Goal: Task Accomplishment & Management: Use online tool/utility

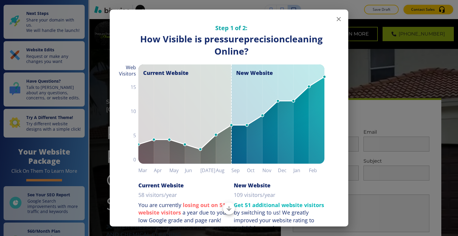
click at [337, 19] on icon "button" at bounding box center [338, 18] width 7 height 7
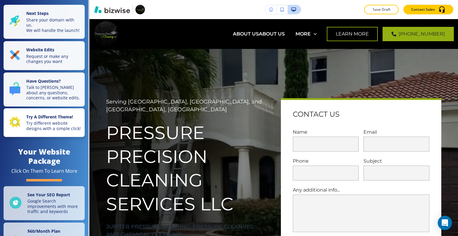
click at [47, 131] on p "Try different website designs with a simple click!" at bounding box center [53, 125] width 55 height 10
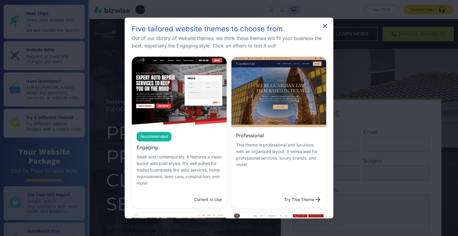
click at [282, 193] on button "Try This Theme" at bounding box center [303, 199] width 42 height 12
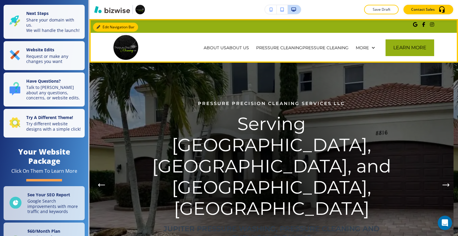
click at [105, 28] on button "Edit Navigation Bar" at bounding box center [115, 27] width 45 height 9
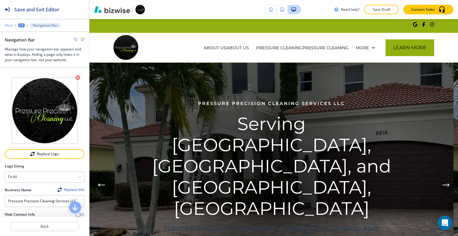
click at [10, 26] on p "Main" at bounding box center [9, 25] width 8 height 4
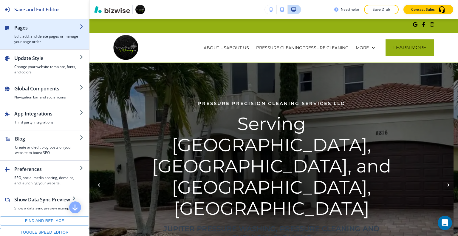
click at [26, 32] on div "button" at bounding box center [46, 32] width 65 height 2
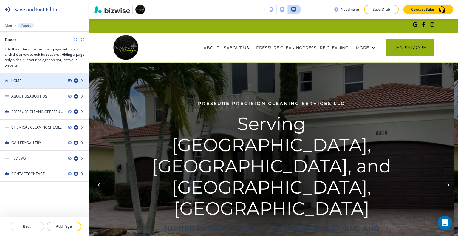
click at [69, 80] on icon "button" at bounding box center [70, 81] width 4 height 4
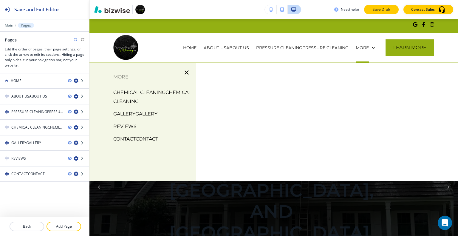
click at [389, 11] on p "Save Draft" at bounding box center [381, 9] width 19 height 5
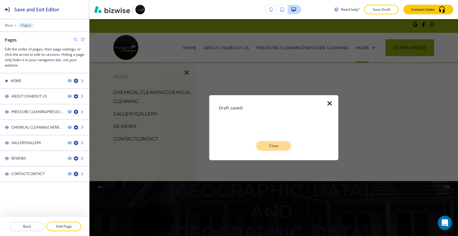
click at [274, 147] on p "Close" at bounding box center [273, 145] width 19 height 5
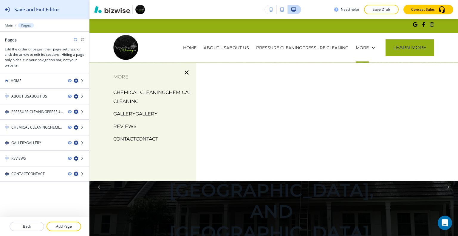
click at [31, 13] on h2 "Save and Exit Editor" at bounding box center [36, 9] width 45 height 7
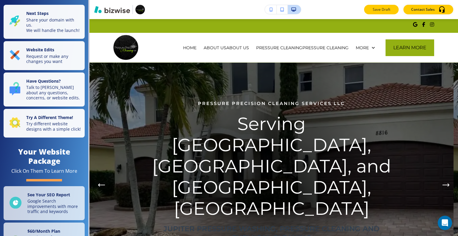
click at [374, 9] on p "Save Draft" at bounding box center [381, 9] width 19 height 5
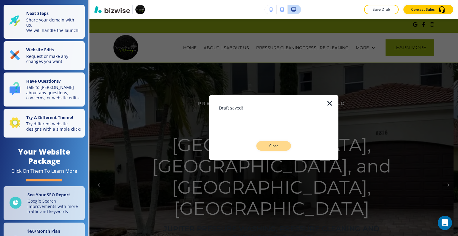
click at [283, 150] on button "Close" at bounding box center [273, 146] width 35 height 10
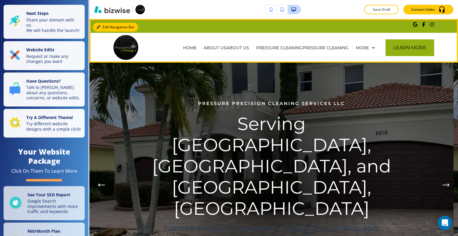
click at [107, 27] on button "Edit Navigation Bar" at bounding box center [115, 27] width 45 height 9
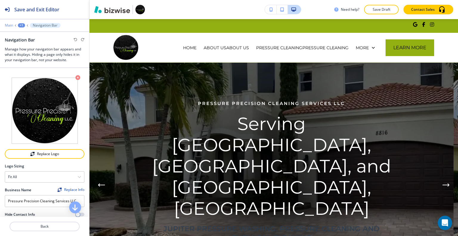
click at [7, 23] on p "Main" at bounding box center [9, 25] width 8 height 4
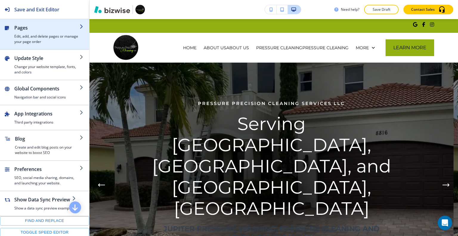
click at [31, 32] on div "button" at bounding box center [46, 32] width 65 height 2
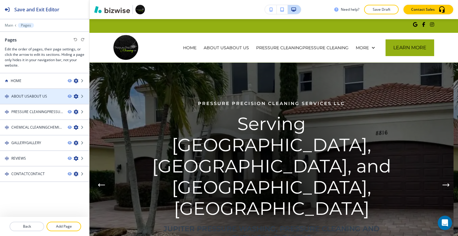
click at [76, 96] on icon "button" at bounding box center [76, 96] width 5 height 5
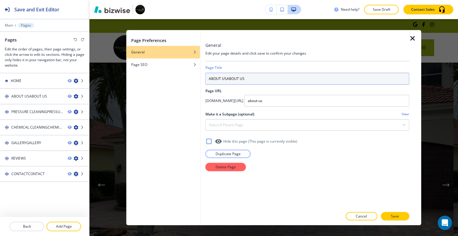
click at [248, 80] on input "ABOUT USABOUT US" at bounding box center [307, 78] width 204 height 12
type input "ABOUT US"
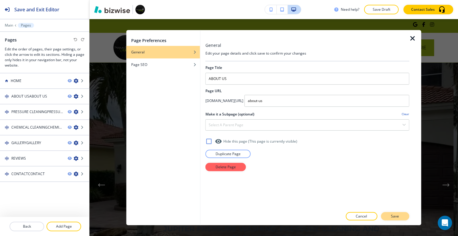
click at [392, 214] on p "Save" at bounding box center [395, 215] width 8 height 5
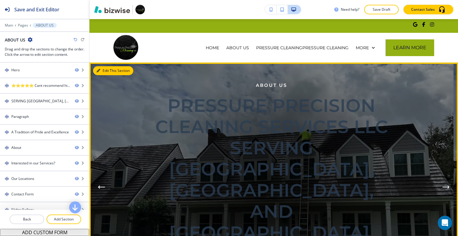
click at [106, 69] on button "Edit This Section" at bounding box center [113, 70] width 40 height 9
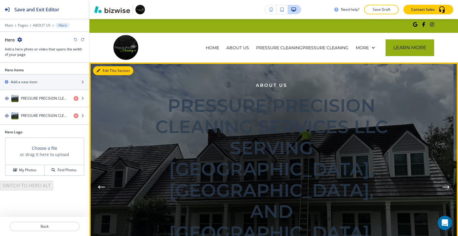
scroll to position [43, 0]
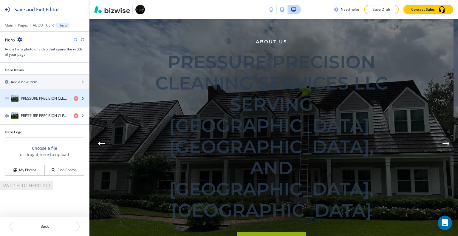
click at [45, 102] on div "button" at bounding box center [44, 104] width 89 height 5
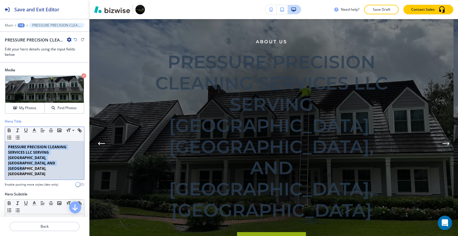
drag, startPoint x: 34, startPoint y: 163, endPoint x: 0, endPoint y: 143, distance: 39.7
click at [0, 143] on div "Hero Title Small Normal Large Huge PRESSURE PRECISION CLEANING SERVICES LLC SER…" at bounding box center [44, 155] width 89 height 73
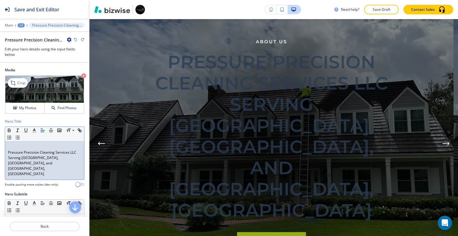
scroll to position [0, 0]
click at [6, 152] on div "Pressure Precision Cleaning Services LLC Serving Palm Beach Gardens, West Palm …" at bounding box center [44, 160] width 79 height 38
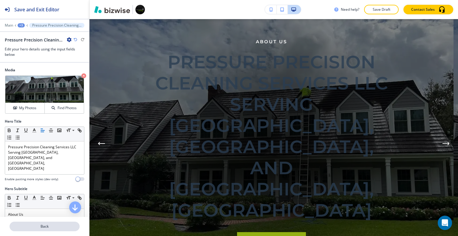
click at [57, 228] on p "Back" at bounding box center [44, 225] width 69 height 5
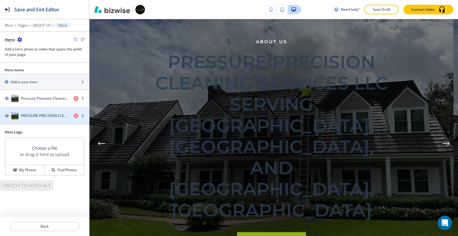
click at [39, 113] on h4 "PRESSURE PRECISION CLEANING SERVICES LLC SERVING PALM BEACH GARDENS, WEST PALM …" at bounding box center [45, 115] width 48 height 5
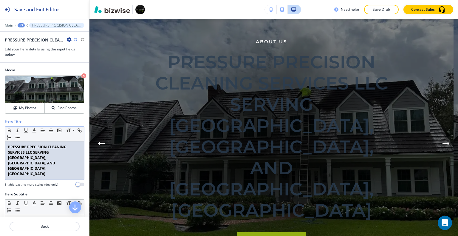
click at [34, 160] on p "PRESSURE PRECISION CLEANING SERVICES LLC SERVING PALM BEACH GARDENS, WEST PALM …" at bounding box center [44, 160] width 73 height 32
drag, startPoint x: 31, startPoint y: 165, endPoint x: 0, endPoint y: 144, distance: 36.8
click at [0, 144] on div "Hero Title Small Normal Large Huge PRESSURE PRECISION CLEANING SERVICES LLC SER…" at bounding box center [44, 155] width 89 height 73
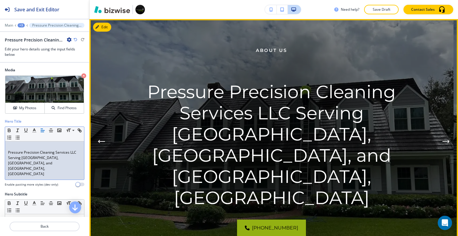
scroll to position [14, 0]
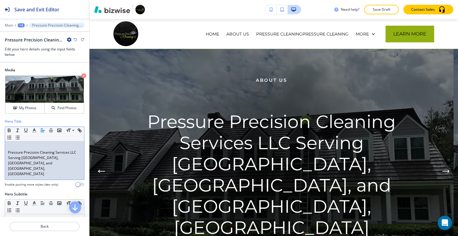
click at [8, 151] on p "Pressure Precision Cleaning Services LLC Serving Palm Beach Gardens, West Palm …" at bounding box center [44, 163] width 73 height 27
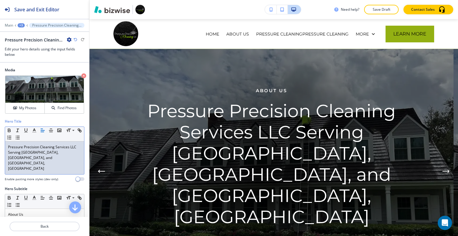
scroll to position [89, 0]
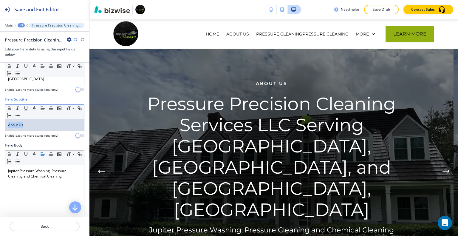
drag, startPoint x: 30, startPoint y: 116, endPoint x: 1, endPoint y: 116, distance: 29.2
click at [1, 116] on div "Hero Subtitle Small Normal Large Huge About Us Enable pasting more styles (dev …" at bounding box center [44, 120] width 89 height 46
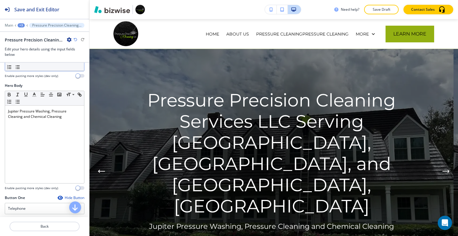
scroll to position [179, 0]
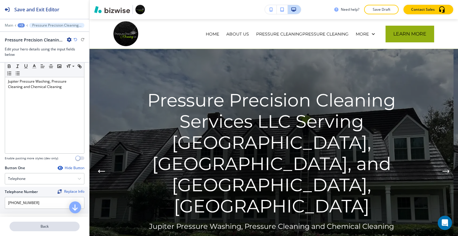
click at [45, 228] on p "Back" at bounding box center [44, 225] width 69 height 5
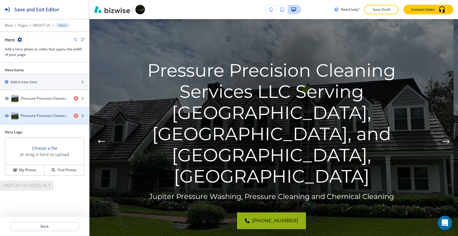
click at [38, 116] on h4 "Pressure Precision Cleaning Services LLC Serving Palm Beach Gardens, West Palm …" at bounding box center [45, 115] width 48 height 5
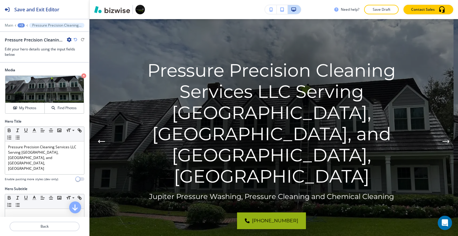
scroll to position [119, 0]
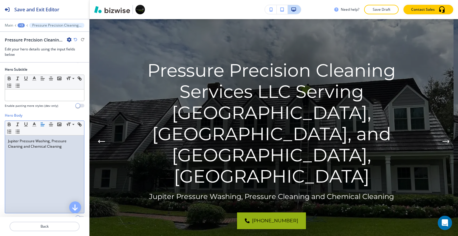
click at [50, 139] on div "Jupiter Pressure Washing, Pressure Cleaning and Chemical Cleaning" at bounding box center [44, 173] width 79 height 77
click at [59, 138] on p "Jupiter Pressure Washing, Pressure Cleaning and Chemical Cleaning" at bounding box center [44, 143] width 73 height 11
drag, startPoint x: 63, startPoint y: 134, endPoint x: 0, endPoint y: 127, distance: 63.9
click at [0, 127] on div "Hero Body Small Normal Large Huge Jupiter Pressure Washing, Pressure Cleaning a…" at bounding box center [44, 169] width 89 height 112
click at [57, 226] on p "Back" at bounding box center [44, 225] width 69 height 5
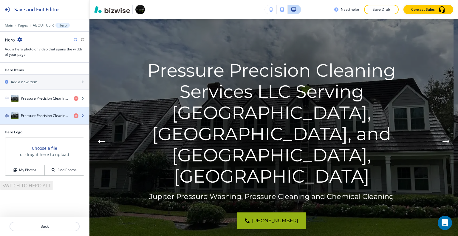
click at [46, 116] on h4 "Pressure Precision Cleaning Services LLC Serving Palm Beach Gardens, West Palm …" at bounding box center [45, 115] width 48 height 5
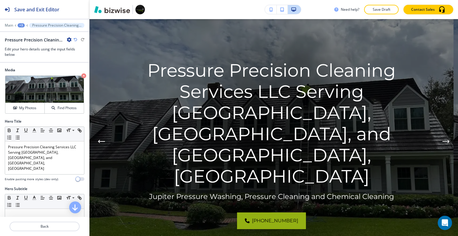
scroll to position [60, 0]
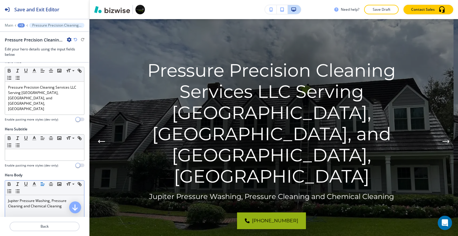
click at [63, 197] on div "Jupiter Pressure Washing, Pressure Cleaning and Chemical Cleaning" at bounding box center [44, 233] width 79 height 77
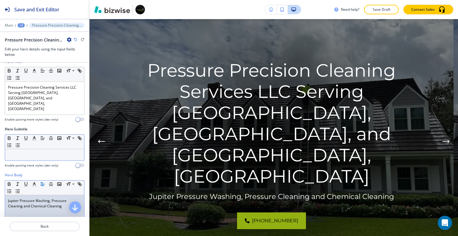
scroll to position [0, 0]
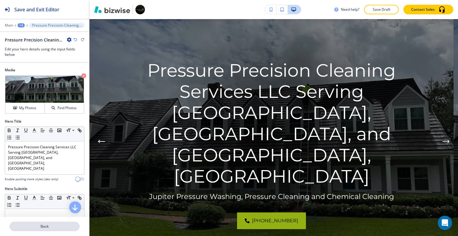
click at [48, 229] on button "Back" at bounding box center [45, 226] width 70 height 10
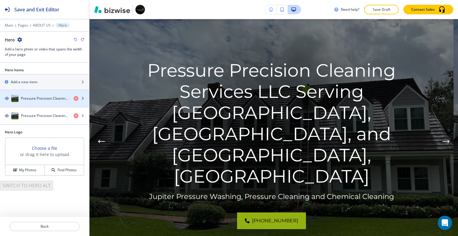
click at [39, 102] on div "button" at bounding box center [44, 104] width 89 height 5
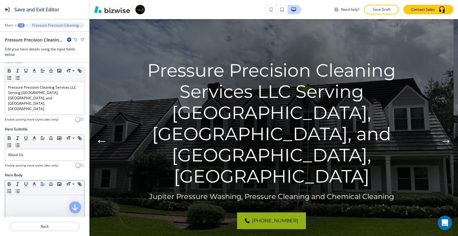
scroll to position [119, 0]
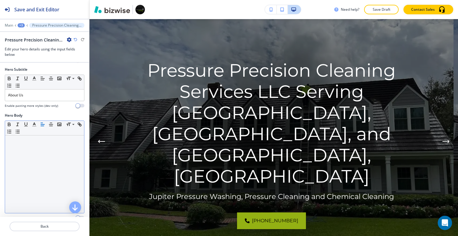
click at [41, 146] on div at bounding box center [44, 173] width 79 height 77
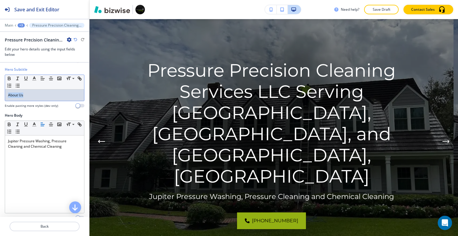
drag, startPoint x: 46, startPoint y: 81, endPoint x: 0, endPoint y: 74, distance: 46.0
click at [0, 75] on div "Hero Subtitle Small Normal Large Huge About Us Enable pasting more styles (dev …" at bounding box center [44, 90] width 89 height 46
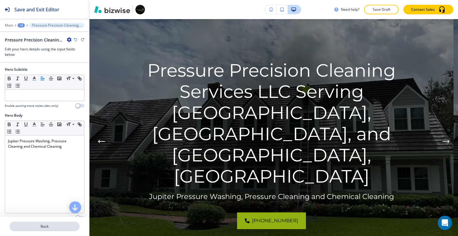
click at [47, 227] on p "Back" at bounding box center [44, 225] width 69 height 5
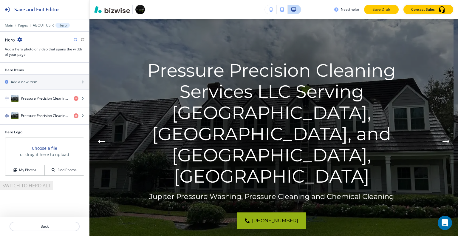
click at [377, 9] on p "Save Draft" at bounding box center [381, 9] width 19 height 5
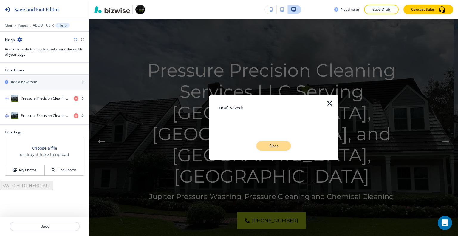
click at [277, 144] on p "Close" at bounding box center [273, 145] width 19 height 5
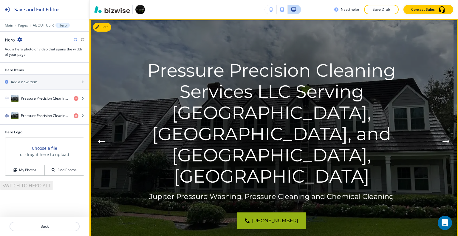
scroll to position [14, 0]
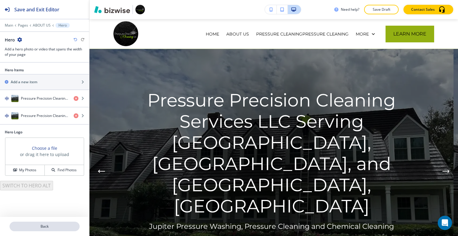
click at [54, 226] on p "Back" at bounding box center [44, 225] width 69 height 5
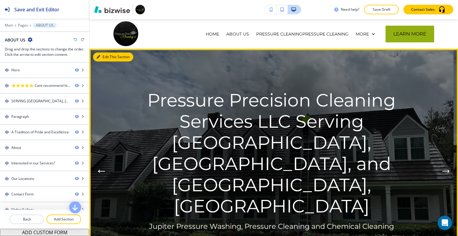
click at [108, 56] on button "Edit This Section" at bounding box center [113, 56] width 40 height 9
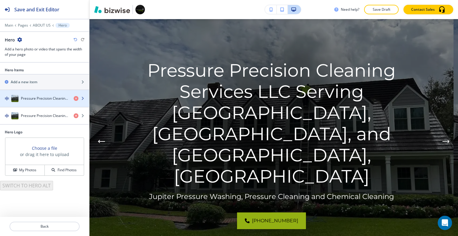
click at [40, 100] on h4 "Pressure Precision Cleaning Services LLC Serving Palm Beach Gardens, West Palm …" at bounding box center [45, 98] width 48 height 5
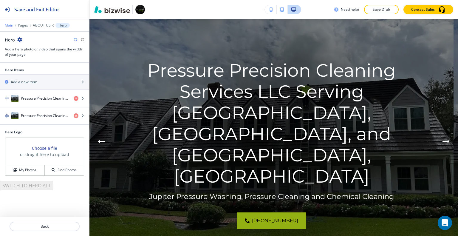
click at [10, 27] on p "Main" at bounding box center [9, 25] width 8 height 4
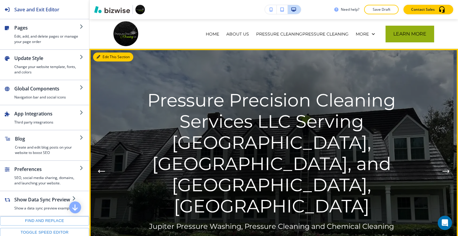
scroll to position [0, 0]
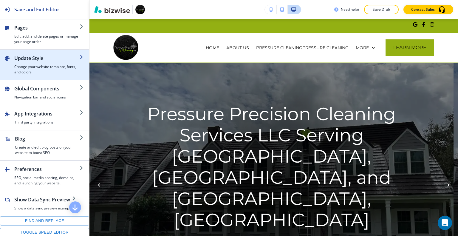
click at [31, 59] on h2 "Update Style" at bounding box center [46, 58] width 65 height 7
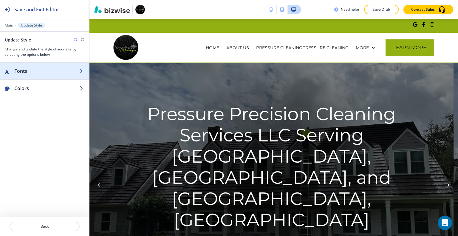
click at [36, 76] on div "button" at bounding box center [44, 76] width 89 height 5
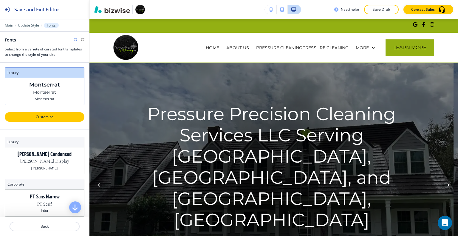
click at [52, 115] on p "Customize" at bounding box center [45, 116] width 64 height 5
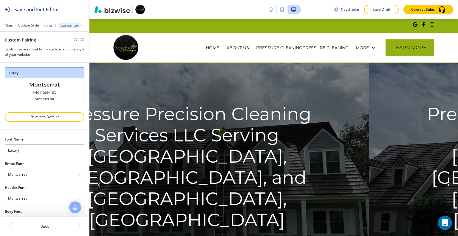
scroll to position [17, 0]
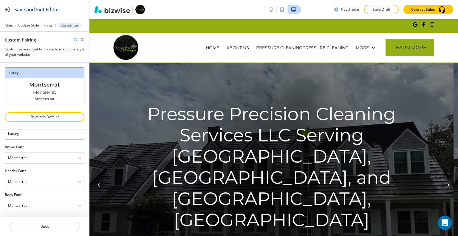
click at [54, 150] on div at bounding box center [45, 151] width 80 height 2
click at [48, 183] on div "Montserrat" at bounding box center [44, 181] width 79 height 11
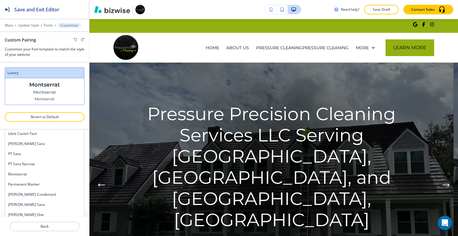
click at [45, 173] on h4 "Montserrat" at bounding box center [44, 173] width 73 height 5
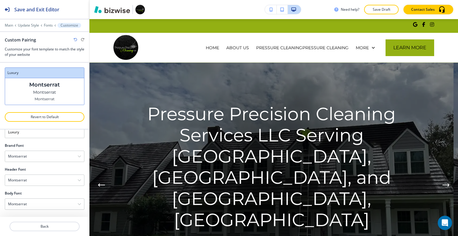
scroll to position [17, 0]
click at [48, 157] on div "Montserrat" at bounding box center [44, 157] width 79 height 11
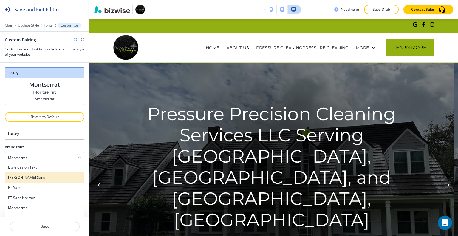
click at [43, 173] on div "[PERSON_NAME] Sans" at bounding box center [44, 177] width 79 height 10
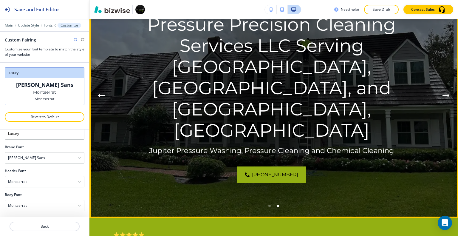
scroll to position [60, 0]
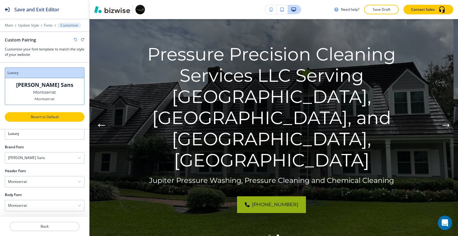
click at [64, 116] on p "Revert to Default" at bounding box center [45, 116] width 64 height 5
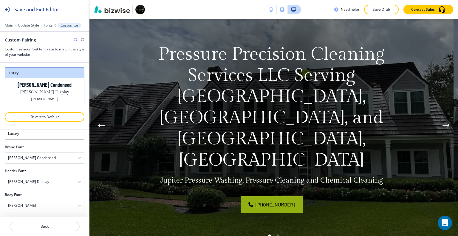
scroll to position [0, 0]
click at [51, 154] on div "[PERSON_NAME] Condensed" at bounding box center [44, 157] width 79 height 11
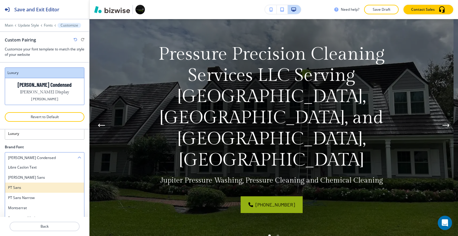
scroll to position [51, 0]
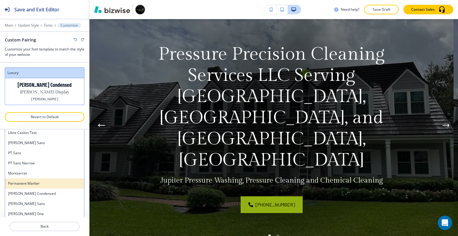
click at [37, 179] on div "Permanent Marker" at bounding box center [44, 183] width 79 height 10
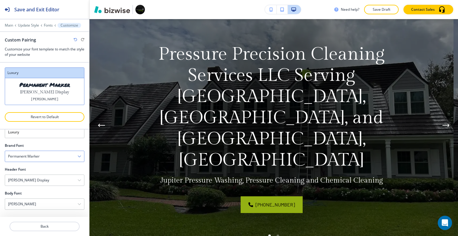
scroll to position [17, 0]
click at [49, 153] on div "Permanent Marker" at bounding box center [44, 157] width 79 height 11
click at [74, 39] on icon "button" at bounding box center [76, 40] width 4 height 4
click at [57, 177] on div "[PERSON_NAME] Display" at bounding box center [44, 181] width 79 height 11
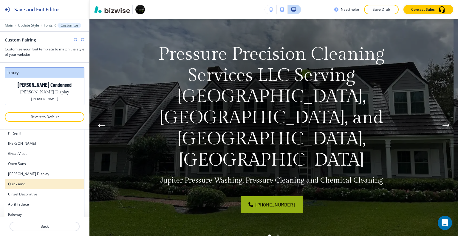
click at [51, 183] on h4 "Quicksand" at bounding box center [44, 183] width 73 height 5
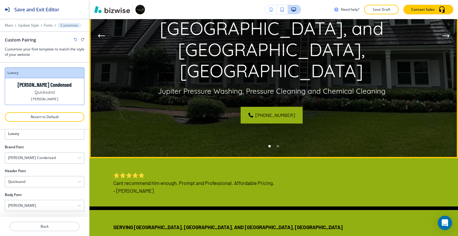
scroll to position [179, 0]
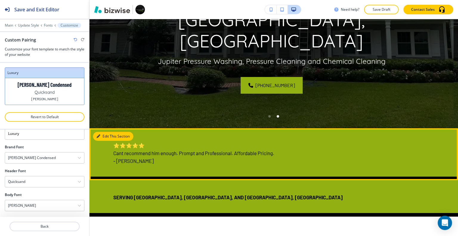
click at [103, 137] on button "Edit This Section" at bounding box center [113, 136] width 40 height 9
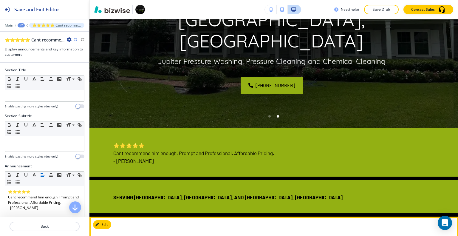
scroll to position [288, 0]
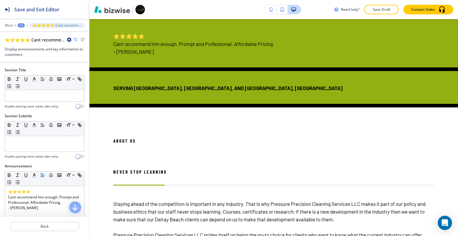
click at [69, 38] on icon "button" at bounding box center [69, 39] width 5 height 5
click at [85, 62] on p "Duplicate Section" at bounding box center [86, 60] width 30 height 5
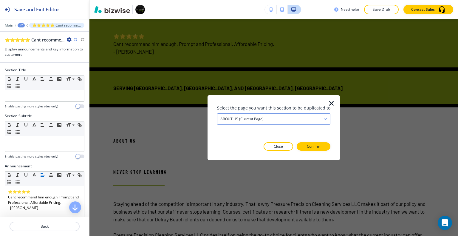
click at [286, 116] on div "ABOUT US (current page)" at bounding box center [273, 118] width 113 height 11
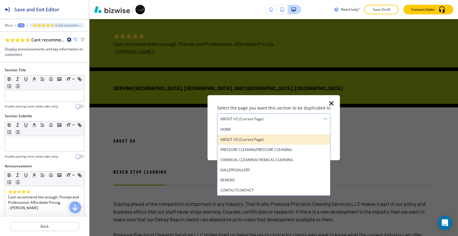
click at [275, 142] on div "ABOUT US (current page)" at bounding box center [273, 139] width 113 height 10
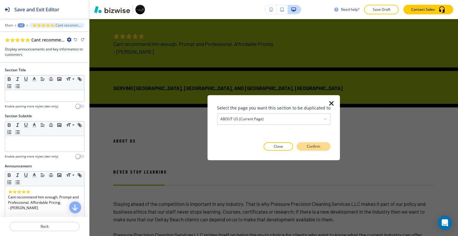
click at [309, 142] on div "Select the page you want this section to be duplicated to ABOUT US (current pag…" at bounding box center [273, 127] width 113 height 46
click at [310, 145] on p "Confirm" at bounding box center [313, 146] width 13 height 5
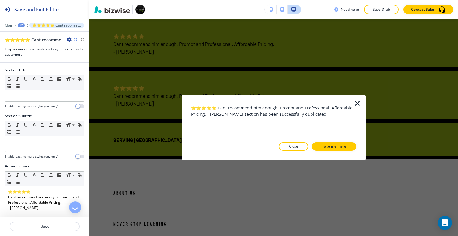
click at [359, 102] on icon "button" at bounding box center [357, 103] width 7 height 7
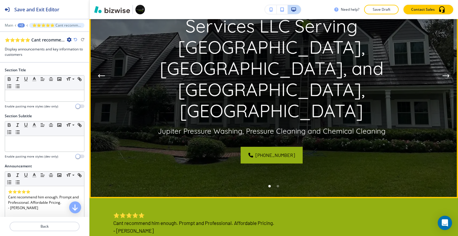
scroll to position [0, 0]
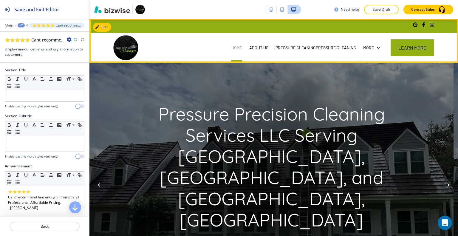
click at [233, 45] on p "HOME" at bounding box center [236, 48] width 11 height 6
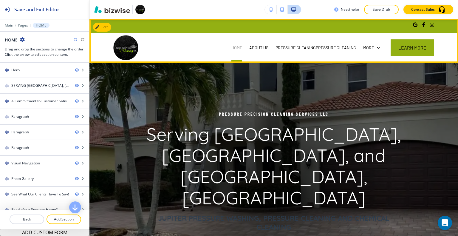
click at [234, 48] on p "HOME" at bounding box center [236, 48] width 11 height 6
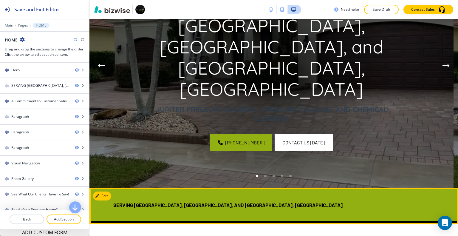
scroll to position [179, 0]
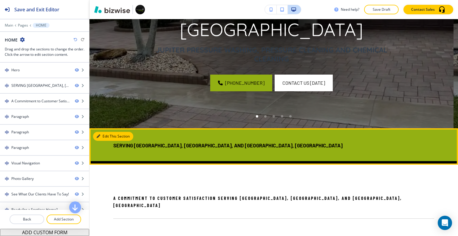
click at [107, 137] on button "Edit This Section" at bounding box center [113, 136] width 40 height 9
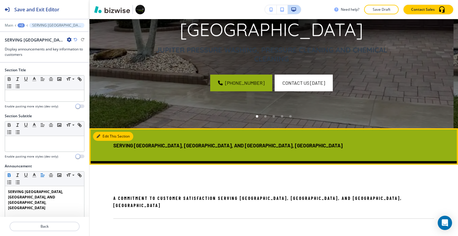
scroll to position [288, 0]
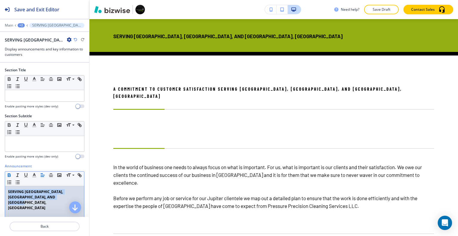
drag, startPoint x: 63, startPoint y: 200, endPoint x: 0, endPoint y: 179, distance: 65.9
click at [0, 179] on div "Announcement Small Normal Large Huge SERVING PALM BEACH GARDENS, WEST PALM BEAC…" at bounding box center [44, 219] width 89 height 112
click at [10, 174] on icon "button" at bounding box center [9, 173] width 2 height 1
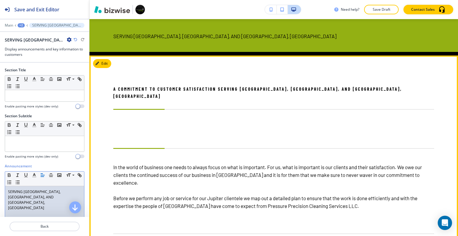
scroll to position [318, 0]
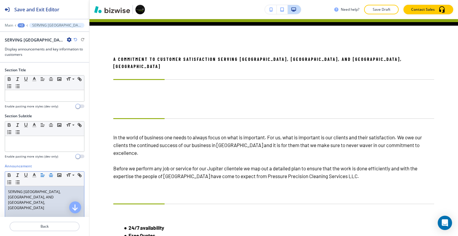
click at [50, 176] on line "button" at bounding box center [50, 176] width 3 height 0
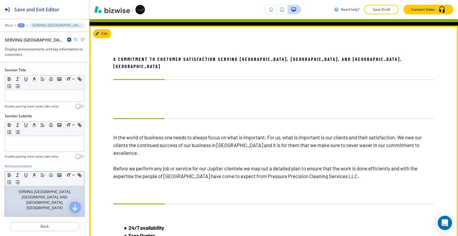
scroll to position [258, 0]
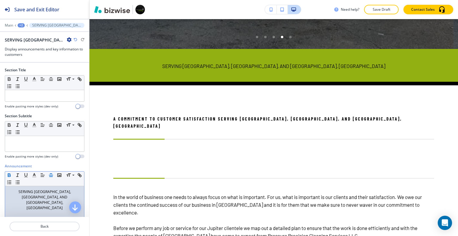
click at [10, 172] on icon "button" at bounding box center [9, 174] width 5 height 5
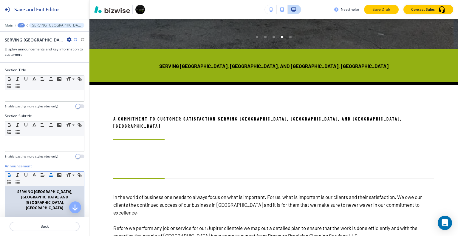
click at [385, 8] on p "Save Draft" at bounding box center [381, 9] width 19 height 5
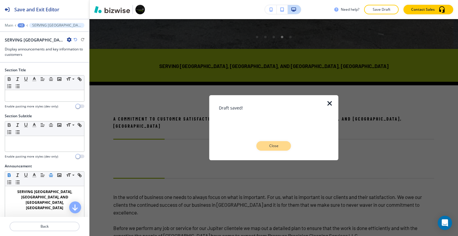
click at [277, 146] on p "Close" at bounding box center [273, 145] width 19 height 5
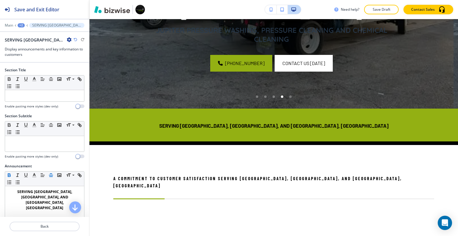
scroll to position [169, 0]
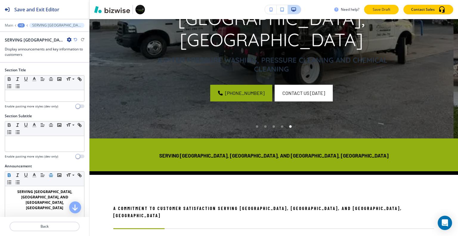
click at [376, 13] on button "Save Draft" at bounding box center [381, 10] width 35 height 10
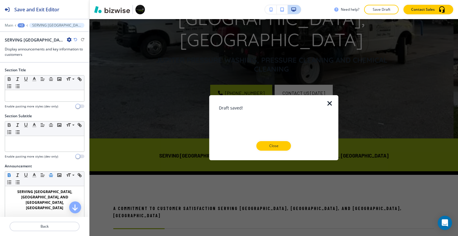
drag, startPoint x: 328, startPoint y: 99, endPoint x: 328, endPoint y: 103, distance: 4.5
click at [328, 103] on div "Draft saved! Close" at bounding box center [273, 127] width 129 height 65
click at [330, 105] on icon "button" at bounding box center [329, 103] width 7 height 7
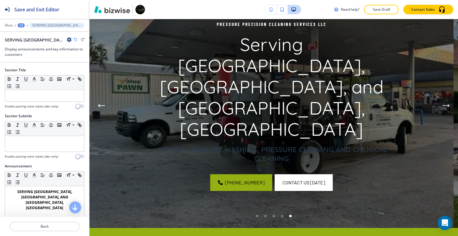
scroll to position [20, 0]
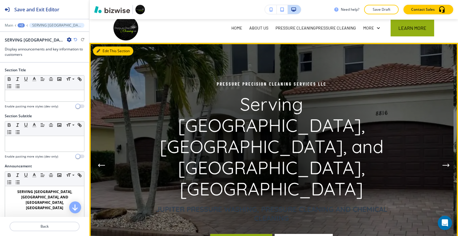
click at [107, 53] on button "Edit This Section" at bounding box center [113, 50] width 40 height 9
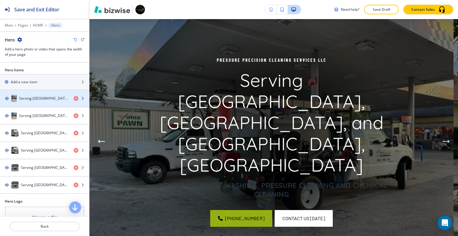
click at [24, 96] on h4 "Serving [GEOGRAPHIC_DATA], [GEOGRAPHIC_DATA], and [GEOGRAPHIC_DATA], [GEOGRAPHI…" at bounding box center [44, 98] width 50 height 5
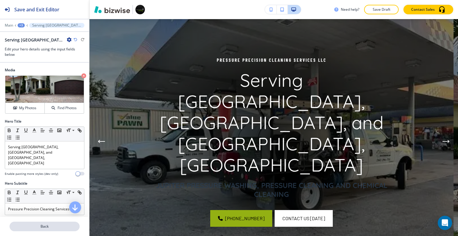
click at [49, 228] on p "Back" at bounding box center [44, 225] width 69 height 5
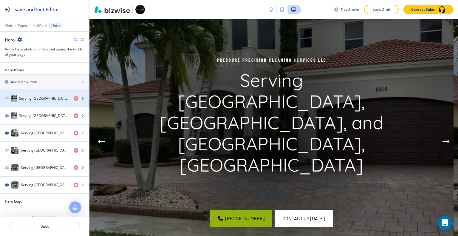
click at [37, 100] on h4 "Serving [GEOGRAPHIC_DATA], [GEOGRAPHIC_DATA], and [GEOGRAPHIC_DATA], [GEOGRAPHI…" at bounding box center [44, 98] width 50 height 5
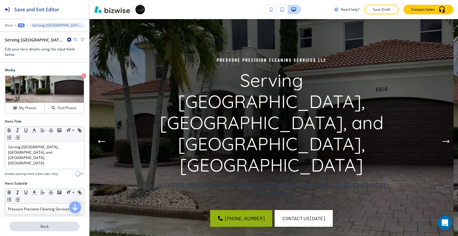
click at [49, 229] on p "Back" at bounding box center [44, 225] width 69 height 5
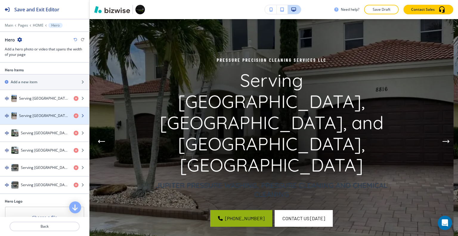
click at [37, 109] on div "button" at bounding box center [44, 109] width 89 height 5
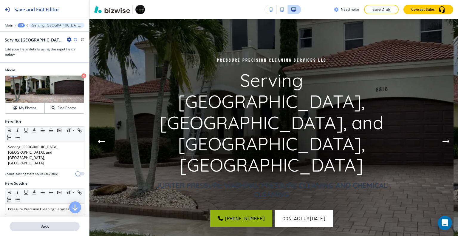
click at [52, 224] on p "Back" at bounding box center [44, 225] width 69 height 5
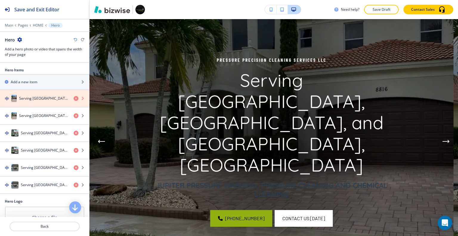
click at [74, 97] on icon "button" at bounding box center [76, 98] width 5 height 5
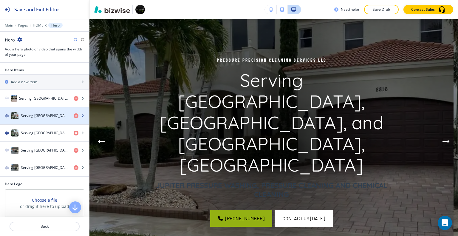
click at [44, 112] on div "Serving [GEOGRAPHIC_DATA], [GEOGRAPHIC_DATA], and [GEOGRAPHIC_DATA], [GEOGRAPHI…" at bounding box center [34, 115] width 69 height 7
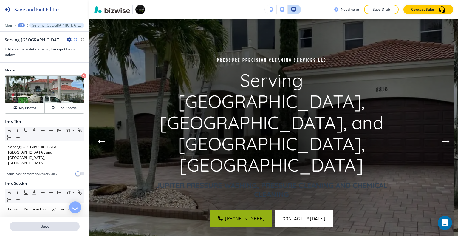
click at [43, 226] on p "Back" at bounding box center [44, 225] width 69 height 5
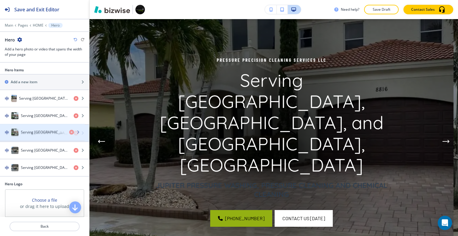
click at [44, 132] on h4 "Serving [GEOGRAPHIC_DATA], [GEOGRAPHIC_DATA], and [GEOGRAPHIC_DATA], [GEOGRAPHI…" at bounding box center [45, 132] width 48 height 5
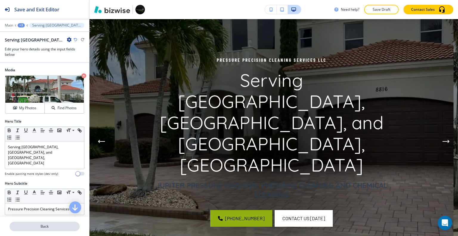
click at [52, 228] on p "Back" at bounding box center [44, 225] width 69 height 5
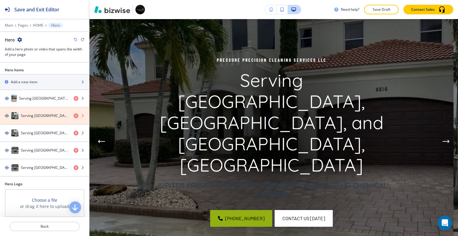
click at [74, 113] on icon "button" at bounding box center [76, 115] width 5 height 5
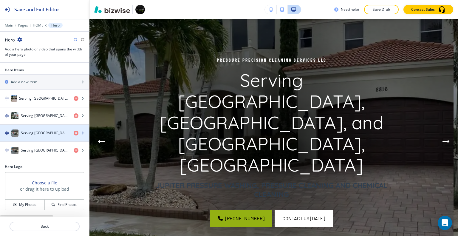
click at [46, 132] on h4 "Serving [GEOGRAPHIC_DATA], [GEOGRAPHIC_DATA], and [GEOGRAPHIC_DATA], [GEOGRAPHI…" at bounding box center [45, 132] width 48 height 5
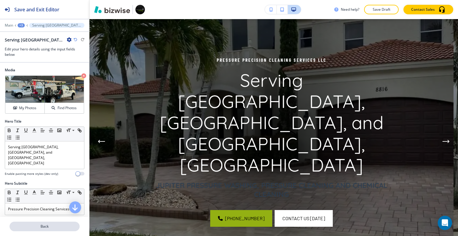
click at [43, 229] on button "Back" at bounding box center [45, 226] width 70 height 10
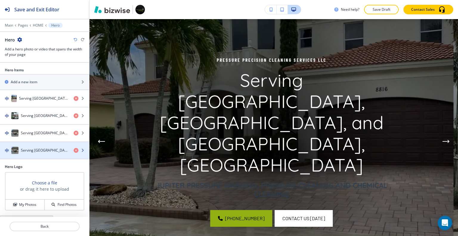
click at [40, 145] on div "button" at bounding box center [44, 144] width 89 height 5
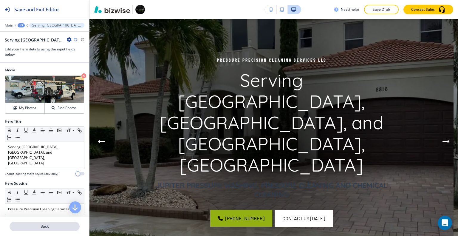
click at [50, 230] on button "Back" at bounding box center [45, 226] width 70 height 10
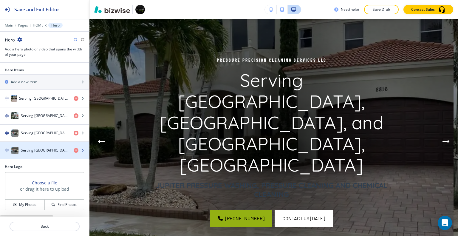
scroll to position [7, 0]
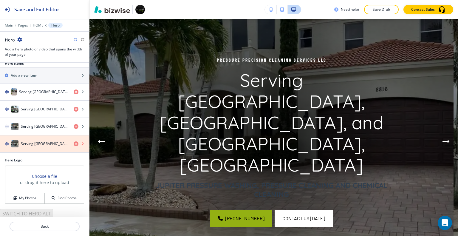
click at [74, 143] on icon "button" at bounding box center [76, 143] width 5 height 5
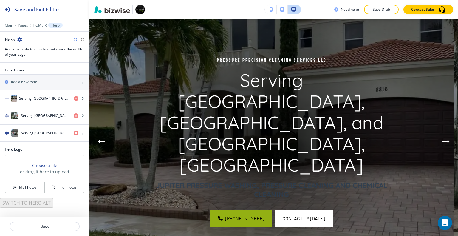
scroll to position [0, 0]
click at [52, 232] on div at bounding box center [44, 233] width 89 height 5
click at [52, 225] on p "Back" at bounding box center [44, 225] width 69 height 5
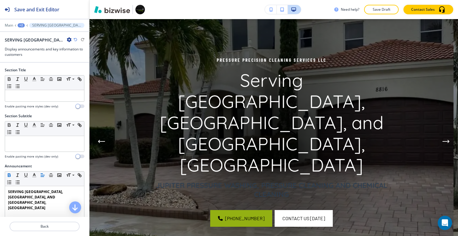
scroll to position [288, 0]
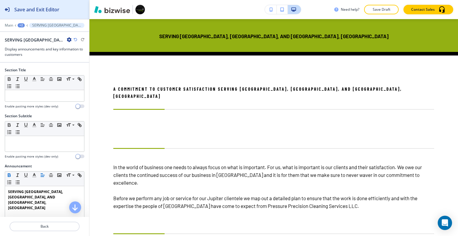
click at [48, 9] on h2 "Save and Exit Editor" at bounding box center [36, 9] width 45 height 7
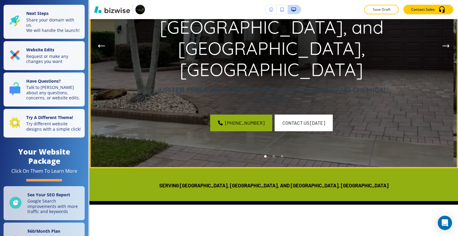
scroll to position [0, 0]
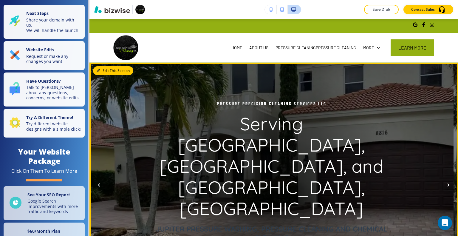
click at [103, 69] on button "Edit This Section" at bounding box center [113, 70] width 40 height 9
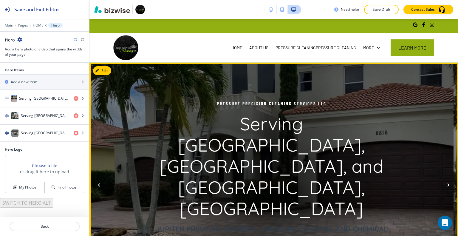
scroll to position [43, 0]
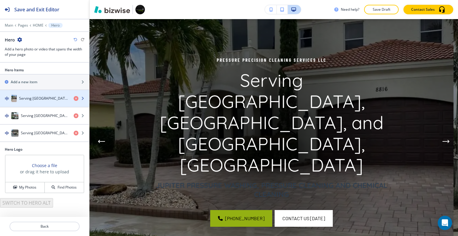
click at [38, 96] on h4 "Serving [GEOGRAPHIC_DATA], [GEOGRAPHIC_DATA], and [GEOGRAPHIC_DATA], [GEOGRAPHI…" at bounding box center [44, 98] width 50 height 5
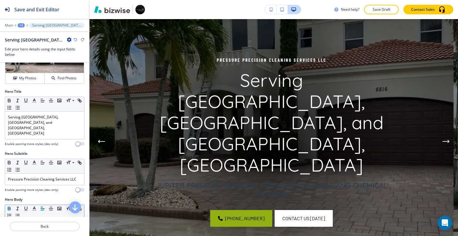
scroll to position [89, 0]
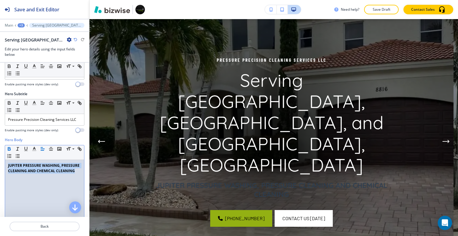
drag, startPoint x: 45, startPoint y: 167, endPoint x: 0, endPoint y: 142, distance: 51.7
click at [0, 142] on div "Hero Body Small Normal Large Huge JUPITER PRESSURE WASHING, PRESSURE CLEANING A…" at bounding box center [44, 193] width 89 height 112
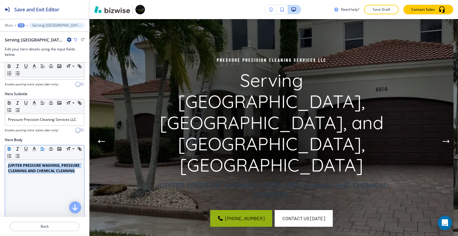
click at [11, 146] on icon "button" at bounding box center [9, 148] width 5 height 5
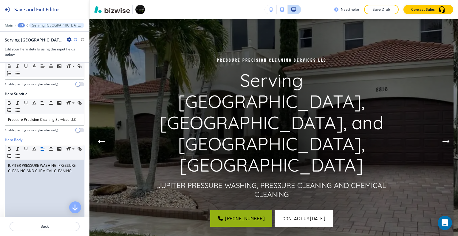
click at [30, 186] on div "JUPITER PRESSURE WASHING, PRESSURE CLEANING AND CHEMICAL CLEANING" at bounding box center [44, 198] width 79 height 77
click at [43, 223] on button "Back" at bounding box center [45, 226] width 70 height 10
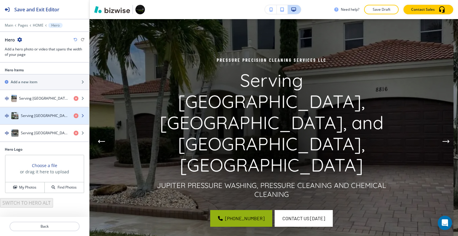
click at [33, 114] on h4 "Serving [GEOGRAPHIC_DATA], [GEOGRAPHIC_DATA], and [GEOGRAPHIC_DATA], [GEOGRAPHI…" at bounding box center [45, 115] width 48 height 5
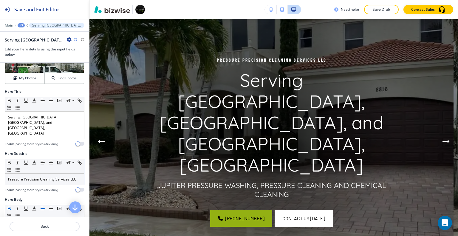
scroll to position [60, 0]
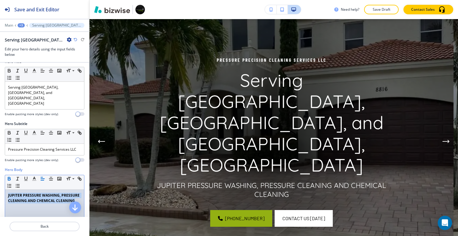
drag, startPoint x: 36, startPoint y: 199, endPoint x: 7, endPoint y: 181, distance: 34.1
click at [7, 189] on div "JUPITER PRESSURE WASHING, PRESSURE CLEANING AND CHEMICAL CLEANING" at bounding box center [44, 227] width 79 height 77
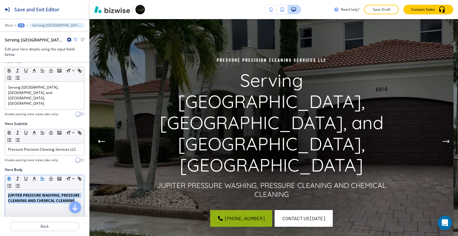
click at [6, 175] on button "button" at bounding box center [9, 178] width 8 height 7
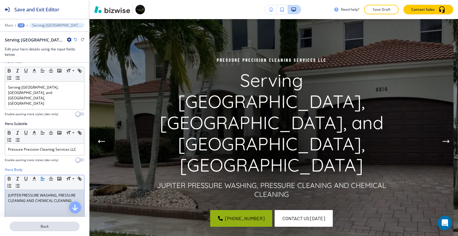
click at [50, 227] on p "Back" at bounding box center [44, 225] width 69 height 5
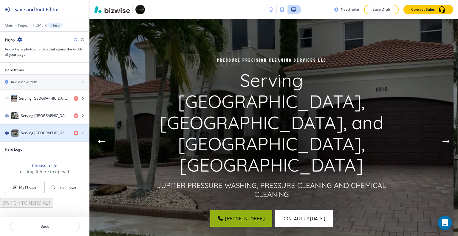
click at [41, 134] on h4 "Serving [GEOGRAPHIC_DATA], [GEOGRAPHIC_DATA], and [GEOGRAPHIC_DATA], [GEOGRAPHI…" at bounding box center [45, 132] width 48 height 5
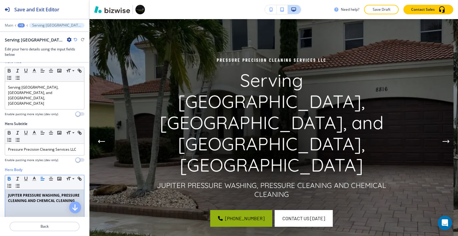
click at [39, 197] on div "JUPITER PRESSURE WASHING, PRESSURE CLEANING AND CHEMICAL CLEANING" at bounding box center [44, 227] width 79 height 77
drag, startPoint x: 35, startPoint y: 198, endPoint x: 0, endPoint y: 160, distance: 51.5
click at [0, 167] on div "Hero Body Small Normal Large Huge JUPITER PRESSURE WASHING, PRESSURE CLEANING A…" at bounding box center [44, 223] width 89 height 112
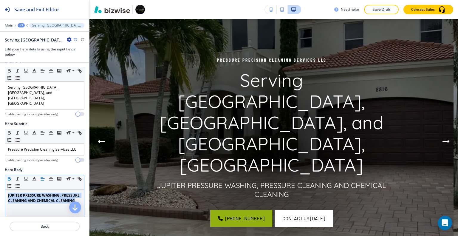
click at [11, 176] on icon "button" at bounding box center [9, 178] width 5 height 5
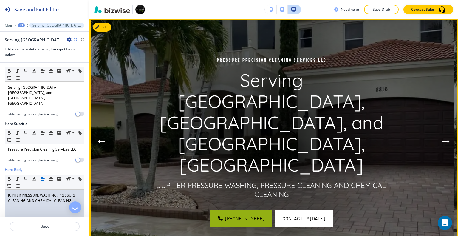
click at [141, 164] on img at bounding box center [271, 141] width 364 height 244
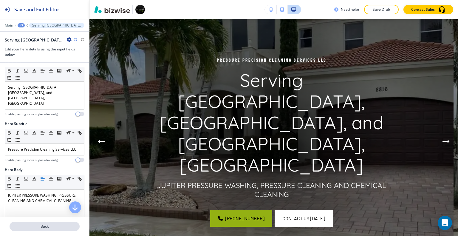
click at [34, 224] on p "Back" at bounding box center [44, 225] width 69 height 5
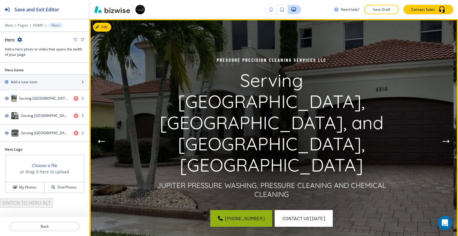
scroll to position [0, 0]
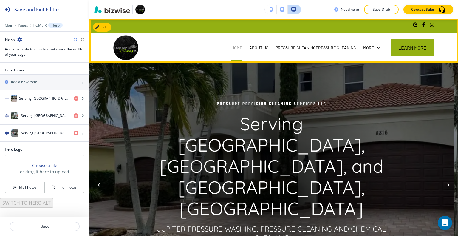
click at [237, 47] on p "HOME" at bounding box center [236, 48] width 11 height 6
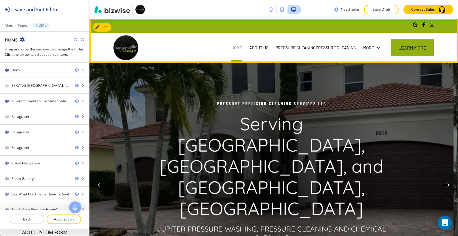
click at [237, 47] on p "HOME" at bounding box center [236, 48] width 11 height 6
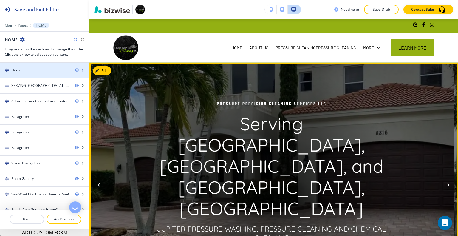
click at [42, 67] on div "Hero" at bounding box center [35, 69] width 70 height 5
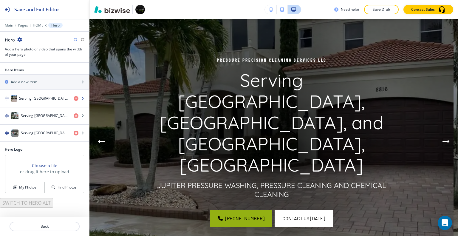
click at [43, 102] on div "button" at bounding box center [44, 104] width 89 height 5
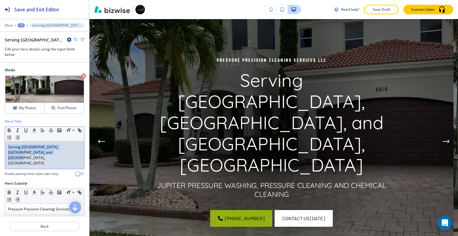
drag, startPoint x: 50, startPoint y: 155, endPoint x: 24, endPoint y: 158, distance: 26.7
click at [0, 147] on div "Hero Title Small Normal Large Huge Serving Palm Beach Gardens, West Palm Beach,…" at bounding box center [44, 150] width 89 height 62
drag, startPoint x: 23, startPoint y: 157, endPoint x: 15, endPoint y: 149, distance: 11.8
click at [15, 149] on p "Serving [GEOGRAPHIC_DATA], [GEOGRAPHIC_DATA], and [GEOGRAPHIC_DATA], [GEOGRAPHI…" at bounding box center [44, 154] width 73 height 21
drag, startPoint x: 50, startPoint y: 151, endPoint x: 15, endPoint y: 150, distance: 34.6
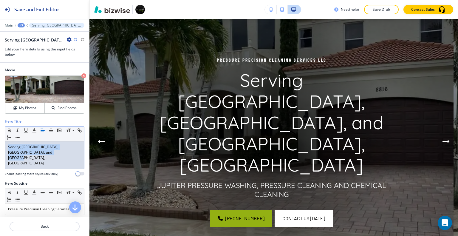
click at [1, 139] on div "Hero Title Small Normal Large Huge Serving Palm Beach Gardens, West Palm Beach,…" at bounding box center [44, 150] width 89 height 62
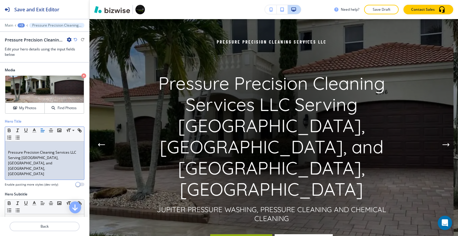
scroll to position [0, 0]
click at [7, 152] on div "Pressure Precision Cleaning Services LLC Serving Palm Beach Gardens, West Palm …" at bounding box center [44, 160] width 79 height 38
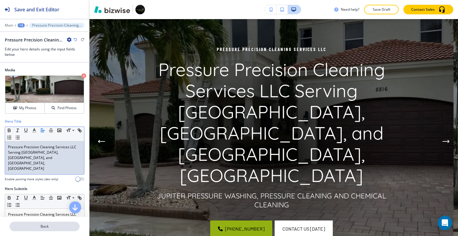
click at [38, 230] on button "Back" at bounding box center [45, 226] width 70 height 10
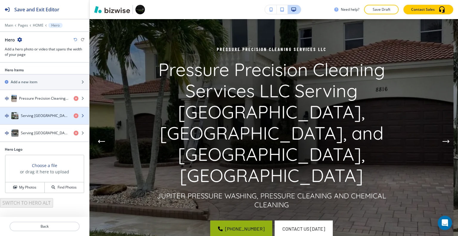
click at [42, 113] on h4 "Serving [GEOGRAPHIC_DATA], [GEOGRAPHIC_DATA], and [GEOGRAPHIC_DATA], [GEOGRAPHI…" at bounding box center [45, 115] width 48 height 5
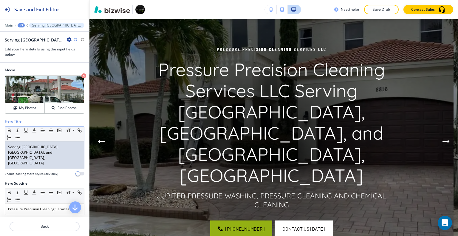
click at [45, 151] on p "Serving [GEOGRAPHIC_DATA], [GEOGRAPHIC_DATA], and [GEOGRAPHIC_DATA], [GEOGRAPHI…" at bounding box center [44, 154] width 73 height 21
drag, startPoint x: 50, startPoint y: 151, endPoint x: 0, endPoint y: 139, distance: 51.5
click at [0, 139] on div "Hero Title Small Normal Large Huge Serving Palm Beach Gardens, West Palm Beach,…" at bounding box center [44, 150] width 89 height 62
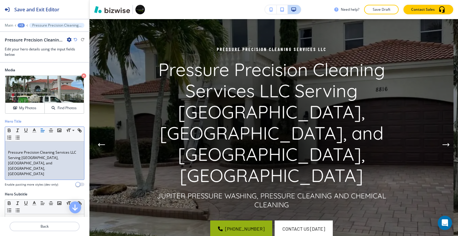
click at [7, 153] on div "Pressure Precision Cleaning Services LLC Serving Palm Beach Gardens, West Palm …" at bounding box center [44, 160] width 79 height 38
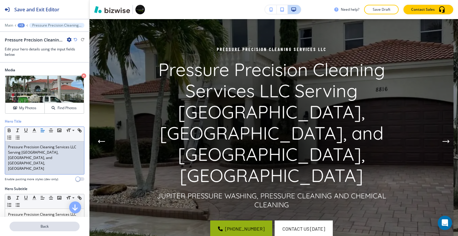
click at [48, 229] on button "Back" at bounding box center [45, 226] width 70 height 10
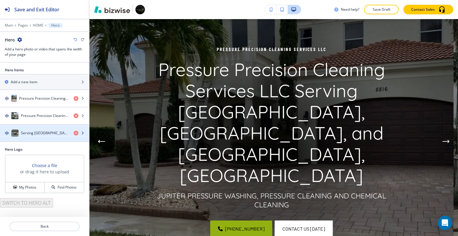
click at [34, 126] on div "button" at bounding box center [44, 127] width 89 height 5
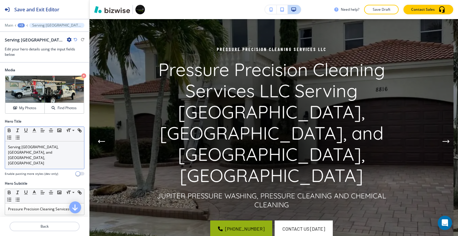
click at [45, 151] on p "Serving [GEOGRAPHIC_DATA], [GEOGRAPHIC_DATA], and [GEOGRAPHIC_DATA], [GEOGRAPHI…" at bounding box center [44, 154] width 73 height 21
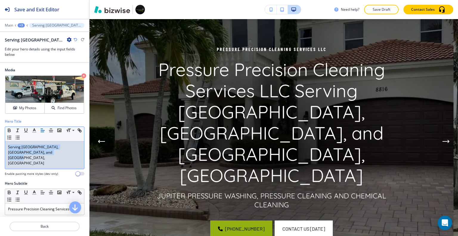
drag, startPoint x: 49, startPoint y: 153, endPoint x: 0, endPoint y: 137, distance: 51.3
click at [0, 137] on div "Hero Title Small Normal Large Huge Serving Palm Beach Gardens, West Palm Beach,…" at bounding box center [44, 150] width 89 height 62
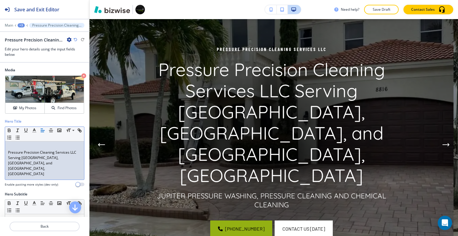
click at [6, 153] on div "Pressure Precision Cleaning Services LLC Serving Palm Beach Gardens, West Palm …" at bounding box center [44, 160] width 79 height 38
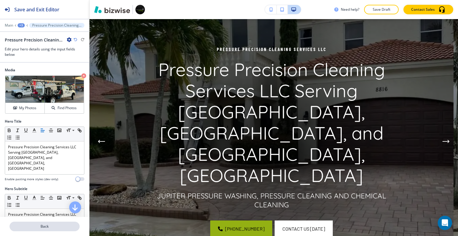
click at [54, 228] on p "Back" at bounding box center [44, 225] width 69 height 5
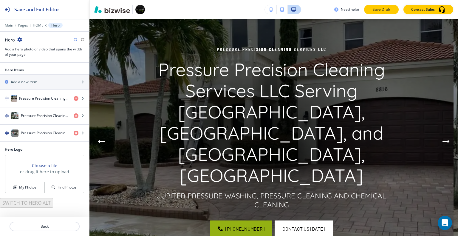
click at [391, 11] on p "Save Draft" at bounding box center [381, 9] width 19 height 5
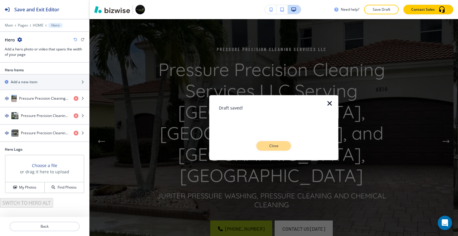
click at [286, 145] on button "Close" at bounding box center [273, 146] width 35 height 10
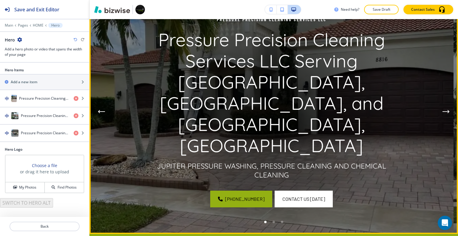
scroll to position [43, 0]
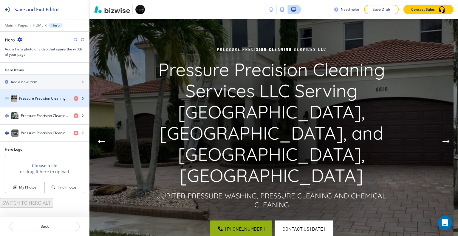
click at [48, 101] on div "Pressure Precision Cleaning Services LLC Serving Palm Beach Gardens, West Palm …" at bounding box center [34, 98] width 69 height 7
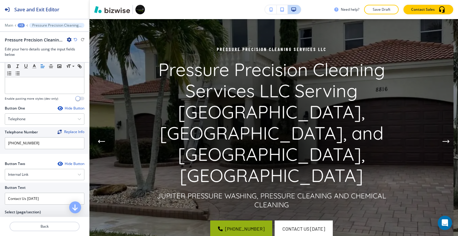
scroll to position [268, 0]
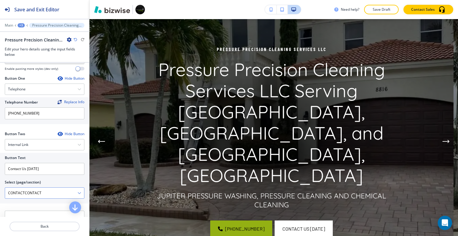
click at [56, 188] on \(page\/section\) "CONTACTCONTACT" at bounding box center [41, 193] width 72 height 10
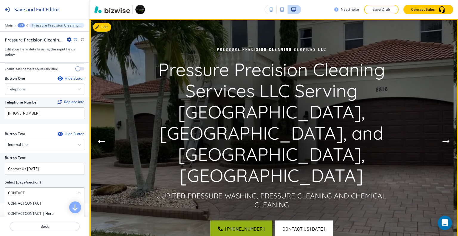
type \(page\/section\) "CONTACT"
click at [366, 58] on img at bounding box center [271, 141] width 364 height 244
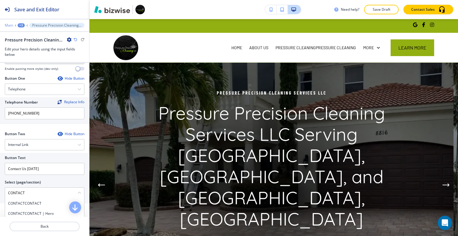
click at [7, 24] on p "Main" at bounding box center [9, 25] width 8 height 4
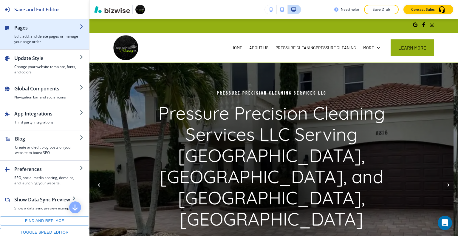
click at [51, 40] on h4 "Edit, add, and delete pages or manage your page order" at bounding box center [46, 39] width 65 height 11
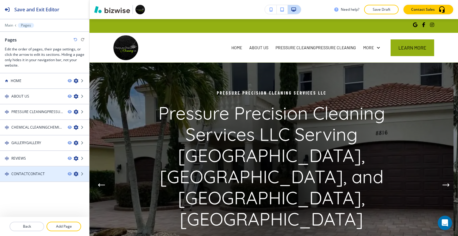
click at [76, 174] on icon "button" at bounding box center [76, 173] width 5 height 5
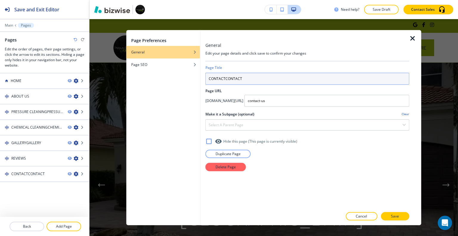
click at [258, 77] on input "CONTACTCONTACT" at bounding box center [307, 78] width 204 height 12
type input "CONTACT"
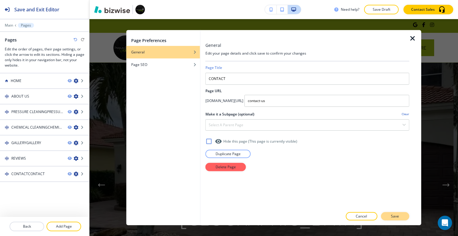
click at [393, 216] on p "Save" at bounding box center [395, 215] width 8 height 5
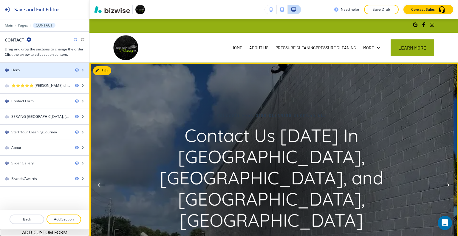
click at [41, 66] on div at bounding box center [44, 65] width 89 height 5
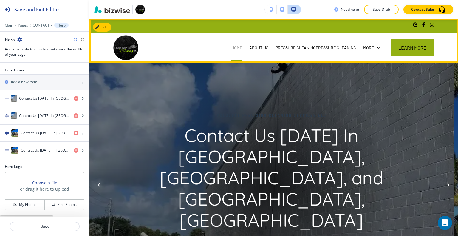
click at [233, 46] on p "HOME" at bounding box center [236, 48] width 11 height 6
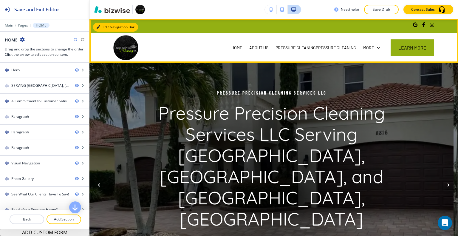
click at [104, 27] on button "Edit Navigation Bar" at bounding box center [115, 27] width 45 height 9
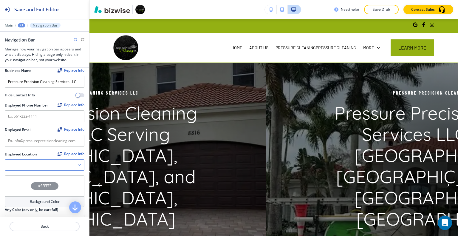
scroll to position [89, 0]
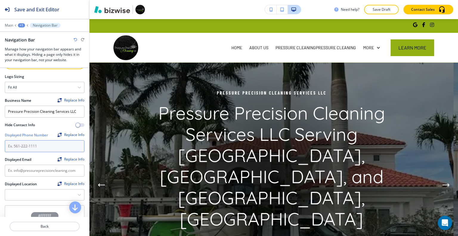
click at [45, 147] on input "text" at bounding box center [45, 146] width 80 height 12
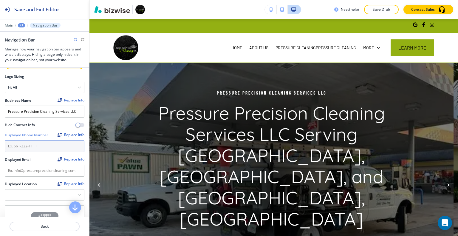
drag, startPoint x: 18, startPoint y: 165, endPoint x: 5, endPoint y: 142, distance: 27.1
click at [5, 142] on input "text" at bounding box center [45, 146] width 80 height 12
paste input "[PHONE_NUMBER]"
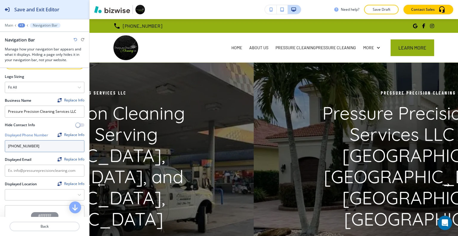
type input "[PHONE_NUMBER]"
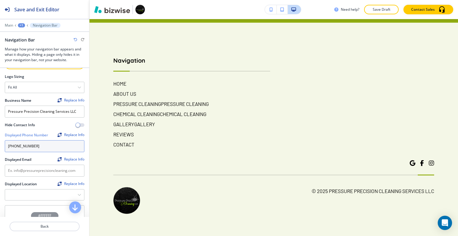
scroll to position [0, 0]
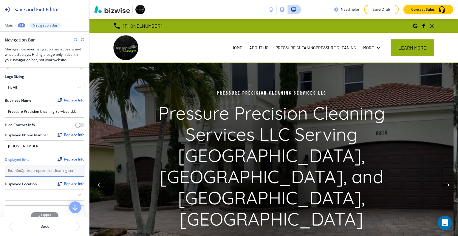
paste input "[EMAIL_ADDRESS][DOMAIN_NAME]"
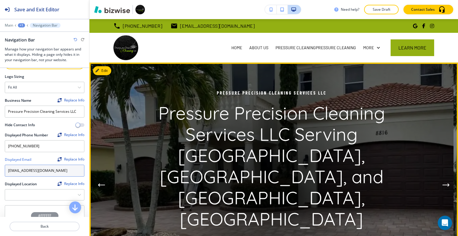
type input "[EMAIL_ADDRESS][DOMAIN_NAME]"
click at [215, 103] on div at bounding box center [271, 185] width 244 height 244
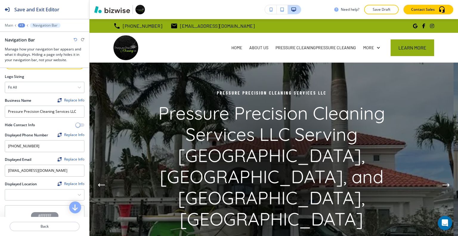
scroll to position [119, 0]
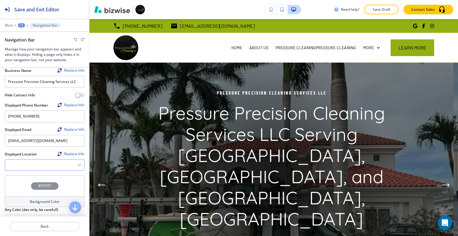
paste Location "Riviera Beach, FL 33404"
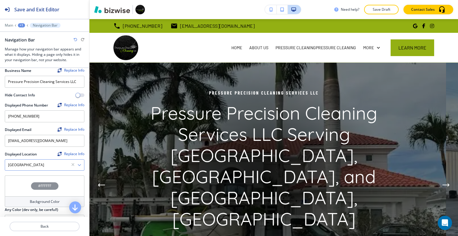
click at [77, 164] on icon "button" at bounding box center [79, 165] width 4 height 4
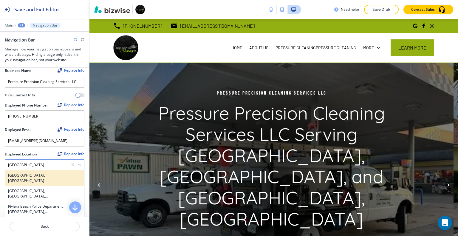
click at [58, 174] on h4 "[GEOGRAPHIC_DATA], [GEOGRAPHIC_DATA]" at bounding box center [44, 178] width 73 height 11
type Location "[GEOGRAPHIC_DATA], [GEOGRAPHIC_DATA]"
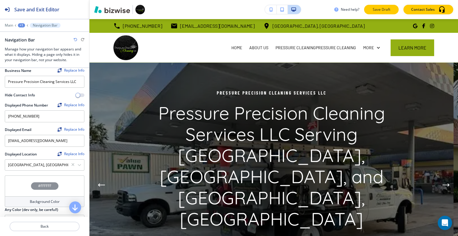
click at [376, 7] on p "Save Draft" at bounding box center [381, 9] width 19 height 5
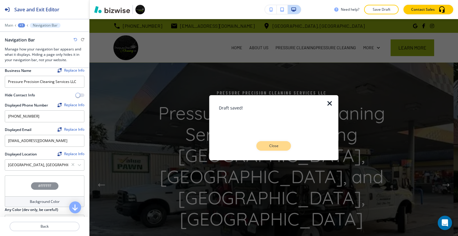
click at [271, 148] on p "Close" at bounding box center [273, 145] width 19 height 5
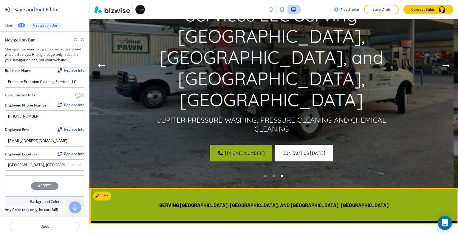
scroll to position [209, 0]
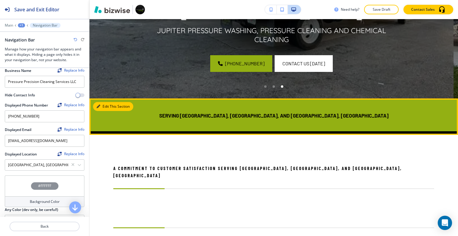
click at [102, 105] on button "Edit This Section" at bounding box center [113, 106] width 40 height 9
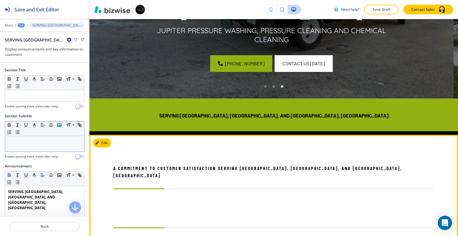
scroll to position [288, 0]
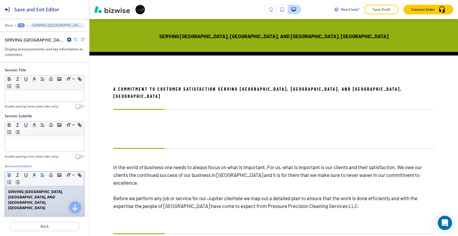
click at [62, 202] on div "SERVING [GEOGRAPHIC_DATA], [GEOGRAPHIC_DATA], AND [GEOGRAPHIC_DATA], [GEOGRAPHI…" at bounding box center [44, 224] width 79 height 77
drag, startPoint x: 59, startPoint y: 198, endPoint x: 0, endPoint y: 182, distance: 60.9
click at [0, 182] on div "Announcement Small Normal Large Huge SERVING PALM BEACH GARDENS, WEST PALM BEAC…" at bounding box center [44, 219] width 89 height 112
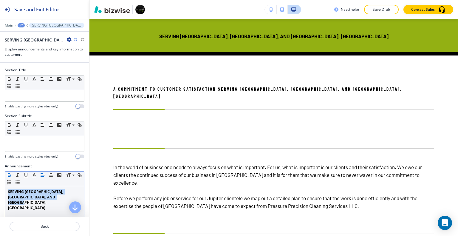
click at [8, 173] on icon "button" at bounding box center [9, 173] width 2 height 1
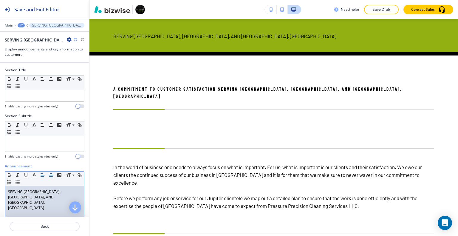
click at [49, 175] on icon "button" at bounding box center [50, 174] width 5 height 5
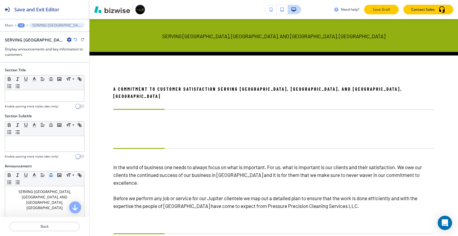
click at [388, 7] on p "Save Draft" at bounding box center [381, 9] width 19 height 5
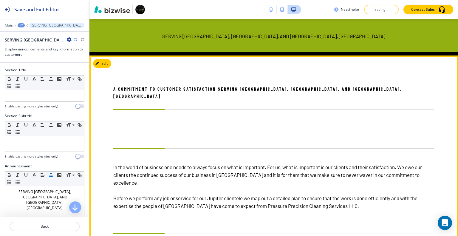
click at [328, 130] on div "Need help? Saving... Contact Sales Edit (561) 294-7711 info@pressureprecisioncl…" at bounding box center [273, 118] width 368 height 236
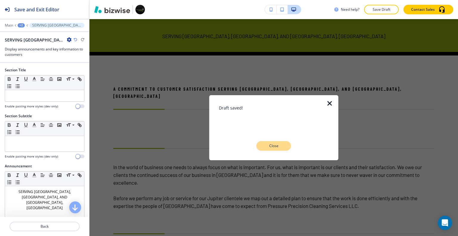
click at [282, 144] on p "Close" at bounding box center [273, 145] width 19 height 5
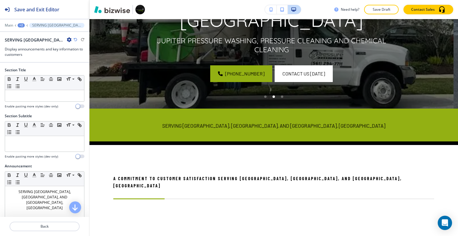
scroll to position [169, 0]
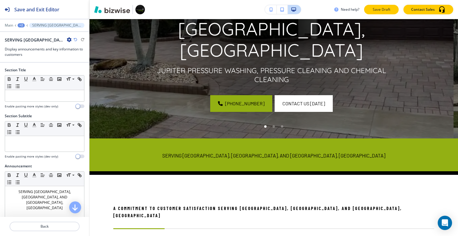
click at [385, 10] on p "Save Draft" at bounding box center [381, 9] width 19 height 5
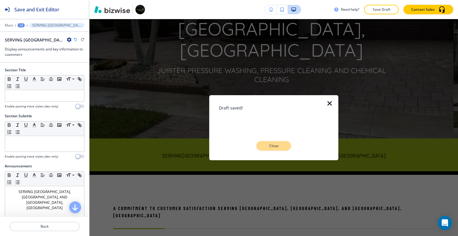
click at [274, 146] on p "Close" at bounding box center [273, 145] width 19 height 5
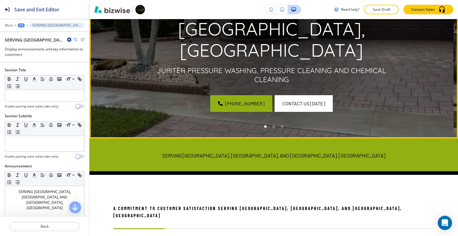
scroll to position [228, 0]
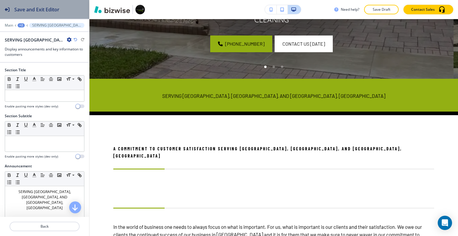
click at [55, 7] on h2 "Save and Exit Editor" at bounding box center [36, 9] width 45 height 7
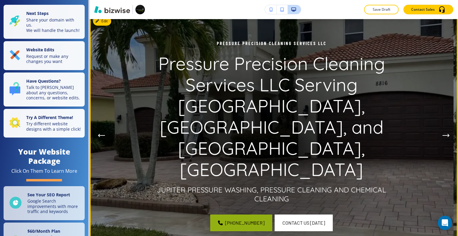
scroll to position [0, 0]
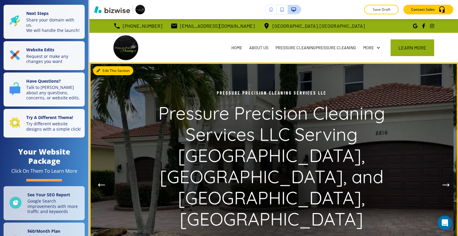
click at [105, 71] on button "Edit This Section" at bounding box center [113, 70] width 40 height 9
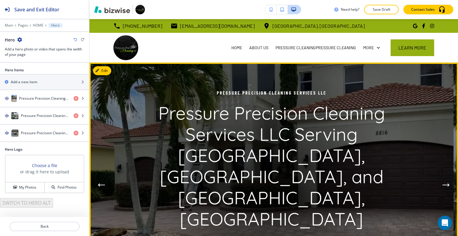
scroll to position [43, 0]
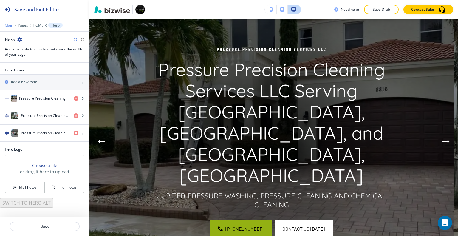
click at [9, 25] on div "Main Pages HOME Hero" at bounding box center [45, 25] width 80 height 5
click at [7, 29] on div at bounding box center [44, 30] width 89 height 4
click at [7, 28] on div at bounding box center [44, 30] width 89 height 4
click at [9, 27] on p "Main" at bounding box center [9, 25] width 8 height 4
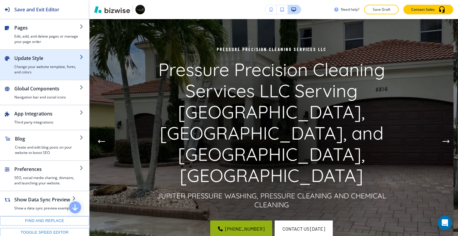
click at [40, 65] on h4 "Change your website template, fonts, and colors" at bounding box center [46, 69] width 65 height 11
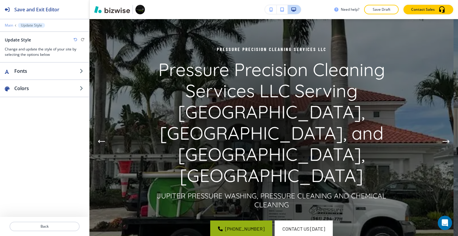
click at [9, 24] on p "Main" at bounding box center [9, 25] width 8 height 4
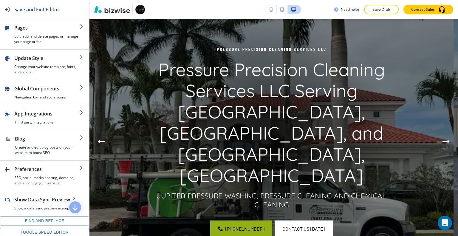
scroll to position [0, 0]
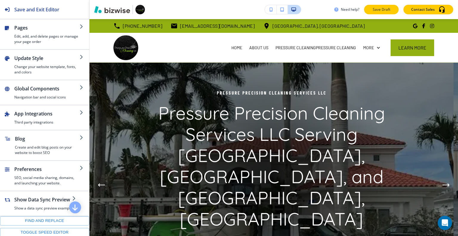
click at [375, 9] on p "Save Draft" at bounding box center [381, 9] width 19 height 5
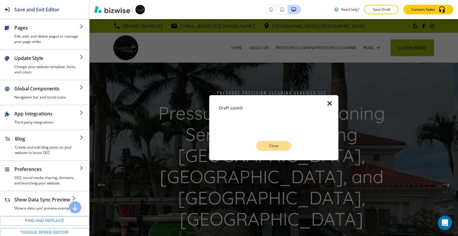
click at [280, 143] on p "Close" at bounding box center [273, 145] width 19 height 5
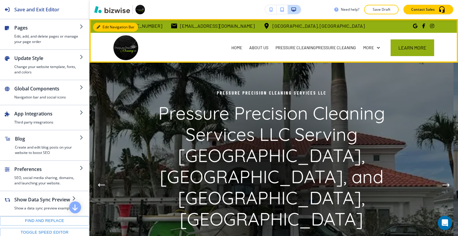
click at [99, 27] on icon "button" at bounding box center [99, 27] width 4 height 4
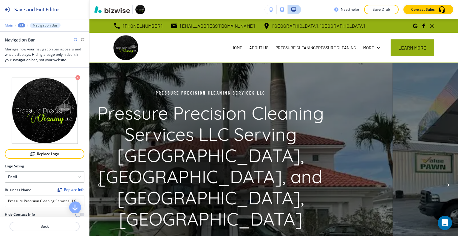
click at [8, 27] on div "Main +1 Navigation Bar" at bounding box center [45, 25] width 80 height 5
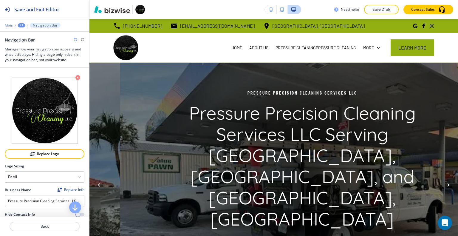
click at [8, 25] on p "Main" at bounding box center [9, 25] width 8 height 4
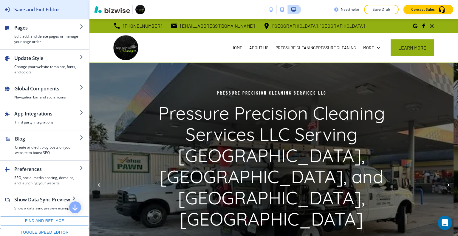
click at [38, 13] on div "Save and Exit Editor" at bounding box center [29, 9] width 59 height 19
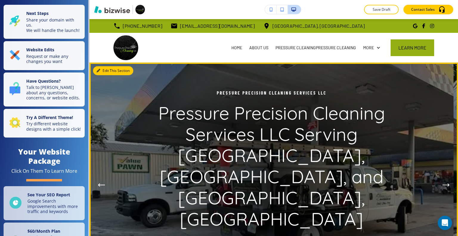
click at [109, 71] on button "Edit This Section" at bounding box center [113, 70] width 40 height 9
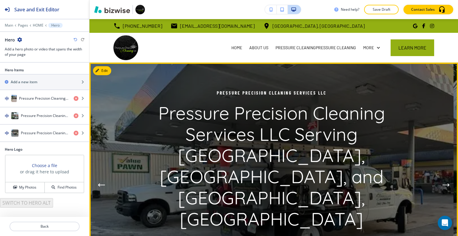
scroll to position [43, 0]
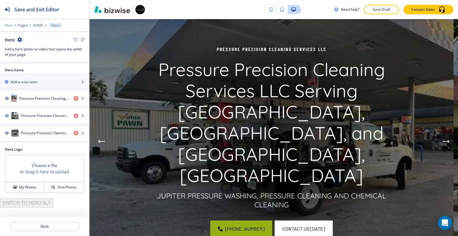
click at [5, 24] on p "Main" at bounding box center [9, 25] width 8 height 4
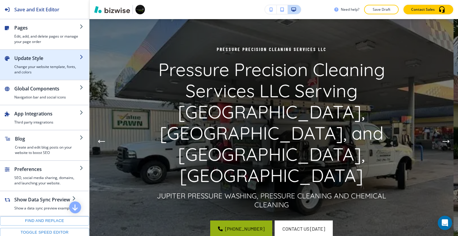
click at [39, 61] on h2 "Update Style" at bounding box center [46, 58] width 65 height 7
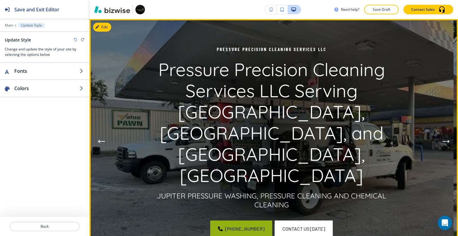
scroll to position [0, 0]
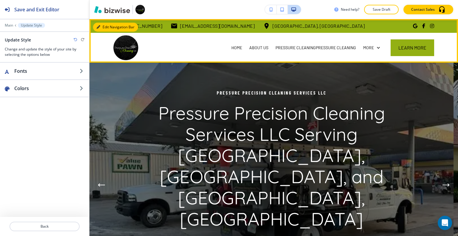
click at [102, 27] on button "Edit Navigation Bar" at bounding box center [115, 27] width 45 height 9
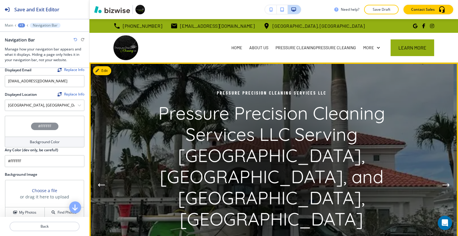
scroll to position [60, 0]
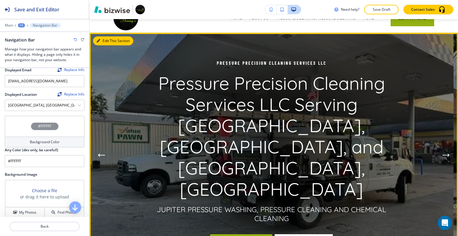
click at [102, 41] on button "Edit This Section" at bounding box center [113, 40] width 40 height 9
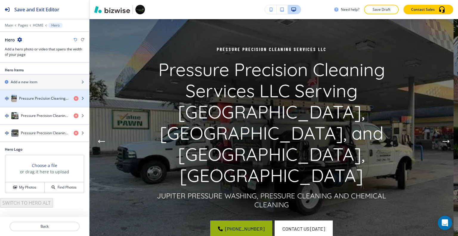
click at [58, 97] on h4 "Pressure Precision Cleaning Services LLC Serving Palm Beach Gardens, West Palm …" at bounding box center [44, 98] width 50 height 5
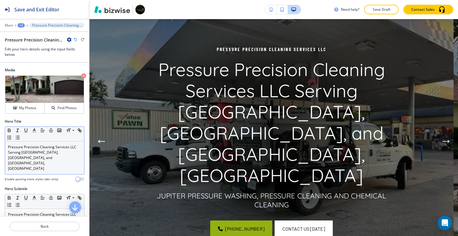
click at [56, 162] on div "Pressure Precision Cleaning Services LLC Serving Palm Beach Gardens, West Palm …" at bounding box center [44, 157] width 79 height 33
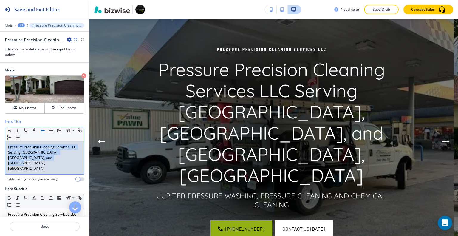
drag, startPoint x: 56, startPoint y: 162, endPoint x: 5, endPoint y: 147, distance: 53.0
click at [0, 144] on div "Hero Title Small Normal Large Huge Pressure Precision Cleaning Services LLC Ser…" at bounding box center [44, 152] width 89 height 67
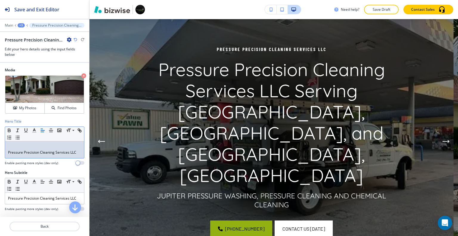
scroll to position [0, 0]
click at [6, 155] on div "Pressure Precision Cleaning Services LLC" at bounding box center [44, 149] width 79 height 17
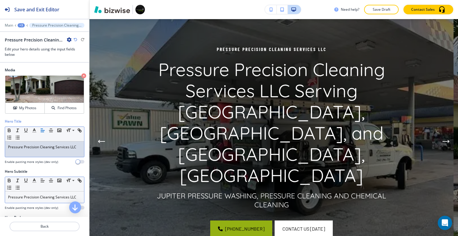
scroll to position [30, 0]
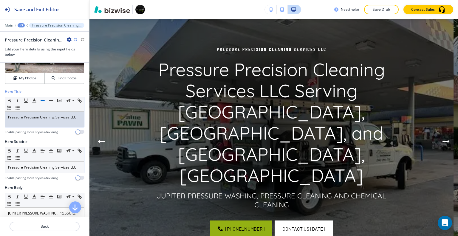
click at [58, 166] on p "Pressure Precision Cleaning Services LLC" at bounding box center [44, 166] width 73 height 5
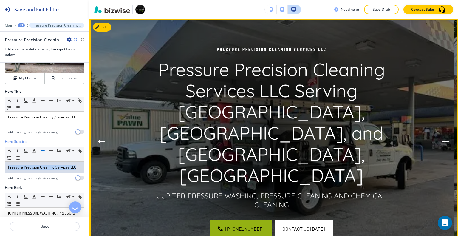
drag, startPoint x: 4, startPoint y: 165, endPoint x: 176, endPoint y: 184, distance: 173.0
click at [178, 185] on div "Save and Exit Editor Main +3 Pressure Precision Cleaning Services LLC Pressure …" at bounding box center [229, 118] width 458 height 236
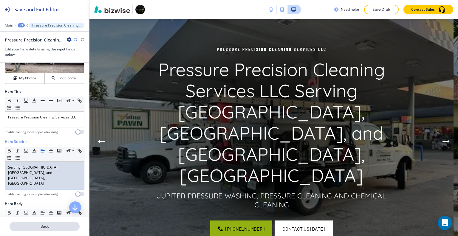
click at [48, 229] on button "Back" at bounding box center [45, 226] width 70 height 10
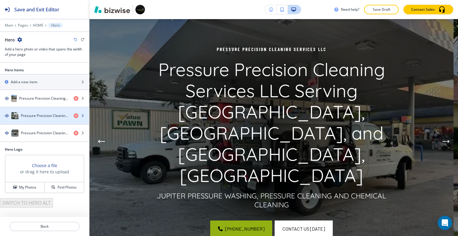
click at [37, 118] on div "Pressure Precision Cleaning Services LLC Serving Palm Beach Gardens, West Palm …" at bounding box center [44, 115] width 89 height 17
click at [40, 119] on div "button" at bounding box center [44, 121] width 89 height 5
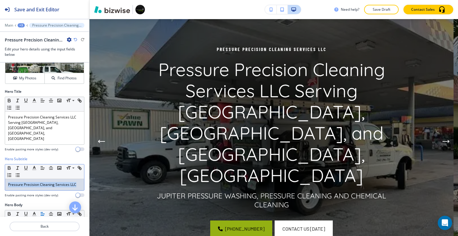
drag, startPoint x: 76, startPoint y: 173, endPoint x: 0, endPoint y: 172, distance: 76.0
click at [0, 172] on div "Hero Subtitle Small Normal Large Huge Pressure Precision Cleaning Services LLC …" at bounding box center [44, 179] width 89 height 46
drag, startPoint x: 11, startPoint y: 171, endPoint x: 9, endPoint y: 174, distance: 3.5
click at [9, 182] on p "Pressure Precision Cleaning Services LLC" at bounding box center [44, 184] width 73 height 5
click at [6, 179] on div "Pressure Precision Cleaning Services LLC" at bounding box center [44, 184] width 79 height 11
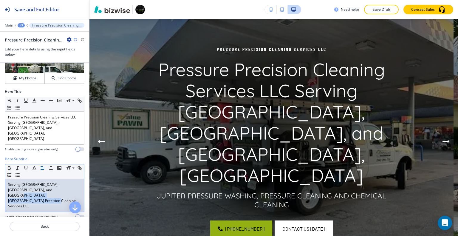
drag, startPoint x: 51, startPoint y: 185, endPoint x: 41, endPoint y: 178, distance: 11.9
click at [41, 182] on p "Serving Palm Beach Gardens, West Palm Beach, and Boca, FLPressure Precision Cle…" at bounding box center [44, 195] width 73 height 27
copy p "Pressure Precision Cleaning Services LLC"
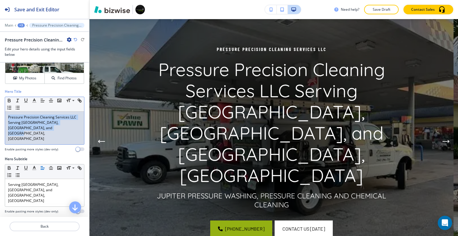
drag, startPoint x: 41, startPoint y: 129, endPoint x: 4, endPoint y: 114, distance: 40.2
click at [0, 112] on div "Hero Title Small Normal Large Huge Pressure Precision Cleaning Services LLC Ser…" at bounding box center [44, 122] width 89 height 67
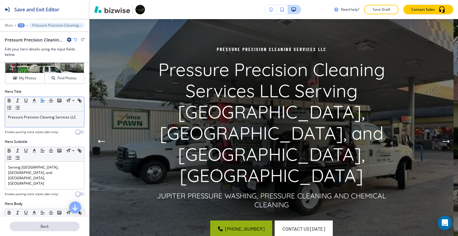
click at [52, 230] on button "Back" at bounding box center [45, 226] width 70 height 10
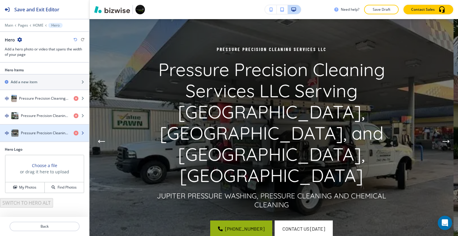
click at [40, 134] on h4 "Pressure Precision Cleaning Services LLC Serving Palm Beach Gardens, West Palm …" at bounding box center [45, 132] width 48 height 5
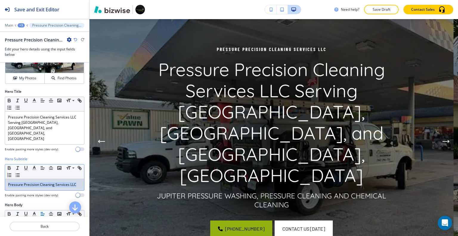
drag, startPoint x: 76, startPoint y: 173, endPoint x: 0, endPoint y: 171, distance: 76.3
click at [0, 171] on div "Hero Subtitle Small Normal Large Huge Pressure Precision Cleaning Services LLC …" at bounding box center [44, 179] width 89 height 46
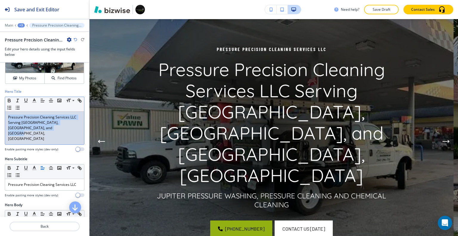
drag, startPoint x: 59, startPoint y: 129, endPoint x: 11, endPoint y: 118, distance: 49.3
click at [0, 113] on div "Hero Title Small Normal Large Huge Pressure Precision Cleaning Services LLC Ser…" at bounding box center [44, 122] width 89 height 67
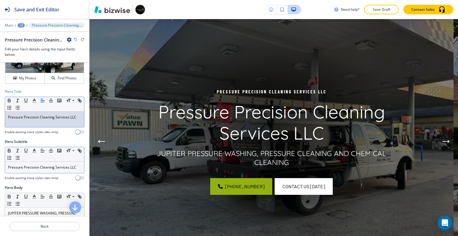
click at [76, 167] on p "Pressure Precision Cleaning Services LLC" at bounding box center [44, 166] width 73 height 5
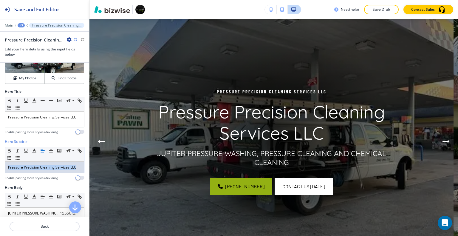
drag, startPoint x: 79, startPoint y: 164, endPoint x: 13, endPoint y: 161, distance: 66.2
click at [0, 156] on div "Hero Subtitle Small Normal Large Huge Pressure Precision Cleaning Services LLC …" at bounding box center [44, 162] width 89 height 46
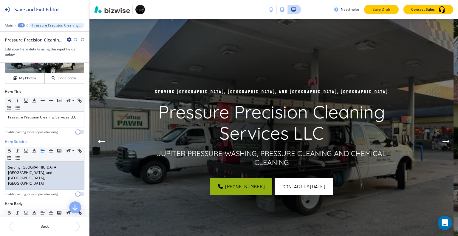
click at [381, 9] on p "Save Draft" at bounding box center [381, 9] width 19 height 5
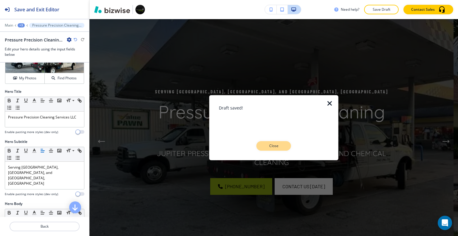
click at [274, 144] on p "Close" at bounding box center [273, 145] width 19 height 5
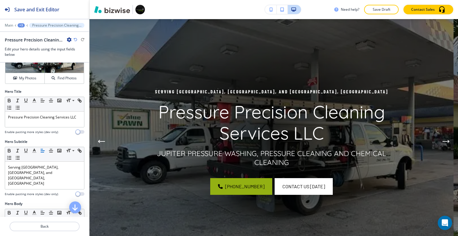
click at [442, 143] on button "Next Hero Image" at bounding box center [446, 141] width 12 height 12
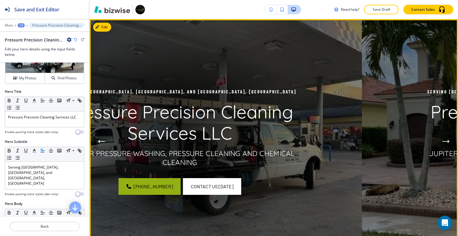
click at [442, 143] on button "Next Hero Image" at bounding box center [446, 141] width 12 height 12
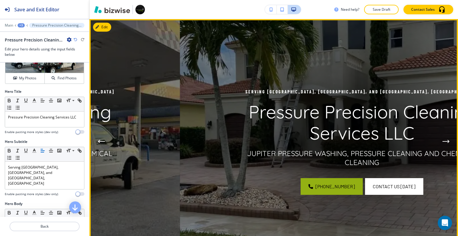
click at [442, 143] on button "Next Hero Image" at bounding box center [446, 141] width 12 height 12
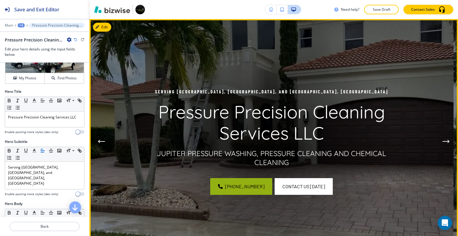
click at [442, 143] on button "Next Hero Image" at bounding box center [446, 141] width 12 height 12
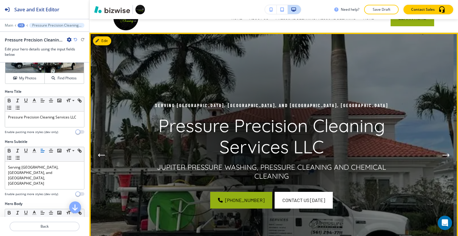
scroll to position [0, 0]
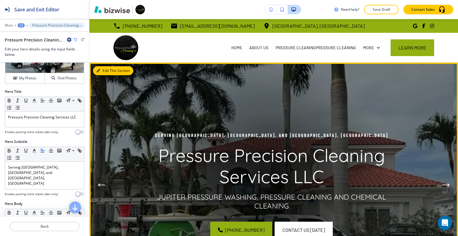
click at [108, 68] on div "Edit This Section Serving Palm Beach Gardens, West Palm Beach, and Boca, FL Pre…" at bounding box center [273, 185] width 368 height 244
click at [108, 70] on button "Edit This Section" at bounding box center [113, 70] width 40 height 9
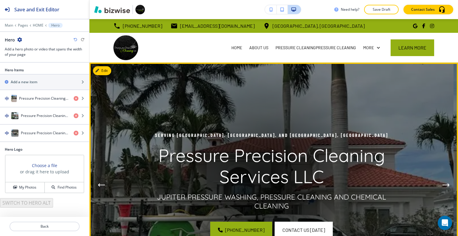
scroll to position [43, 0]
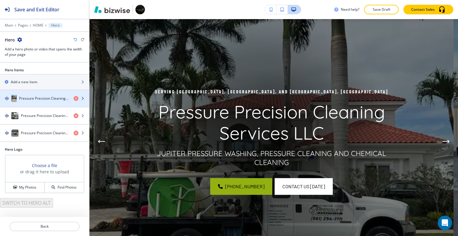
click at [46, 99] on h4 "Pressure Precision Cleaning Services LLC" at bounding box center [44, 98] width 50 height 5
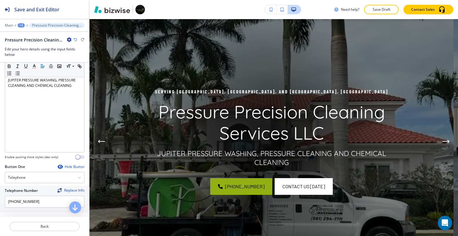
scroll to position [298, 0]
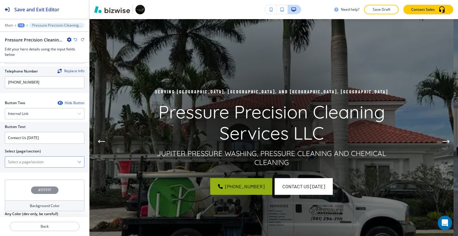
click at [40, 157] on \(page\/section\) "Manual Input" at bounding box center [41, 162] width 72 height 10
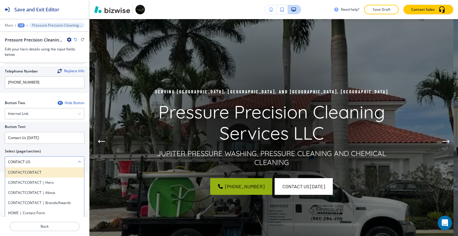
click at [46, 170] on h4 "CONTACTCONTACT" at bounding box center [44, 172] width 73 height 5
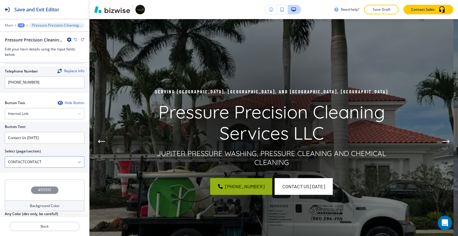
click at [41, 157] on \(page\/section\) "CONTACTCONTACT" at bounding box center [41, 162] width 72 height 10
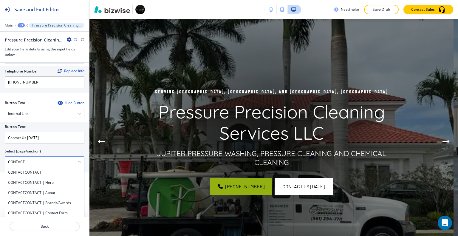
click at [32, 157] on \(page\/section\) "CONTACT" at bounding box center [41, 162] width 72 height 10
click at [25, 170] on h4 "CONTACTCONTACT" at bounding box center [44, 172] width 73 height 5
type \(page\/section\) "CONTACTCONTACT"
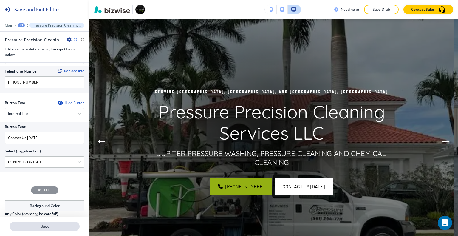
click at [41, 230] on button "Back" at bounding box center [45, 226] width 70 height 10
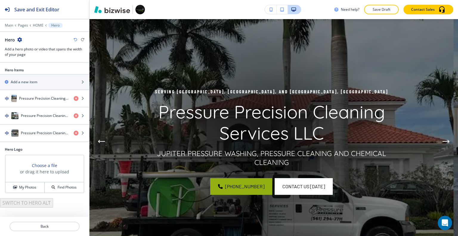
click at [19, 28] on div at bounding box center [44, 30] width 89 height 4
click at [21, 26] on p "Pages" at bounding box center [23, 25] width 10 height 4
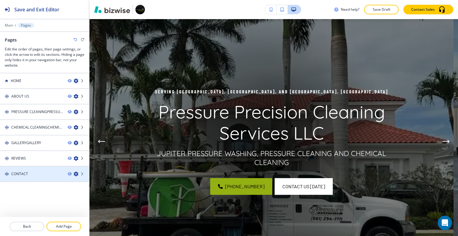
click at [36, 167] on div at bounding box center [44, 168] width 89 height 5
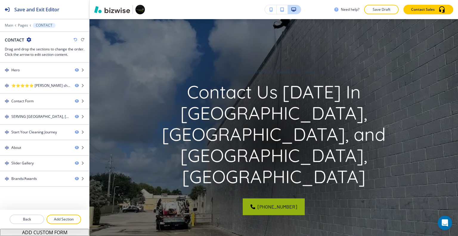
scroll to position [0, 0]
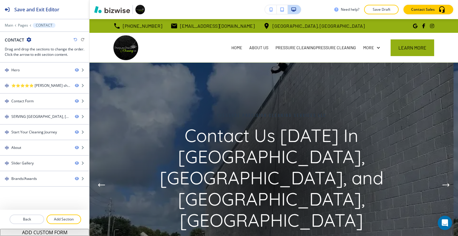
click at [30, 38] on icon "button" at bounding box center [29, 39] width 5 height 5
click at [38, 49] on p "Edit Page Settings" at bounding box center [45, 49] width 30 height 5
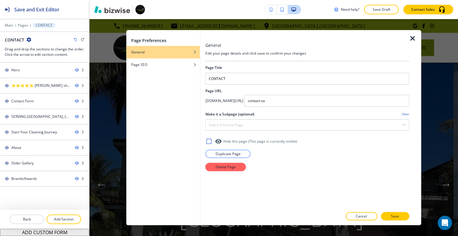
click at [410, 39] on icon "button" at bounding box center [412, 38] width 7 height 7
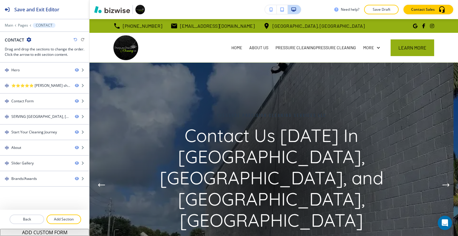
click at [382, 15] on div "Need help? Save Draft Contact Sales" at bounding box center [273, 9] width 368 height 19
click at [380, 8] on p "Save Draft" at bounding box center [381, 9] width 19 height 5
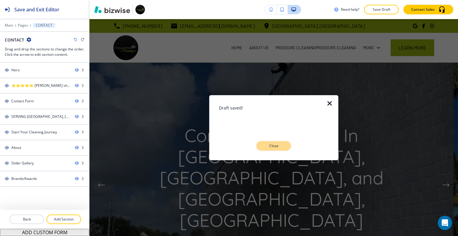
click at [264, 147] on p "Close" at bounding box center [273, 145] width 19 height 5
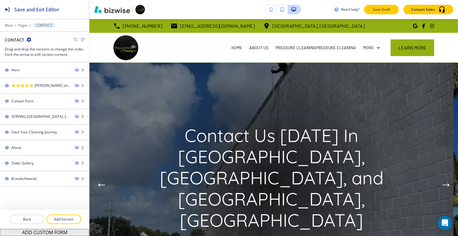
click at [375, 11] on p "Save Draft" at bounding box center [381, 9] width 19 height 5
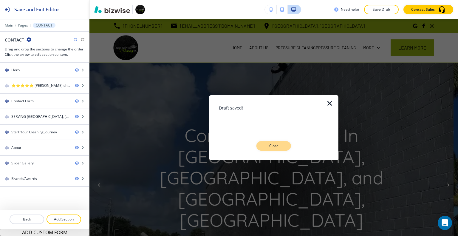
click at [274, 149] on button "Close" at bounding box center [273, 146] width 35 height 10
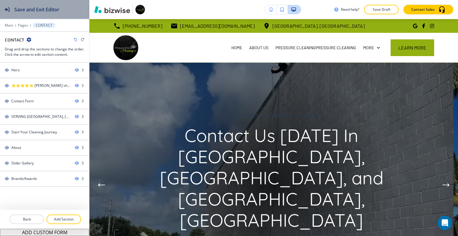
click at [38, 15] on div "Save and Exit Editor" at bounding box center [29, 9] width 59 height 19
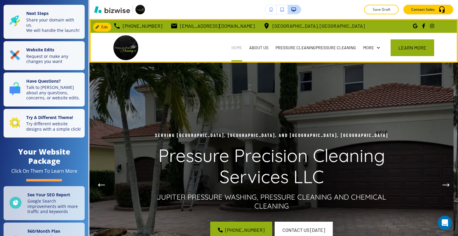
click at [234, 47] on p "HOME" at bounding box center [236, 48] width 11 height 6
click at [234, 48] on p "HOME" at bounding box center [236, 48] width 11 height 6
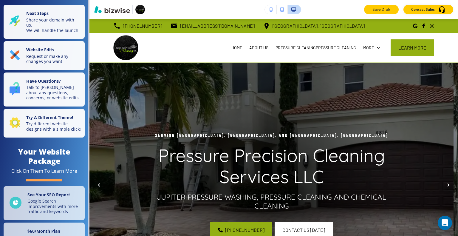
click at [393, 8] on button "Save Draft" at bounding box center [381, 10] width 35 height 10
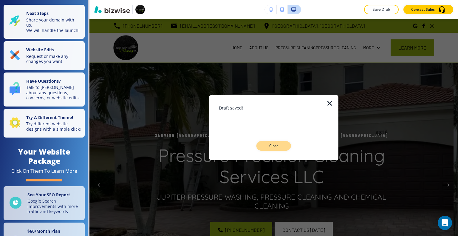
click at [274, 149] on button "Close" at bounding box center [273, 146] width 35 height 10
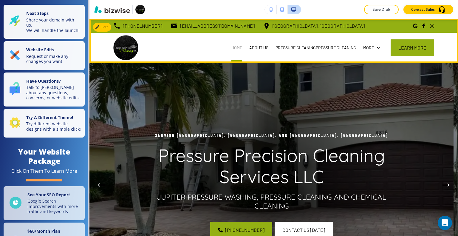
click at [233, 46] on p "HOME" at bounding box center [236, 48] width 11 height 6
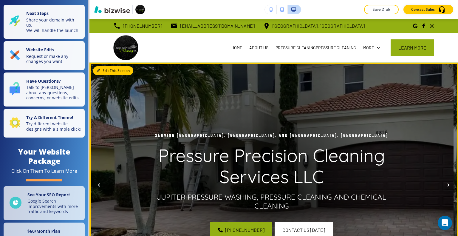
click at [109, 68] on button "Edit This Section" at bounding box center [113, 70] width 40 height 9
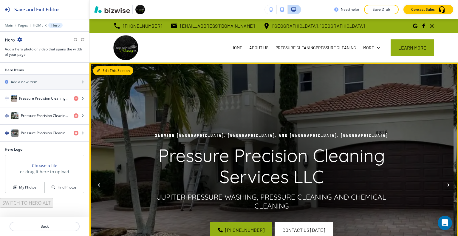
scroll to position [43, 0]
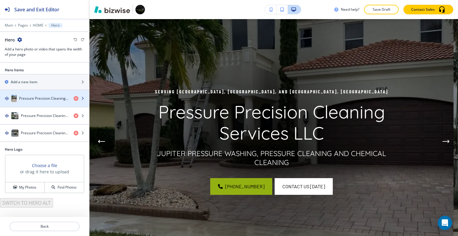
click at [38, 97] on h4 "Pressure Precision Cleaning Services LLC" at bounding box center [44, 98] width 50 height 5
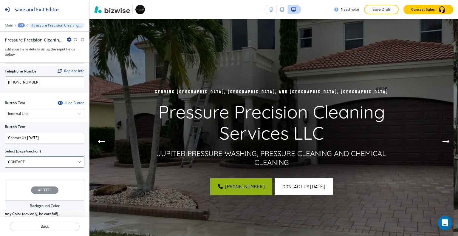
scroll to position [304, 0]
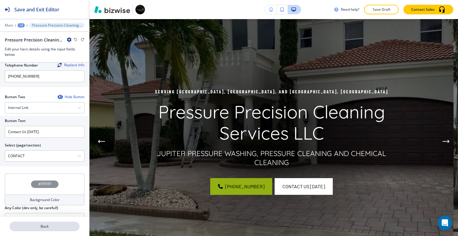
click at [52, 226] on p "Back" at bounding box center [44, 225] width 69 height 5
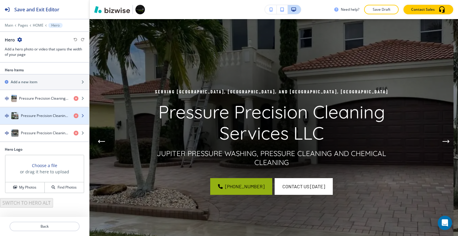
click at [55, 113] on h4 "Pressure Precision Cleaning Services LLC" at bounding box center [45, 115] width 48 height 5
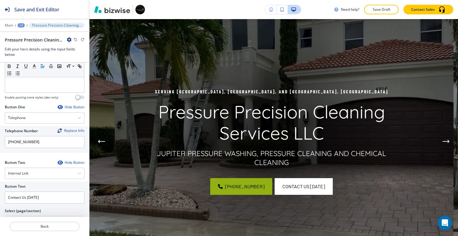
scroll to position [298, 0]
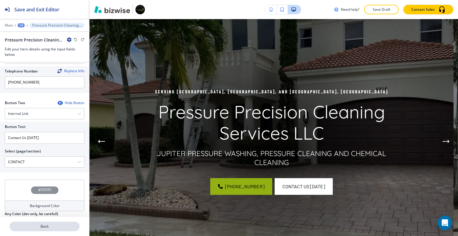
click at [51, 228] on p "Back" at bounding box center [44, 225] width 69 height 5
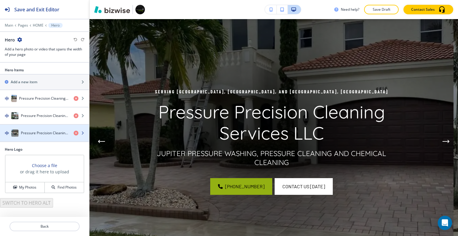
click at [42, 132] on h4 "Pressure Precision Cleaning Services LLC" at bounding box center [45, 132] width 48 height 5
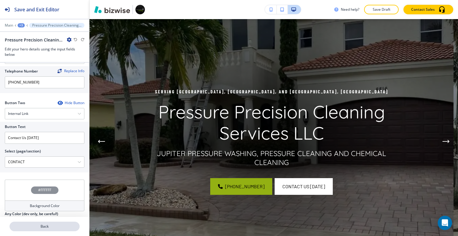
click at [53, 228] on p "Back" at bounding box center [44, 225] width 69 height 5
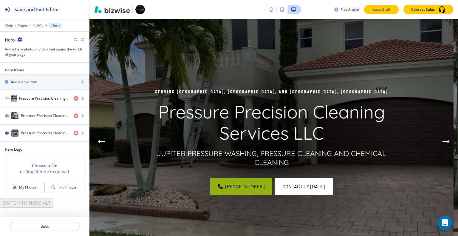
click at [392, 9] on button "Save Draft" at bounding box center [381, 10] width 35 height 10
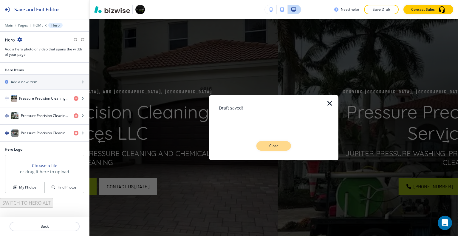
click at [284, 144] on button "Close" at bounding box center [273, 146] width 35 height 10
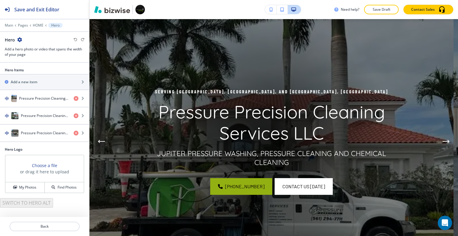
drag, startPoint x: 379, startPoint y: 7, endPoint x: 379, endPoint y: 11, distance: 4.5
click at [379, 11] on button "Save Draft" at bounding box center [381, 10] width 35 height 10
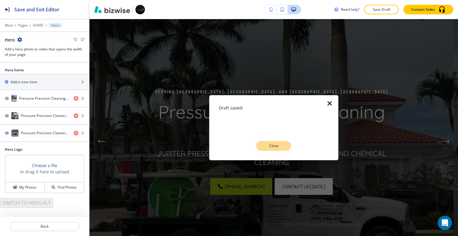
click at [272, 149] on button "Close" at bounding box center [273, 146] width 35 height 10
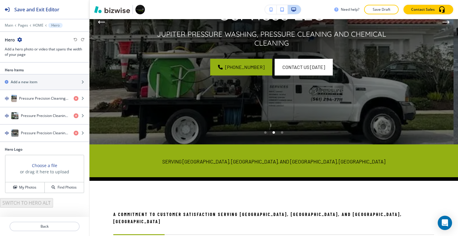
scroll to position [282, 0]
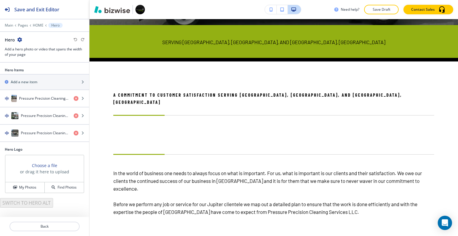
click at [12, 22] on div at bounding box center [44, 21] width 89 height 4
click at [11, 23] on div "Main Pages HOME Hero" at bounding box center [45, 25] width 80 height 5
click at [11, 24] on p "Main" at bounding box center [9, 25] width 8 height 4
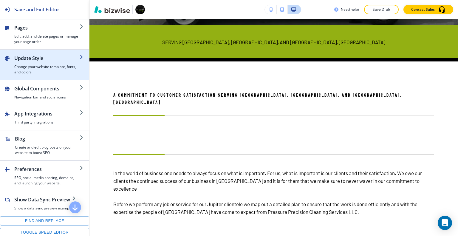
click at [32, 57] on h2 "Update Style" at bounding box center [46, 58] width 65 height 7
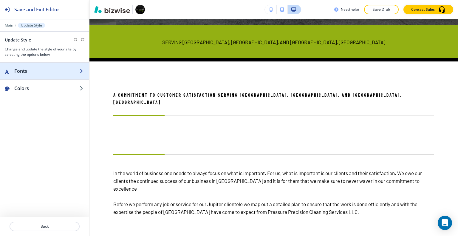
click at [33, 72] on h2 "Fonts" at bounding box center [46, 70] width 65 height 7
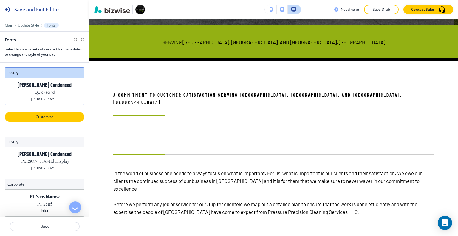
click at [44, 115] on p "Customize" at bounding box center [45, 116] width 64 height 5
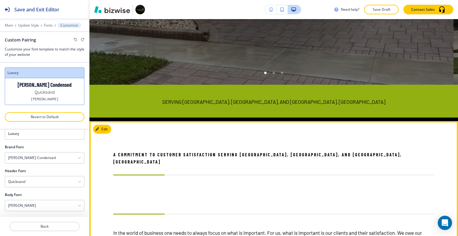
scroll to position [252, 0]
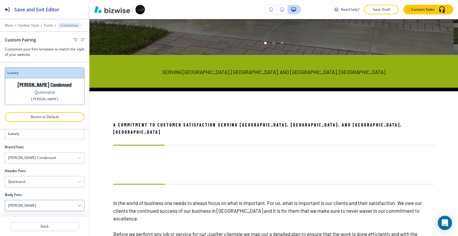
click at [43, 205] on div "[PERSON_NAME]" at bounding box center [44, 205] width 79 height 11
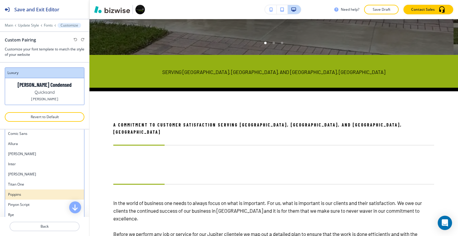
scroll to position [487, 0]
click at [41, 193] on h4 "Comic Neue" at bounding box center [44, 194] width 73 height 5
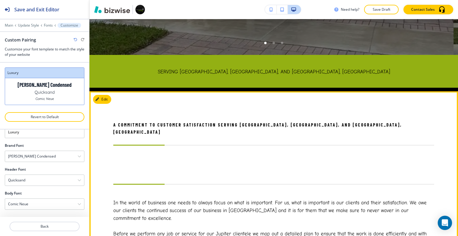
scroll to position [17, 0]
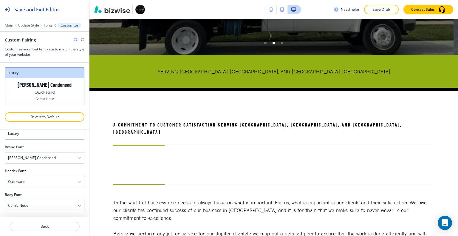
click at [44, 201] on div "Comic Neue" at bounding box center [44, 205] width 79 height 11
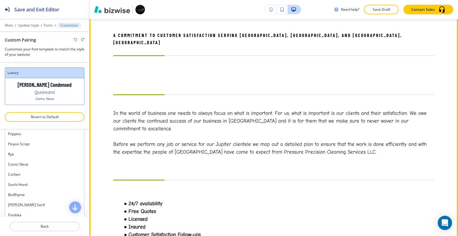
scroll to position [371, 0]
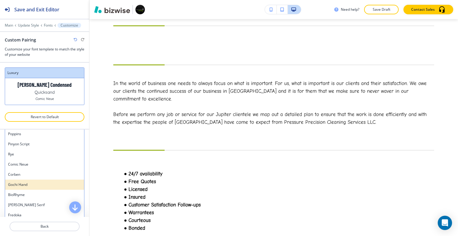
click at [23, 184] on h4 "Gochi Hand" at bounding box center [44, 184] width 73 height 5
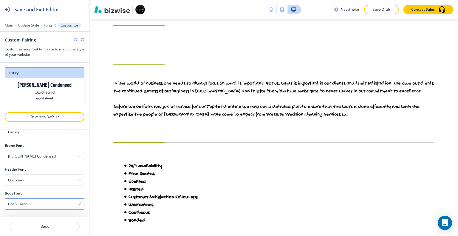
scroll to position [17, 0]
click at [34, 206] on div "Gochi Hand" at bounding box center [44, 205] width 79 height 11
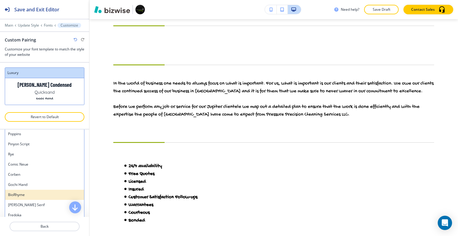
scroll to position [518, 0]
click at [38, 188] on div "BioRhyme" at bounding box center [44, 192] width 79 height 10
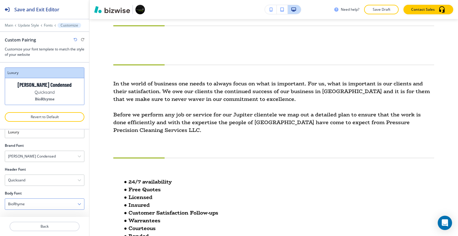
scroll to position [17, 0]
click at [45, 209] on div "BioRhyme" at bounding box center [44, 205] width 79 height 11
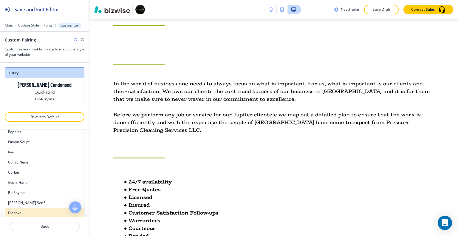
click at [45, 210] on h4 "Fredoka" at bounding box center [44, 212] width 73 height 5
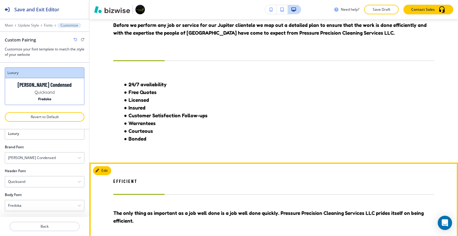
scroll to position [580, 0]
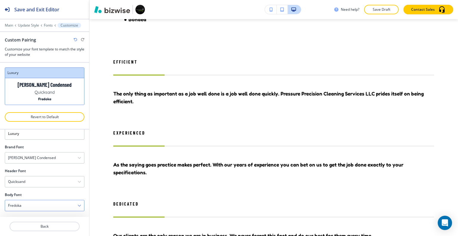
click at [58, 205] on div "Fredoka" at bounding box center [44, 205] width 79 height 11
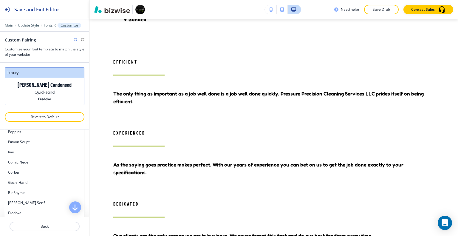
click at [42, 171] on h4 "Corben" at bounding box center [44, 172] width 73 height 5
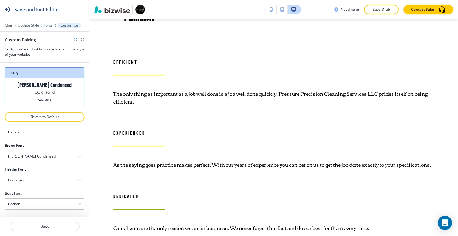
scroll to position [17, 0]
click at [43, 207] on div "Corben" at bounding box center [44, 205] width 79 height 11
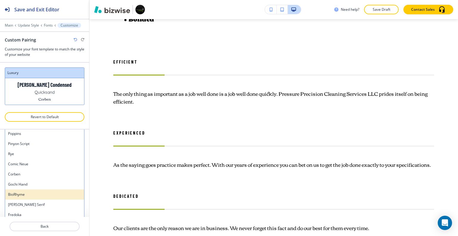
scroll to position [489, 0]
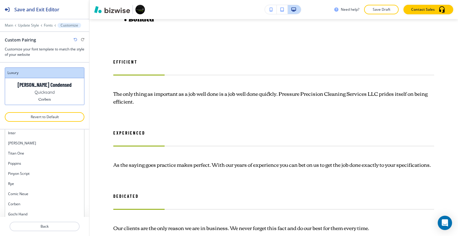
click at [33, 192] on h4 "Comic Neue" at bounding box center [44, 193] width 73 height 5
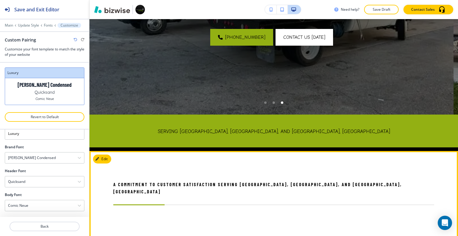
scroll to position [312, 0]
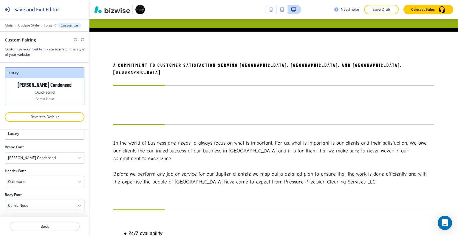
click at [37, 201] on div "Comic Neue" at bounding box center [44, 205] width 79 height 11
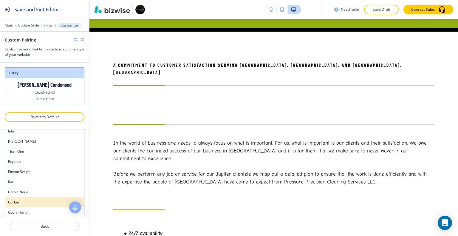
scroll to position [459, 0]
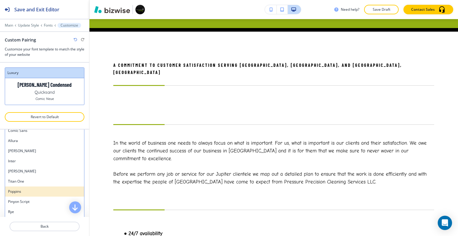
click at [36, 186] on div "Poppins" at bounding box center [44, 191] width 79 height 10
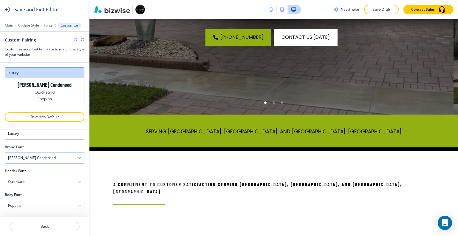
scroll to position [0, 0]
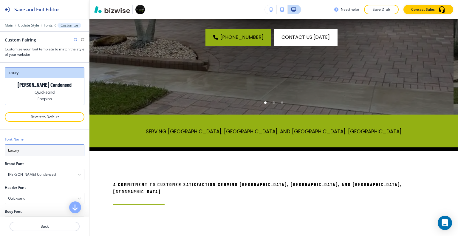
click at [41, 149] on input "Luxury" at bounding box center [45, 150] width 80 height 12
click at [49, 172] on div "[PERSON_NAME] Condensed" at bounding box center [44, 174] width 79 height 11
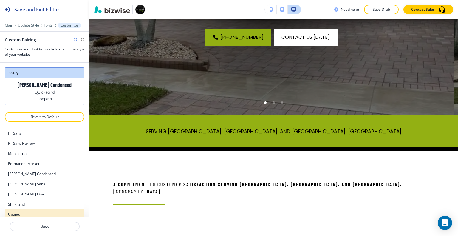
scroll to position [345, 0]
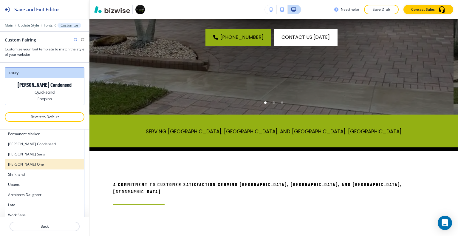
click at [41, 163] on h4 "[PERSON_NAME] One" at bounding box center [44, 163] width 73 height 5
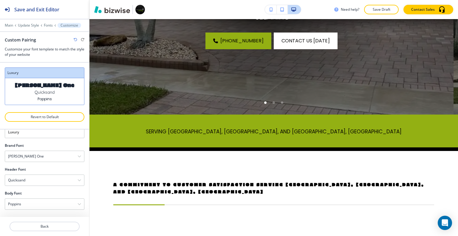
scroll to position [17, 0]
click at [42, 156] on div "[PERSON_NAME] One" at bounding box center [44, 157] width 79 height 11
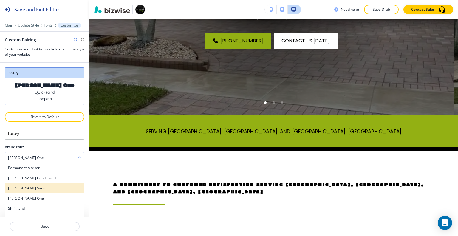
click at [41, 187] on h4 "[PERSON_NAME] Sans" at bounding box center [44, 187] width 73 height 5
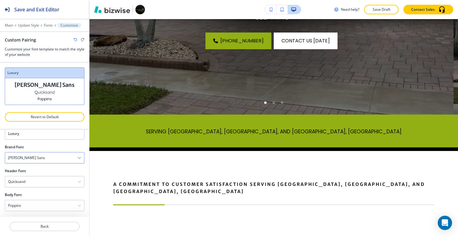
click at [44, 160] on div "[PERSON_NAME] Sans" at bounding box center [44, 157] width 79 height 11
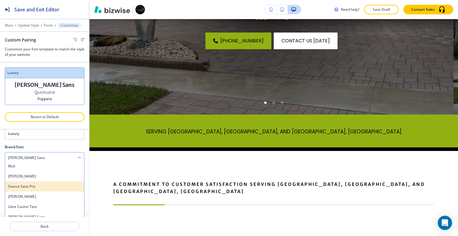
click at [39, 186] on h4 "Source Sans Pro" at bounding box center [44, 186] width 73 height 5
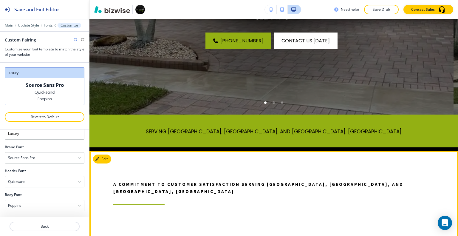
scroll to position [282, 0]
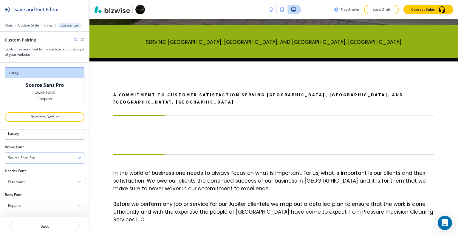
click at [49, 159] on div "Source Sans Pro" at bounding box center [44, 157] width 79 height 11
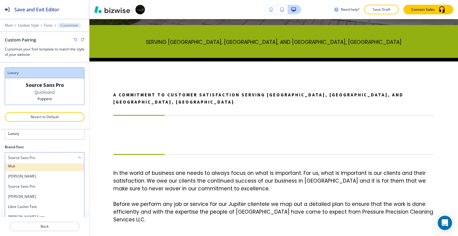
click at [41, 164] on h4 "Muli" at bounding box center [44, 165] width 73 height 5
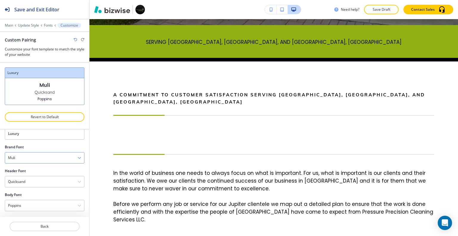
click at [46, 159] on div "Muli" at bounding box center [44, 157] width 79 height 11
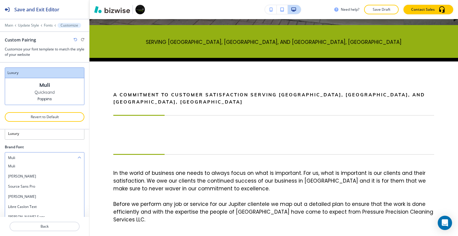
scroll to position [253, 0]
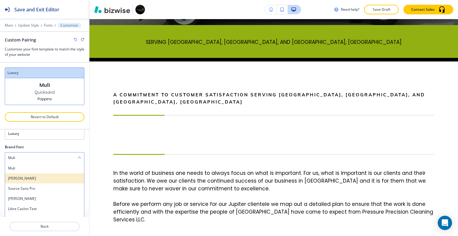
click at [46, 175] on h4 "[PERSON_NAME]" at bounding box center [44, 177] width 73 height 5
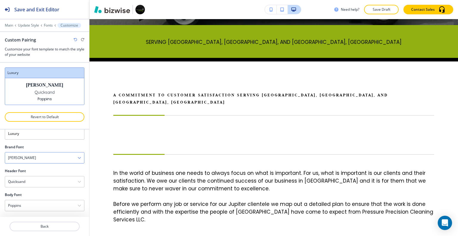
click at [46, 155] on div "[PERSON_NAME]" at bounding box center [44, 157] width 79 height 11
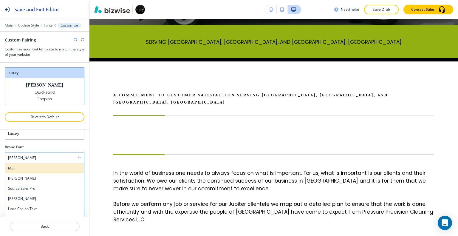
scroll to position [194, 0]
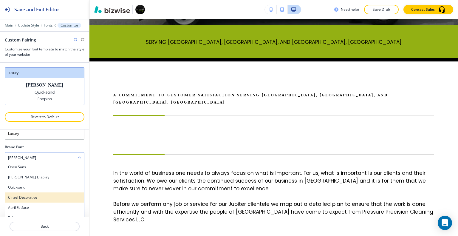
click at [37, 200] on div "Cinzel Decorative" at bounding box center [44, 197] width 79 height 10
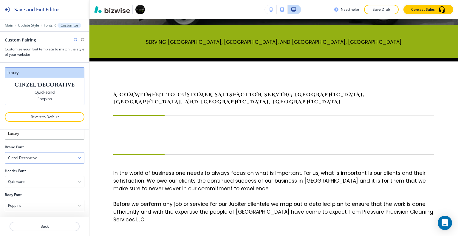
click at [39, 156] on div "Cinzel Decorative" at bounding box center [44, 157] width 79 height 11
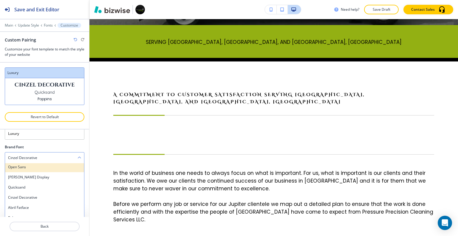
scroll to position [164, 0]
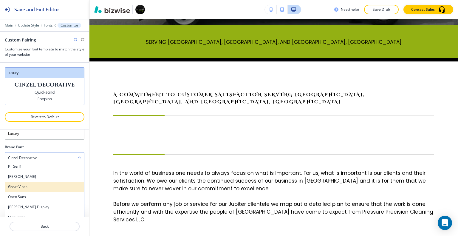
click at [38, 184] on h4 "Great Vibes" at bounding box center [44, 186] width 73 height 5
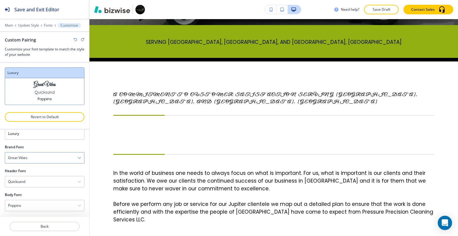
click at [40, 157] on div "Great Vibes" at bounding box center [44, 157] width 79 height 11
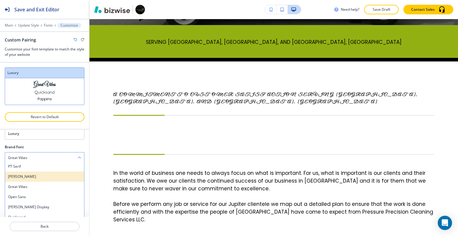
click at [35, 175] on h4 "[PERSON_NAME]" at bounding box center [44, 176] width 73 height 5
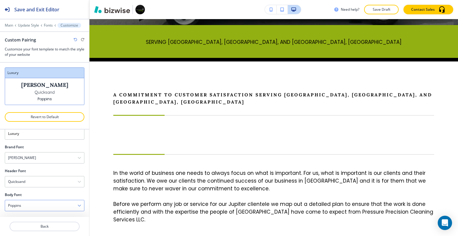
click at [36, 207] on div "Poppins" at bounding box center [44, 205] width 79 height 11
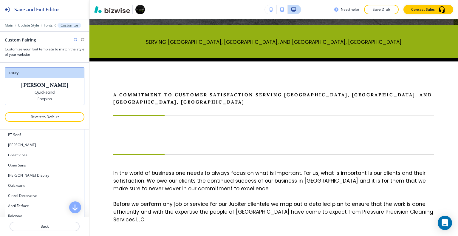
scroll to position [131, 0]
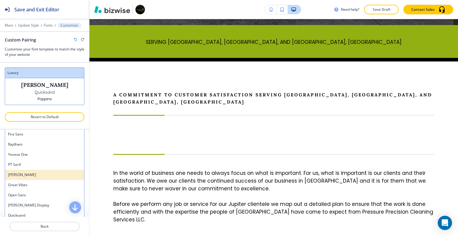
click at [33, 174] on h4 "[PERSON_NAME]" at bounding box center [44, 174] width 73 height 5
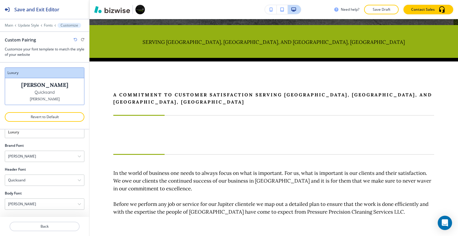
scroll to position [17, 0]
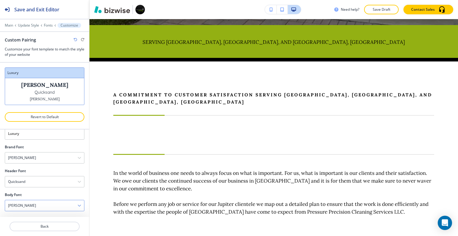
click at [32, 203] on div "[PERSON_NAME]" at bounding box center [44, 205] width 79 height 11
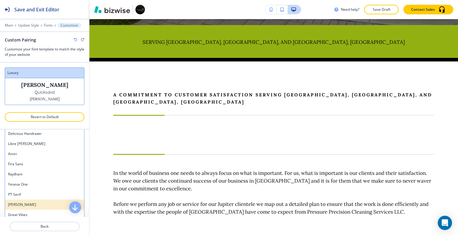
scroll to position [72, 0]
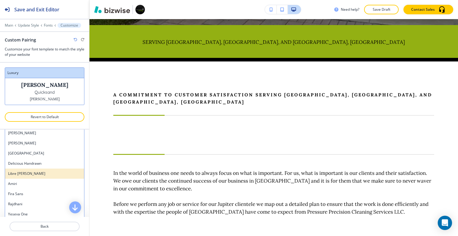
click at [24, 173] on h4 "Libre [PERSON_NAME]" at bounding box center [44, 173] width 73 height 5
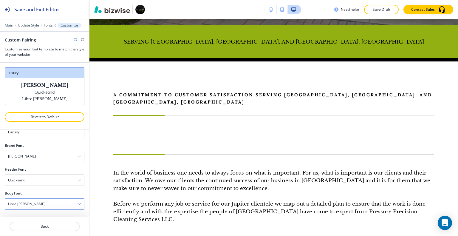
scroll to position [17, 0]
click at [39, 203] on div "Libre [PERSON_NAME]" at bounding box center [44, 205] width 79 height 11
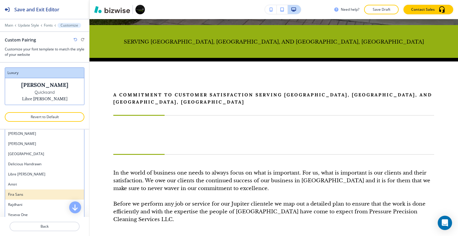
scroll to position [12, 0]
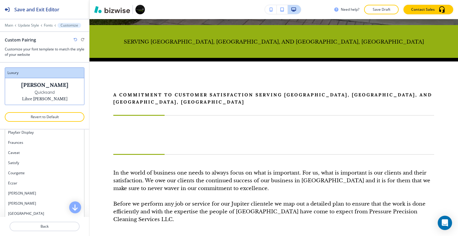
click at [39, 181] on h4 "Eczar" at bounding box center [44, 182] width 73 height 5
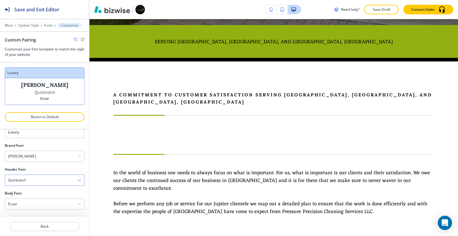
scroll to position [17, 0]
click at [43, 202] on div "Eczar" at bounding box center [44, 205] width 79 height 11
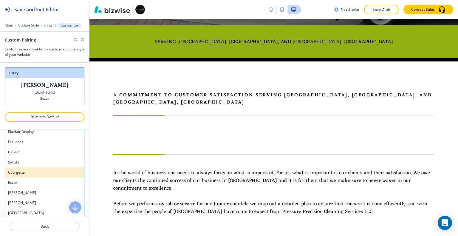
click at [47, 174] on div "Courgette" at bounding box center [44, 172] width 79 height 10
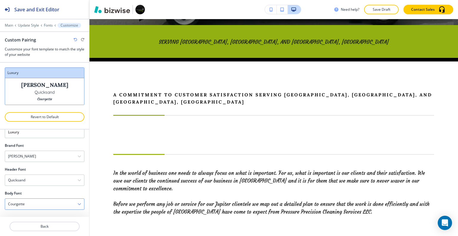
scroll to position [17, 0]
click at [47, 203] on div "Courgette" at bounding box center [44, 205] width 79 height 11
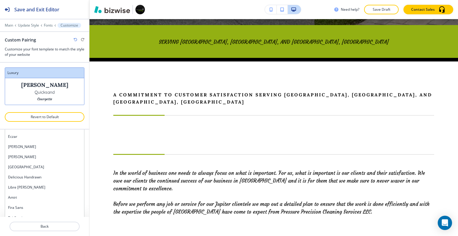
scroll to position [99, 0]
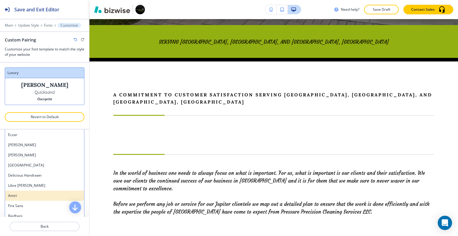
click at [23, 195] on h4 "Amiri" at bounding box center [44, 195] width 73 height 5
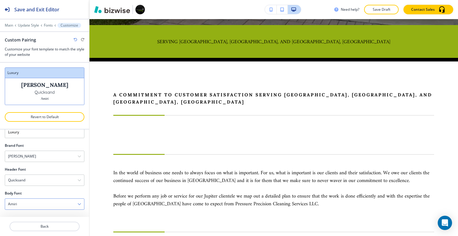
scroll to position [17, 0]
click at [45, 206] on div "Amiri" at bounding box center [44, 205] width 79 height 11
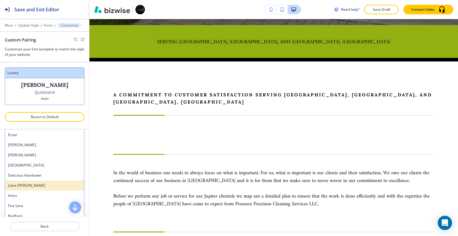
click at [48, 183] on h4 "Libre [PERSON_NAME]" at bounding box center [44, 185] width 73 height 5
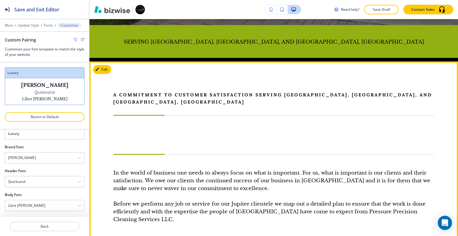
scroll to position [341, 0]
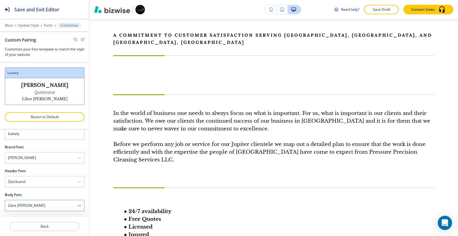
click at [51, 204] on div "Libre [PERSON_NAME]" at bounding box center [44, 205] width 79 height 11
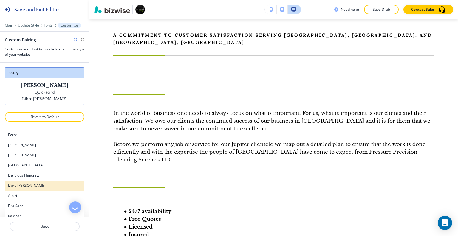
scroll to position [30, 0]
click at [46, 184] on h4 "[PERSON_NAME]" at bounding box center [44, 184] width 73 height 5
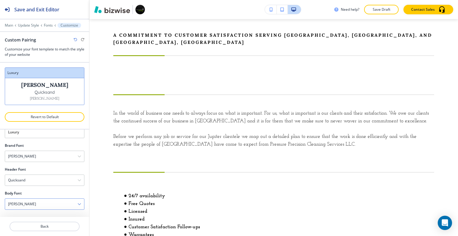
scroll to position [17, 0]
click at [46, 180] on div "Quicksand" at bounding box center [44, 181] width 79 height 11
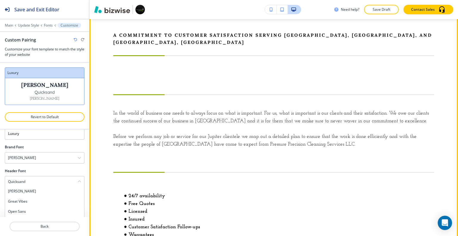
click at [112, 179] on div "A Commitment to Customer Satisfaction Serving [GEOGRAPHIC_DATA], [GEOGRAPHIC_DA…" at bounding box center [267, 145] width 332 height 227
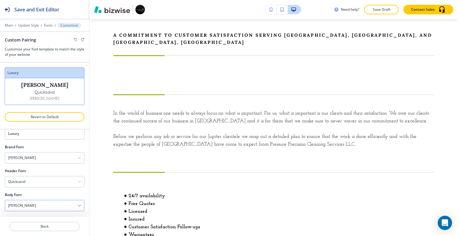
click at [60, 209] on div "[PERSON_NAME] Slab Assistant Playfair Display Fraunces Caveat Satisfy Courgette…" at bounding box center [45, 205] width 80 height 11
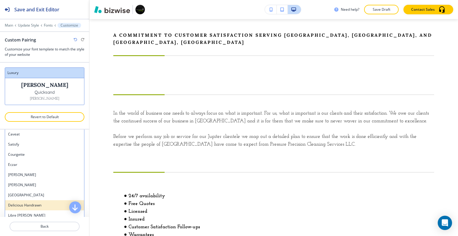
click at [60, 201] on div "Delicious Handrawn" at bounding box center [44, 205] width 79 height 10
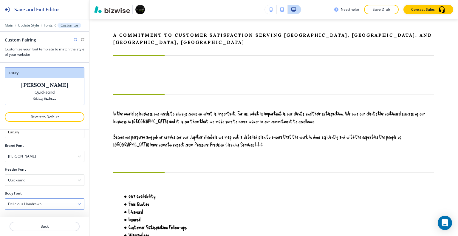
scroll to position [17, 0]
click at [60, 200] on div "Delicious Handrawn" at bounding box center [44, 205] width 79 height 11
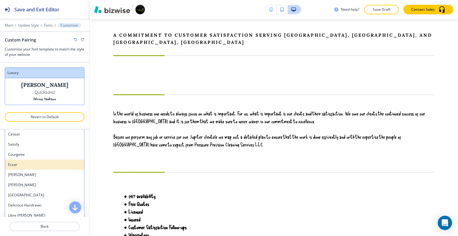
scroll to position [0, 0]
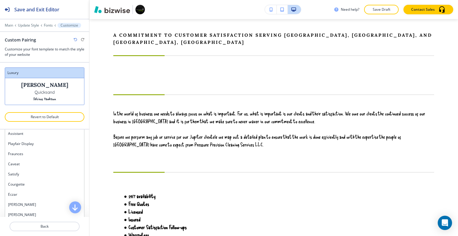
click at [53, 173] on h4 "Satisfy" at bounding box center [44, 173] width 73 height 5
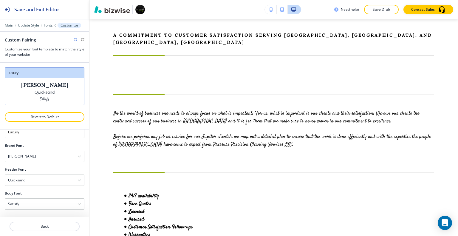
scroll to position [17, 0]
click at [49, 204] on div "Satisfy" at bounding box center [44, 205] width 79 height 11
click at [64, 202] on div "Satisfy" at bounding box center [44, 205] width 79 height 11
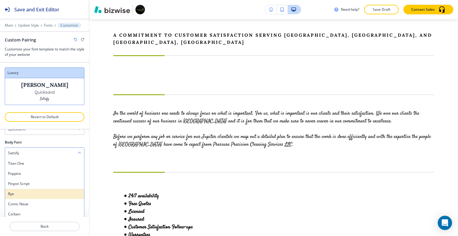
scroll to position [477, 0]
click at [46, 181] on h4 "[PERSON_NAME]" at bounding box center [44, 182] width 73 height 5
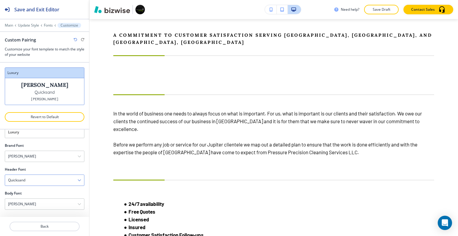
scroll to position [17, 0]
click at [45, 206] on div "[PERSON_NAME]" at bounding box center [44, 205] width 79 height 11
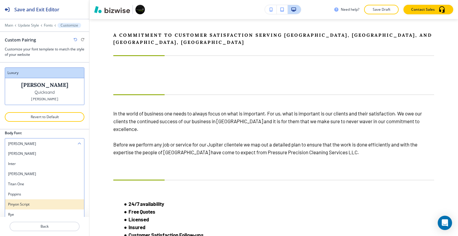
scroll to position [447, 0]
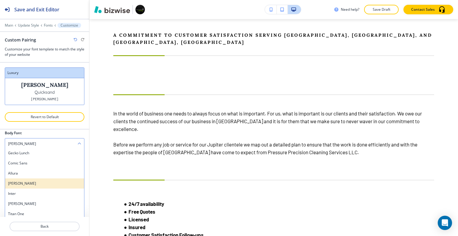
click at [37, 183] on h4 "[PERSON_NAME]" at bounding box center [44, 183] width 73 height 5
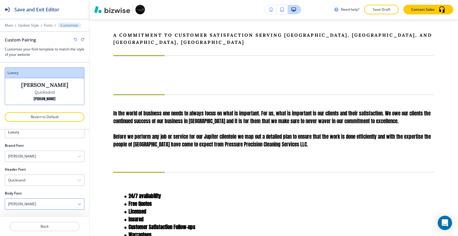
scroll to position [17, 0]
click at [40, 208] on div "[PERSON_NAME]" at bounding box center [44, 205] width 79 height 11
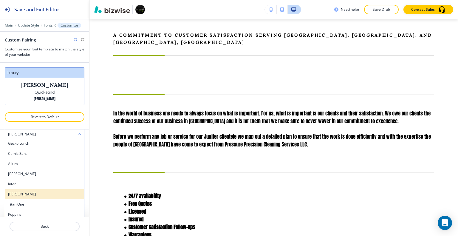
scroll to position [417, 0]
click at [44, 191] on h4 "Allura" at bounding box center [44, 193] width 73 height 5
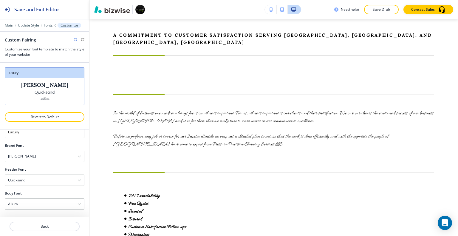
scroll to position [17, 0]
click at [40, 206] on div "Allura" at bounding box center [44, 205] width 79 height 11
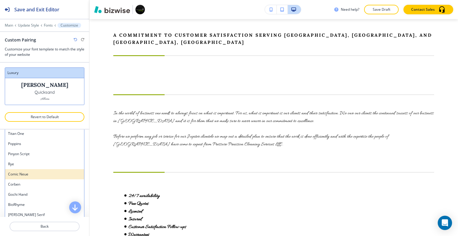
scroll to position [518, 0]
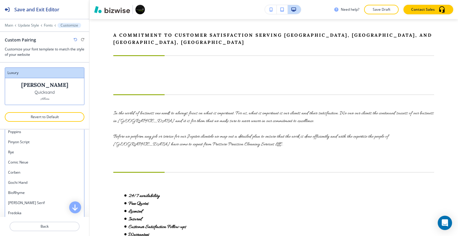
click at [38, 200] on h4 "[PERSON_NAME] Serif" at bounding box center [44, 202] width 73 height 5
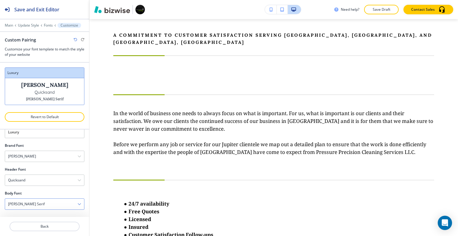
scroll to position [17, 0]
click at [48, 206] on div "[PERSON_NAME] Serif" at bounding box center [44, 205] width 79 height 11
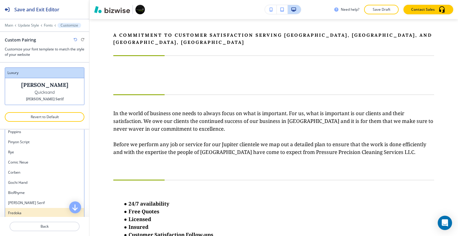
click at [41, 215] on div "Fredoka" at bounding box center [44, 213] width 79 height 10
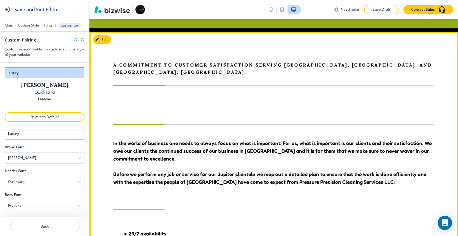
scroll to position [252, 0]
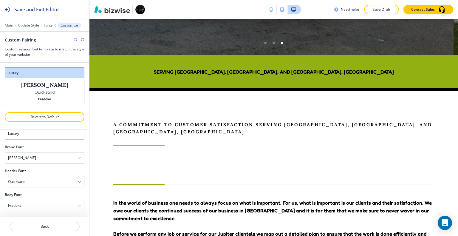
click at [46, 183] on div "Quicksand" at bounding box center [44, 181] width 79 height 11
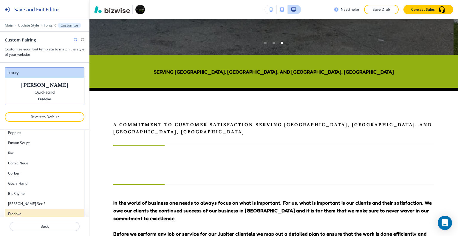
click at [45, 211] on h4 "Fredoka" at bounding box center [44, 213] width 73 height 5
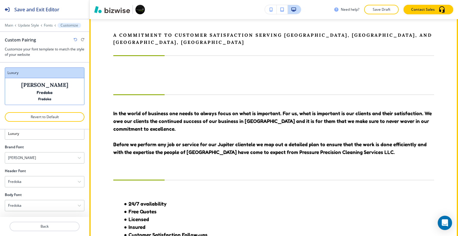
scroll to position [282, 0]
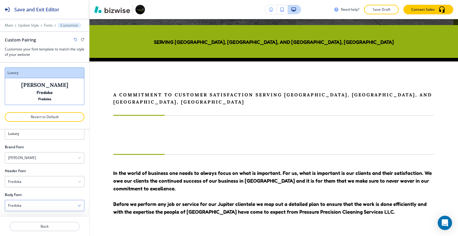
click at [38, 203] on div "Fredoka" at bounding box center [44, 205] width 79 height 11
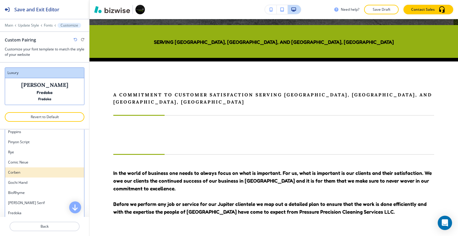
click at [37, 170] on h4 "Corben" at bounding box center [44, 172] width 73 height 5
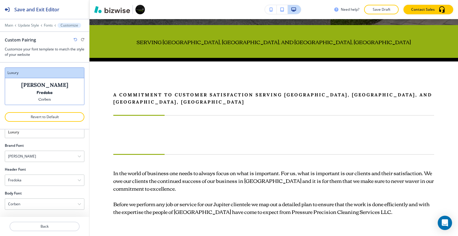
scroll to position [17, 0]
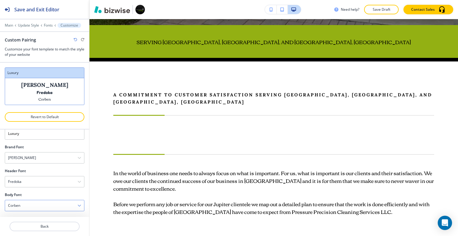
click at [43, 205] on div "Corben" at bounding box center [44, 205] width 79 height 11
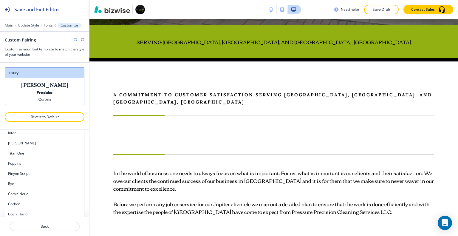
click at [42, 183] on h4 "Rye" at bounding box center [44, 183] width 73 height 5
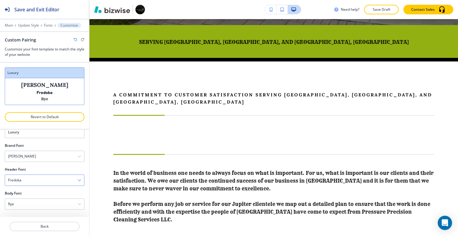
scroll to position [17, 0]
click at [47, 203] on div "Rye" at bounding box center [44, 205] width 79 height 11
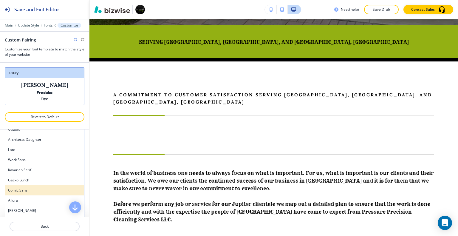
scroll to position [369, 0]
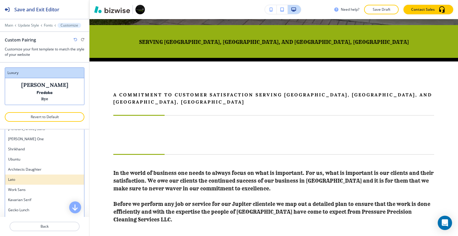
click at [41, 180] on h4 "Lato" at bounding box center [44, 179] width 73 height 5
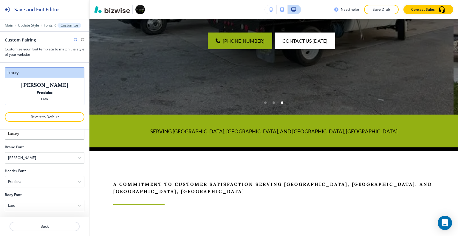
scroll to position [0, 0]
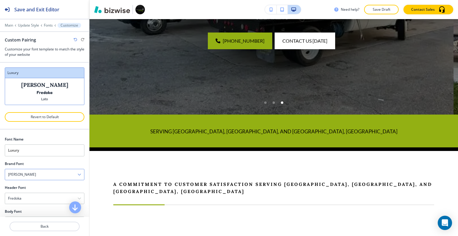
click at [58, 172] on div "[PERSON_NAME]" at bounding box center [44, 174] width 79 height 11
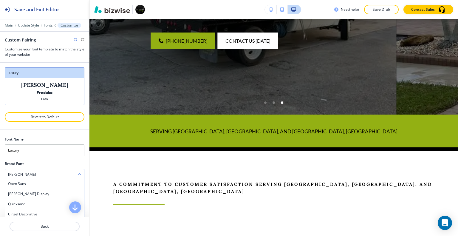
scroll to position [223, 0]
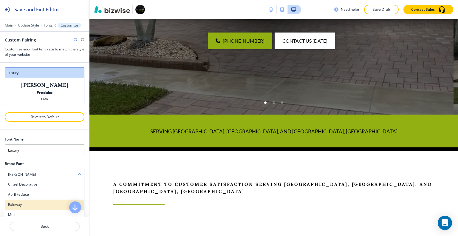
click at [44, 205] on h4 "Raleway" at bounding box center [44, 204] width 73 height 5
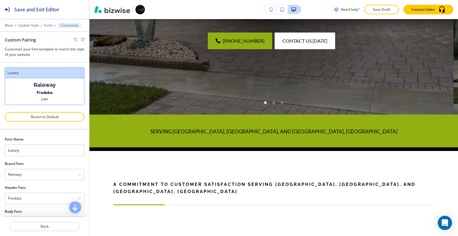
click at [76, 41] on div "Custom Pairing" at bounding box center [45, 40] width 80 height 6
click at [74, 38] on icon "button" at bounding box center [76, 40] width 4 height 4
click at [83, 39] on icon "button" at bounding box center [83, 40] width 4 height 4
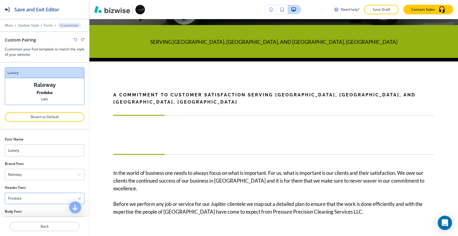
scroll to position [17, 0]
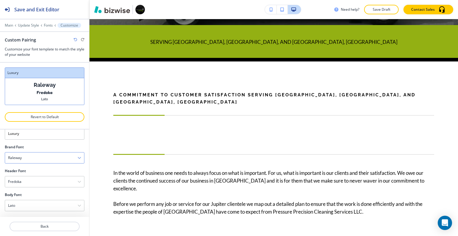
click at [37, 155] on div "Raleway" at bounding box center [44, 157] width 79 height 11
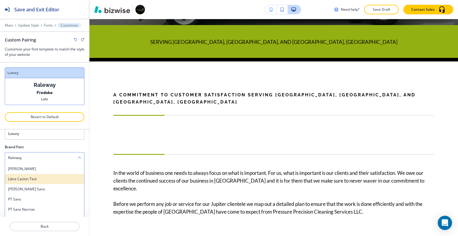
scroll to position [313, 0]
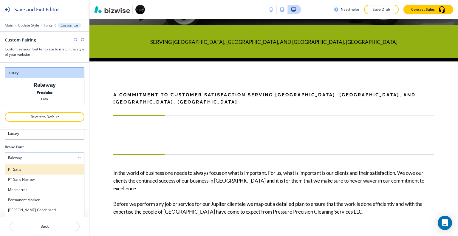
click at [37, 169] on h4 "PT Sans" at bounding box center [44, 169] width 73 height 5
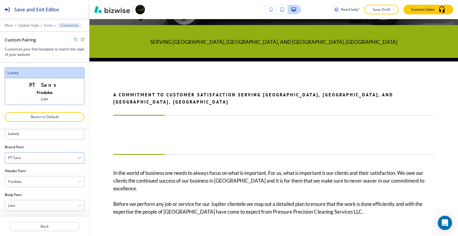
click at [40, 158] on div "PT Sans" at bounding box center [44, 157] width 79 height 11
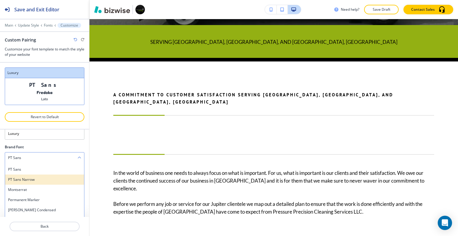
click at [44, 178] on h4 "PT Sans Narrow" at bounding box center [44, 179] width 73 height 5
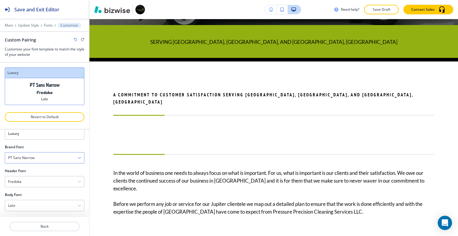
click at [44, 153] on div "PT Sans Narrow" at bounding box center [44, 157] width 79 height 11
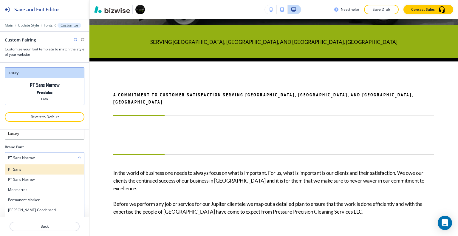
click at [43, 167] on h4 "PT Sans" at bounding box center [44, 169] width 73 height 5
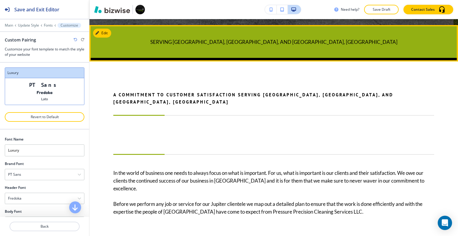
scroll to position [192, 0]
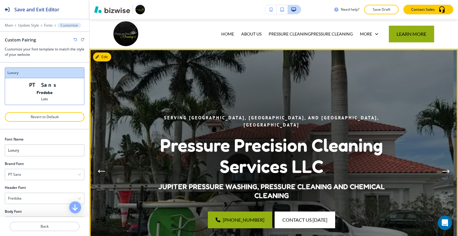
scroll to position [0, 0]
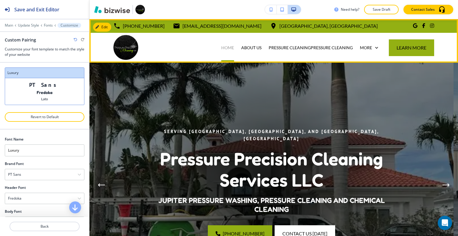
click at [224, 46] on p "HOME" at bounding box center [227, 48] width 13 height 6
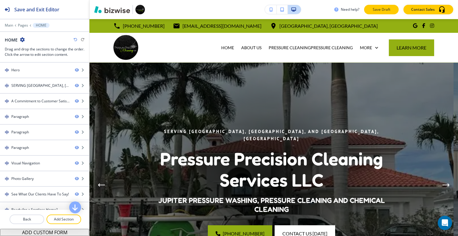
click at [383, 9] on p "Save Draft" at bounding box center [381, 9] width 19 height 5
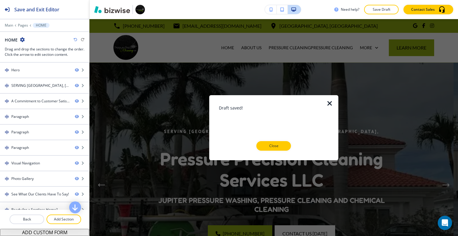
click at [282, 151] on div at bounding box center [274, 155] width 110 height 10
click at [278, 146] on p "Close" at bounding box center [273, 145] width 19 height 5
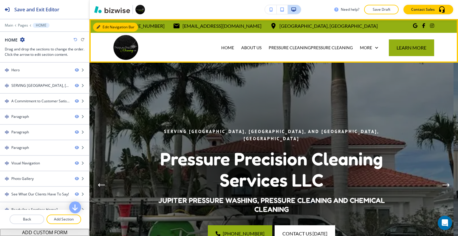
click at [101, 27] on button "Edit Navigation Bar" at bounding box center [115, 27] width 45 height 9
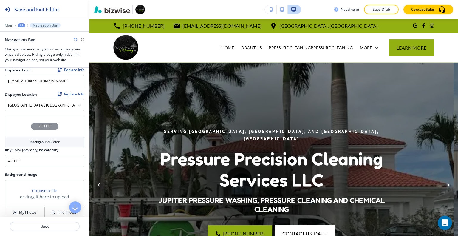
scroll to position [209, 0]
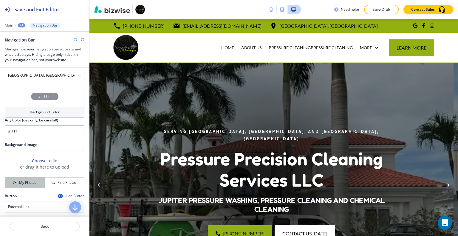
click at [33, 180] on h4 "My Photos" at bounding box center [27, 182] width 17 height 5
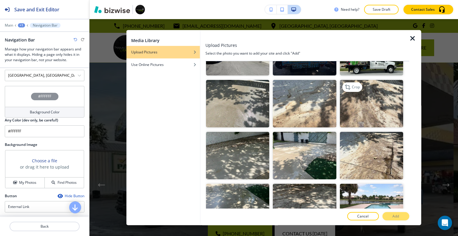
scroll to position [0, 0]
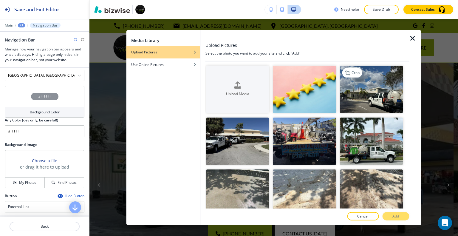
click at [365, 92] on img "button" at bounding box center [370, 88] width 63 height 47
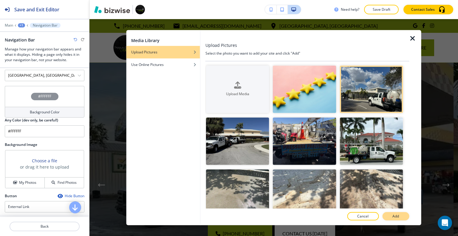
click at [399, 214] on button "Add" at bounding box center [395, 216] width 27 height 8
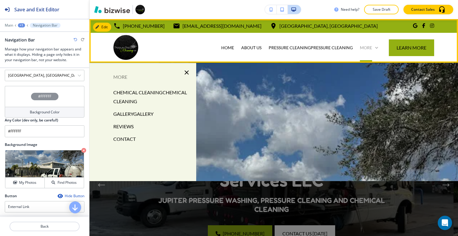
click at [375, 47] on icon at bounding box center [376, 48] width 3 height 2
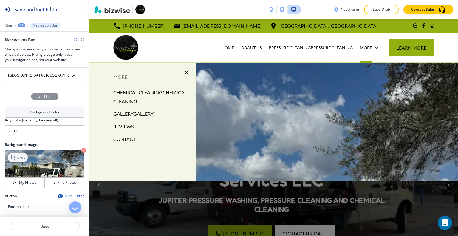
click at [21, 155] on p "Crop" at bounding box center [21, 157] width 8 height 5
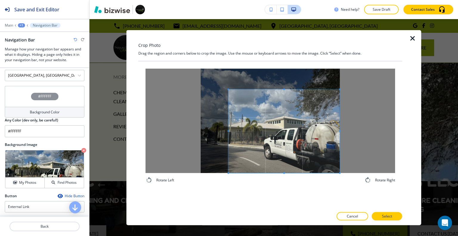
click at [324, 179] on div "Rotate Left Rotate Right" at bounding box center [269, 125] width 249 height 115
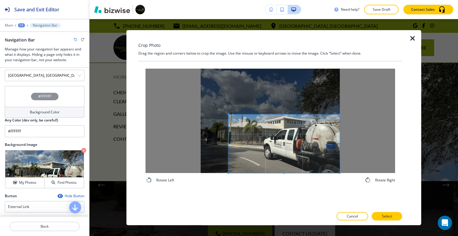
click at [284, 114] on span at bounding box center [283, 113] width 1 height 1
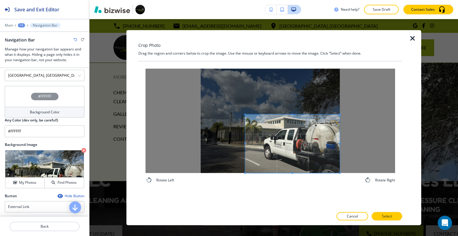
click at [245, 146] on div at bounding box center [292, 143] width 94 height 58
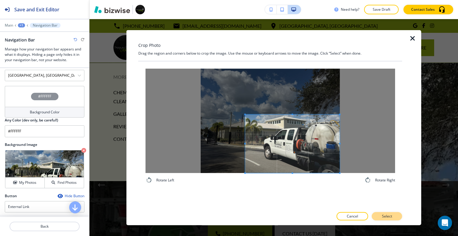
click at [392, 216] on button "Select" at bounding box center [387, 216] width 30 height 8
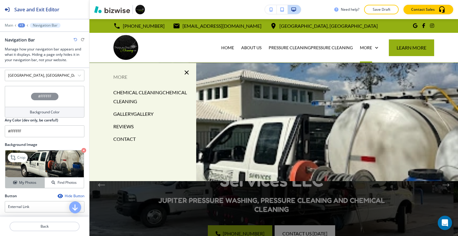
click at [34, 177] on button "My Photos" at bounding box center [24, 182] width 39 height 10
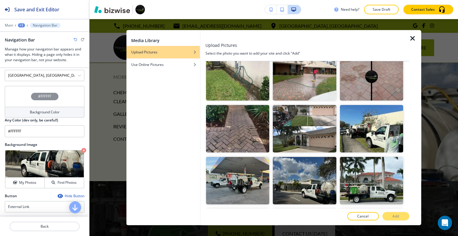
scroll to position [1162, 0]
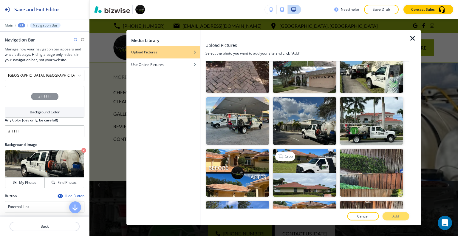
click at [312, 149] on img "button" at bounding box center [304, 172] width 63 height 47
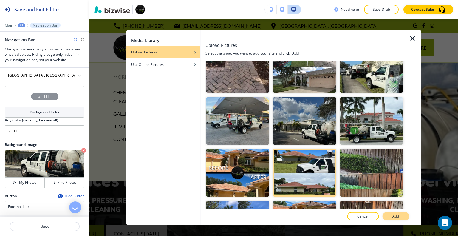
click at [403, 219] on button "Add" at bounding box center [395, 216] width 27 height 8
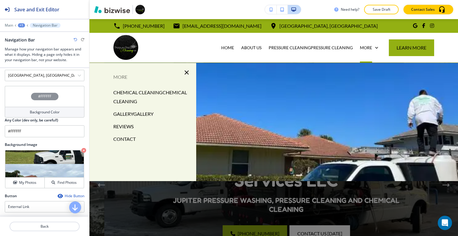
click at [402, 215] on div at bounding box center [273, 208] width 368 height 55
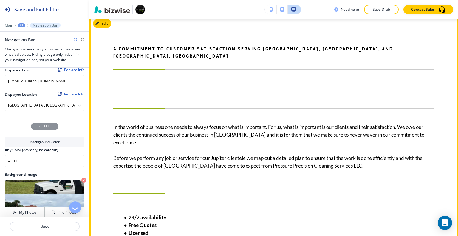
scroll to position [268, 0]
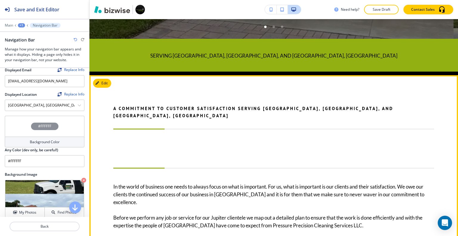
click at [109, 79] on div "Edit" at bounding box center [102, 83] width 18 height 9
click at [108, 81] on button "Edit This Section" at bounding box center [113, 83] width 40 height 9
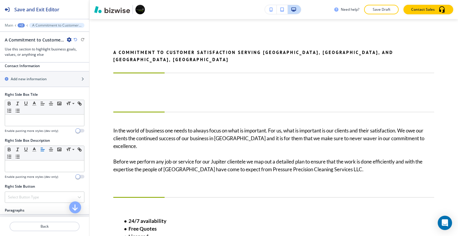
scroll to position [374, 0]
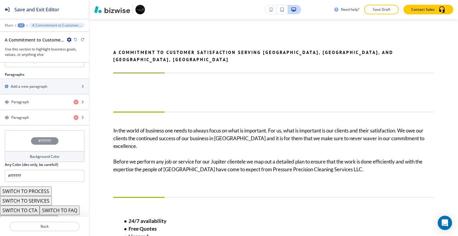
click at [32, 205] on button "SWITCH TO CTA" at bounding box center [20, 210] width 40 height 10
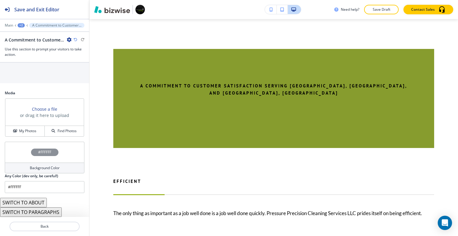
scroll to position [349, 0]
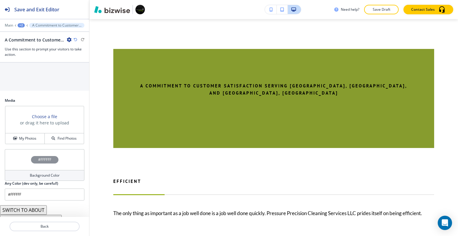
click at [37, 205] on button "SWITCH TO ABOUT" at bounding box center [23, 210] width 47 height 10
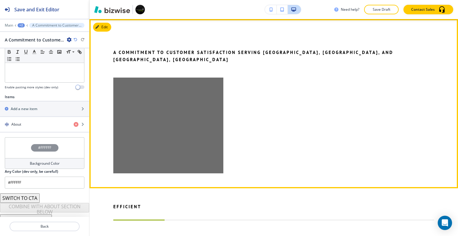
scroll to position [294, 0]
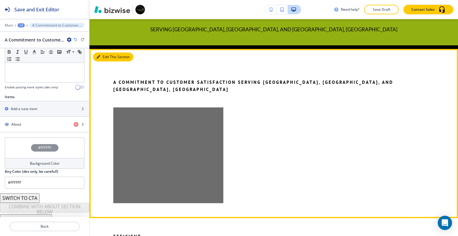
click at [107, 56] on button "Edit This Section" at bounding box center [113, 56] width 40 height 9
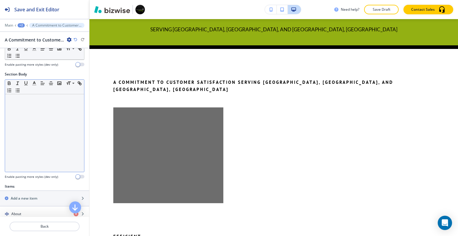
scroll to position [0, 0]
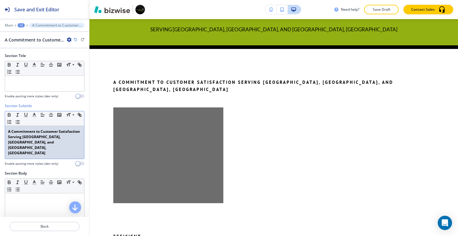
click at [26, 148] on p "A Commitment to Customer Satisfaction Serving [GEOGRAPHIC_DATA], [GEOGRAPHIC_DA…" at bounding box center [44, 142] width 73 height 27
drag, startPoint x: 25, startPoint y: 151, endPoint x: 0, endPoint y: 127, distance: 34.8
click at [0, 127] on div "Section Subtitle Small Normal Large Huge A Commitment to Customer Satisfaction …" at bounding box center [44, 136] width 89 height 67
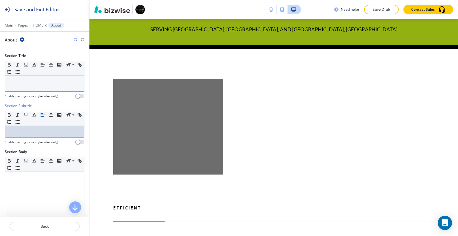
click at [6, 83] on div at bounding box center [44, 83] width 79 height 15
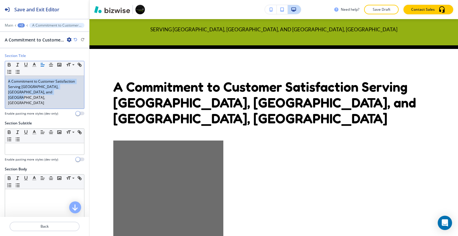
drag, startPoint x: 45, startPoint y: 90, endPoint x: 0, endPoint y: 74, distance: 48.3
click at [0, 74] on div "Section Title Small Normal Large Huge A Commitment to Customer Satisfaction Ser…" at bounding box center [44, 86] width 89 height 67
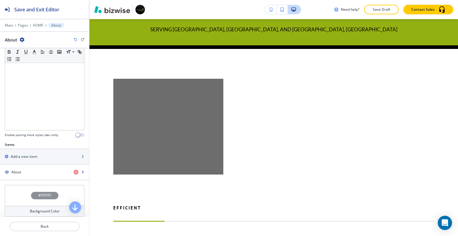
scroll to position [149, 0]
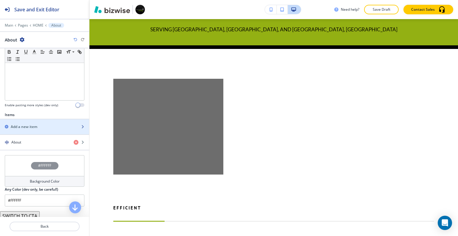
click at [31, 131] on div "button" at bounding box center [44, 131] width 89 height 5
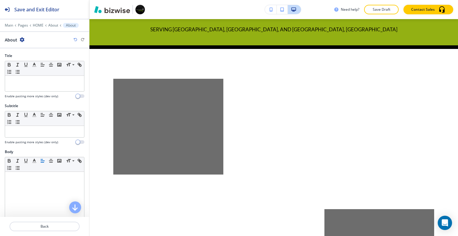
scroll to position [453, 0]
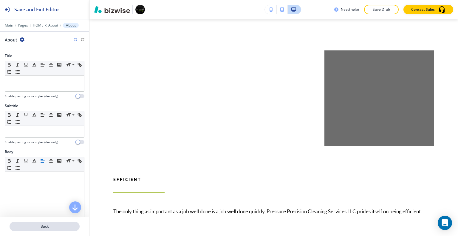
click at [41, 229] on button "Back" at bounding box center [45, 226] width 70 height 10
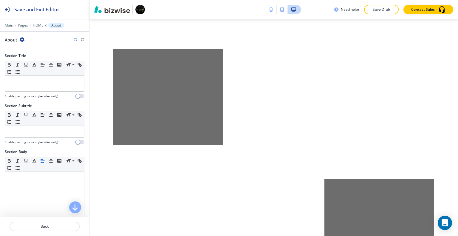
scroll to position [188, 0]
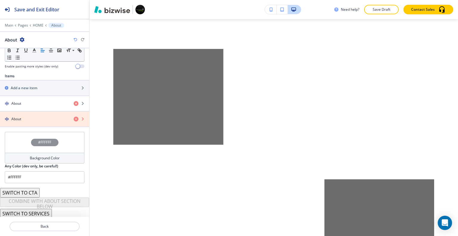
click at [74, 117] on icon "button" at bounding box center [76, 118] width 5 height 5
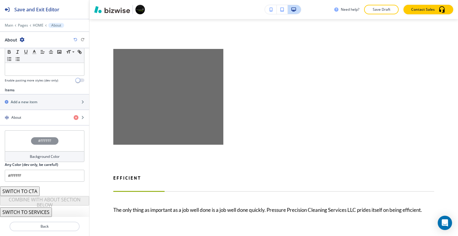
scroll to position [173, 0]
click at [46, 118] on div "About" at bounding box center [34, 118] width 69 height 5
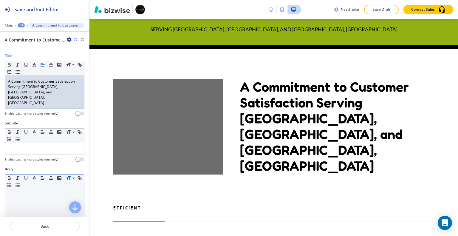
scroll to position [30, 0]
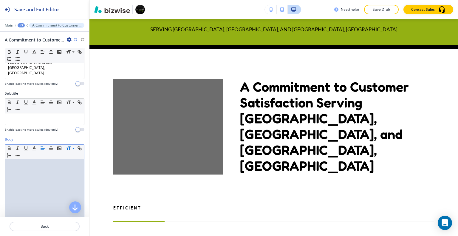
drag, startPoint x: 40, startPoint y: 166, endPoint x: 22, endPoint y: 167, distance: 18.2
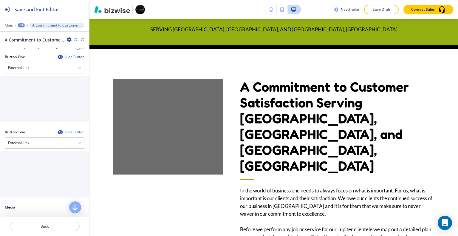
scroll to position [292, 0]
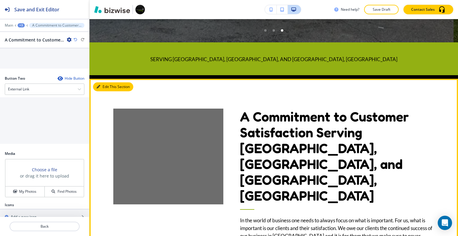
click at [106, 85] on button "Edit This Section" at bounding box center [113, 86] width 40 height 9
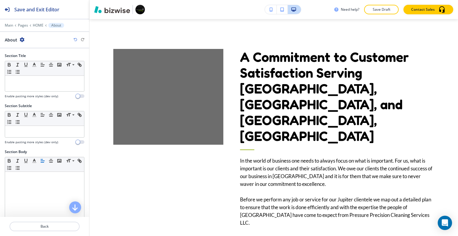
scroll to position [119, 0]
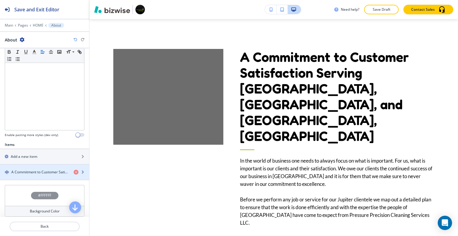
click at [40, 169] on h4 "A Commitment to Customer Satisfaction Serving [GEOGRAPHIC_DATA], [GEOGRAPHIC_DA…" at bounding box center [40, 171] width 58 height 5
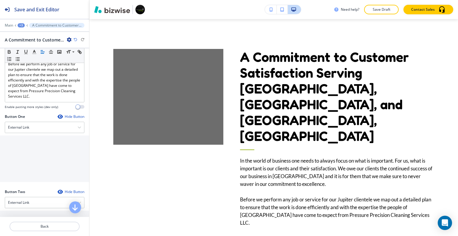
scroll to position [292, 0]
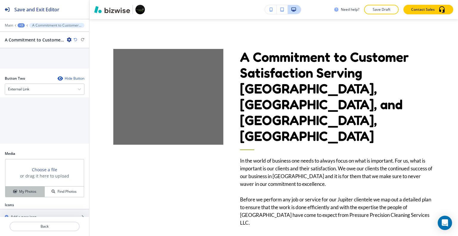
click at [32, 189] on h4 "My Photos" at bounding box center [27, 191] width 17 height 5
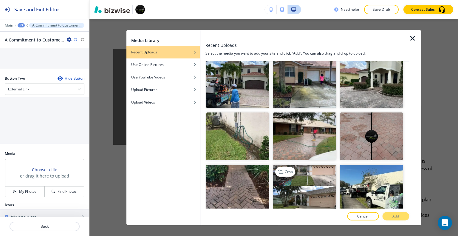
scroll to position [1073, 0]
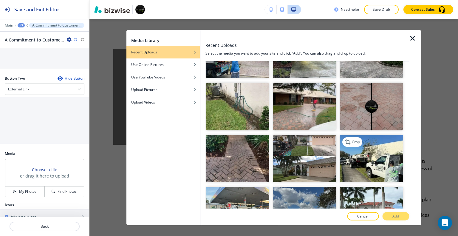
click at [363, 141] on img "button" at bounding box center [370, 157] width 63 height 47
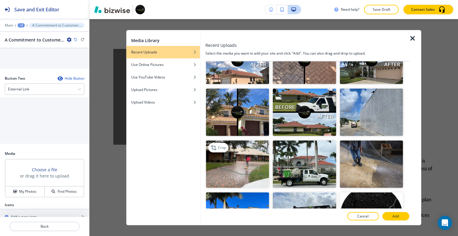
scroll to position [1371, 0]
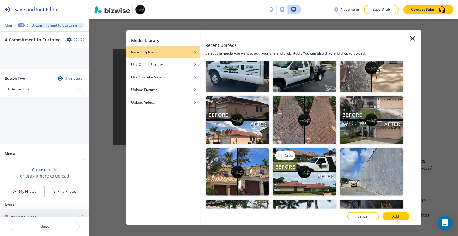
click at [322, 148] on img "button" at bounding box center [304, 171] width 63 height 47
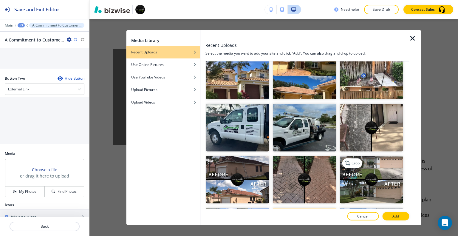
scroll to position [1281, 0]
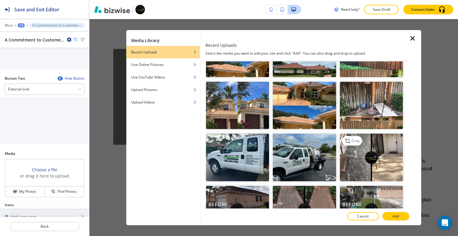
click at [372, 133] on img "button" at bounding box center [370, 156] width 63 height 47
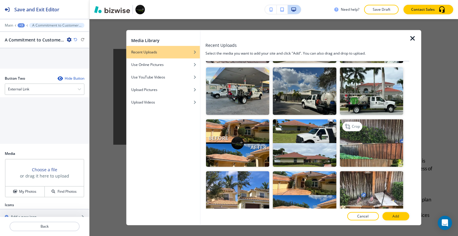
scroll to position [1251, 0]
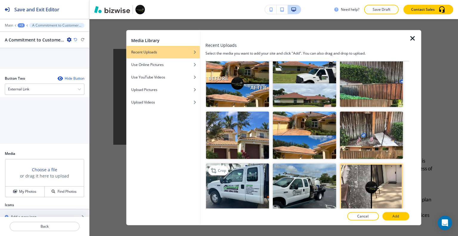
click at [251, 163] on img "button" at bounding box center [237, 186] width 63 height 47
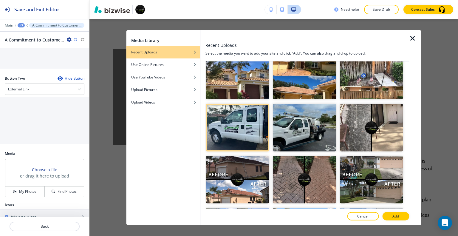
scroll to position [1341, 0]
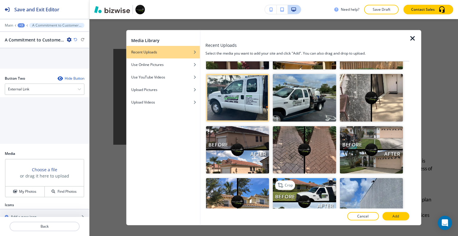
click at [327, 178] on img "button" at bounding box center [304, 201] width 63 height 47
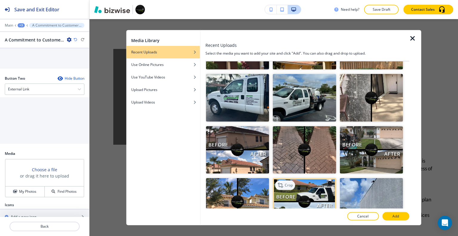
click at [288, 182] on p "Crop" at bounding box center [289, 184] width 8 height 5
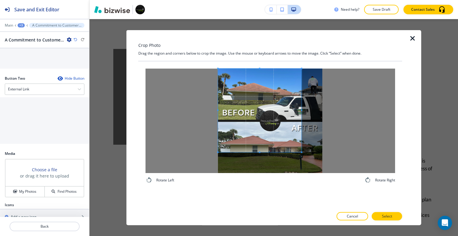
click at [259, 125] on span at bounding box center [259, 109] width 83 height 83
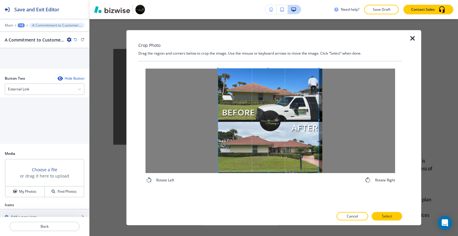
click at [318, 178] on div "Rotate Left Rotate Right" at bounding box center [269, 125] width 249 height 115
click at [296, 157] on span at bounding box center [269, 120] width 101 height 103
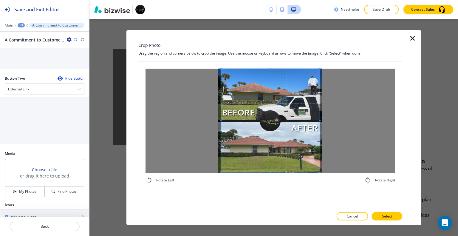
click at [221, 121] on div at bounding box center [270, 120] width 99 height 103
click at [241, 130] on span at bounding box center [270, 120] width 99 height 103
click at [392, 216] on button "Select" at bounding box center [387, 216] width 30 height 8
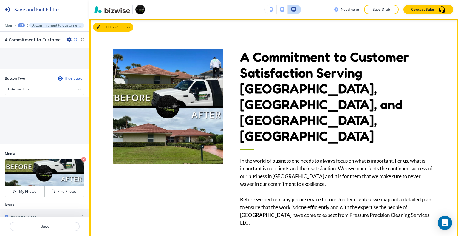
click at [103, 24] on button "Edit This Section" at bounding box center [113, 27] width 40 height 9
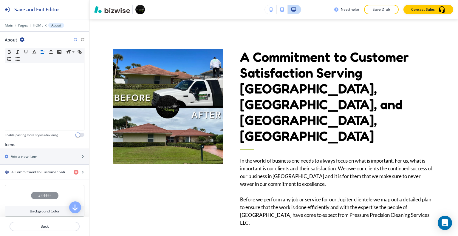
scroll to position [172, 0]
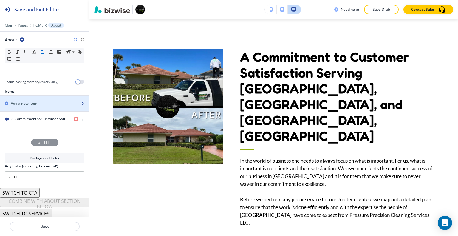
click at [43, 106] on div "button" at bounding box center [44, 108] width 89 height 5
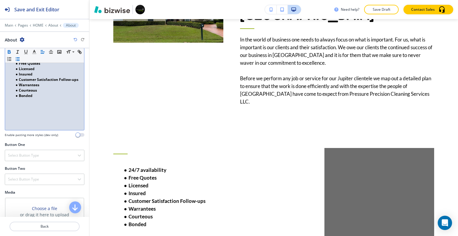
scroll to position [149, 0]
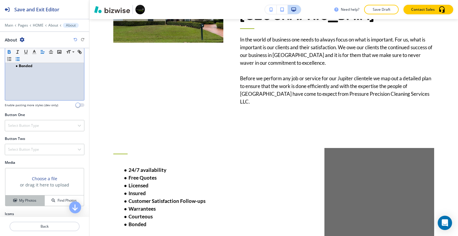
click at [30, 198] on h4 "My Photos" at bounding box center [27, 200] width 17 height 5
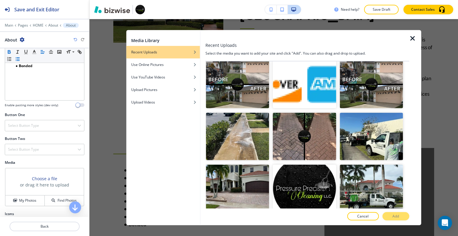
scroll to position [1584, 0]
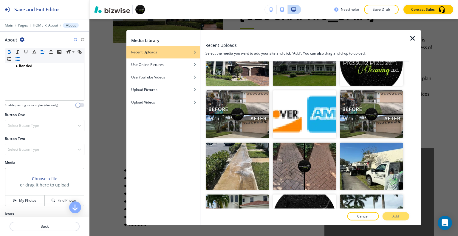
click at [377, 139] on div at bounding box center [370, 141] width 63 height 4
click at [376, 142] on img "button" at bounding box center [370, 165] width 63 height 47
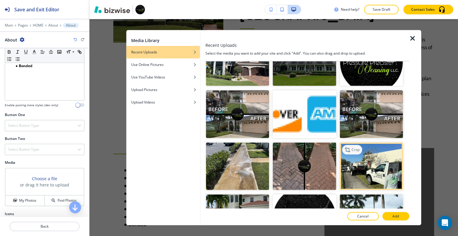
click at [354, 147] on p "Crop" at bounding box center [355, 149] width 8 height 5
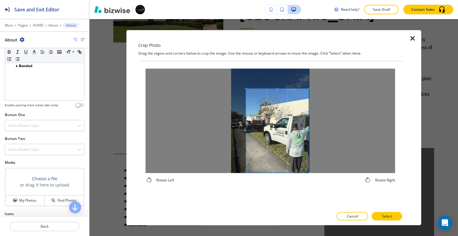
click at [291, 147] on span at bounding box center [277, 129] width 63 height 83
click at [276, 78] on span at bounding box center [276, 77] width 1 height 1
click at [288, 119] on span at bounding box center [277, 126] width 63 height 94
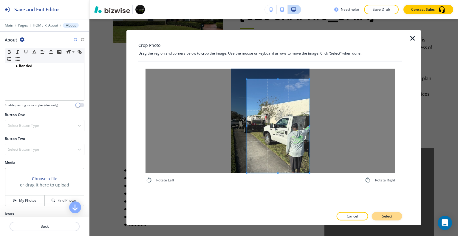
click at [394, 216] on button "Select" at bounding box center [387, 216] width 30 height 8
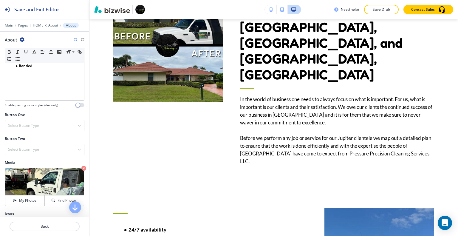
scroll to position [296, 0]
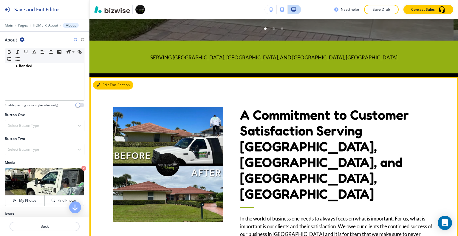
click at [104, 85] on button "Edit This Section" at bounding box center [113, 84] width 40 height 9
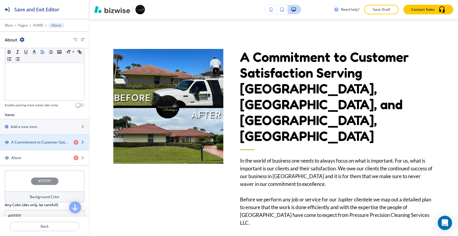
scroll to position [179, 0]
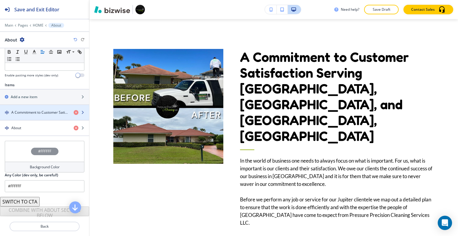
click at [37, 111] on h4 "A Commitment to Customer Satisfaction Serving [GEOGRAPHIC_DATA], [GEOGRAPHIC_DA…" at bounding box center [40, 112] width 58 height 5
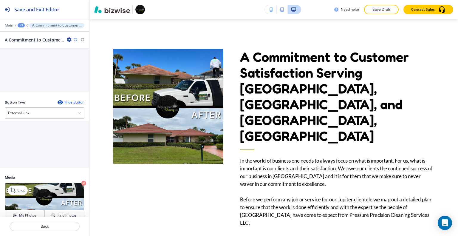
scroll to position [292, 0]
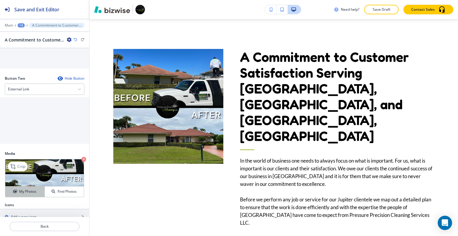
click at [30, 186] on button "My Photos" at bounding box center [24, 191] width 39 height 10
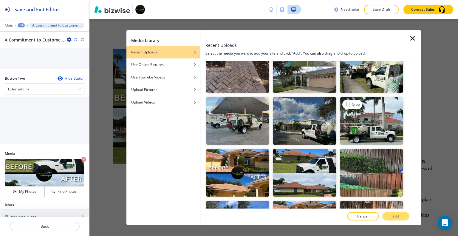
scroll to position [1102, 0]
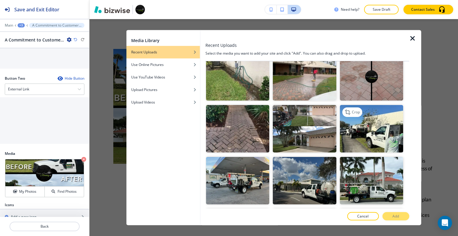
click at [371, 105] on img "button" at bounding box center [370, 128] width 63 height 47
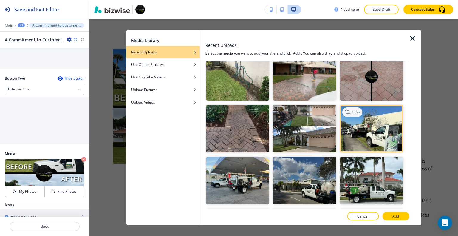
click at [353, 109] on p "Crop" at bounding box center [355, 111] width 8 height 5
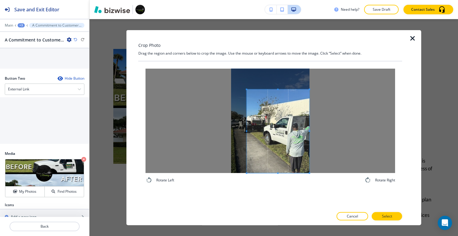
click at [284, 152] on span at bounding box center [277, 130] width 63 height 83
click at [277, 88] on span at bounding box center [277, 87] width 1 height 1
click at [278, 91] on span at bounding box center [277, 91] width 1 height 1
click at [383, 212] on button "Select" at bounding box center [387, 216] width 30 height 8
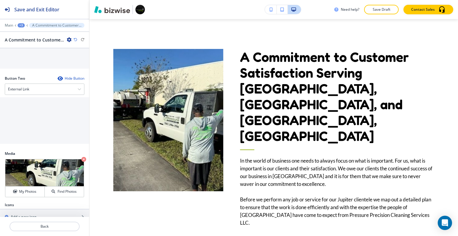
scroll to position [265, 0]
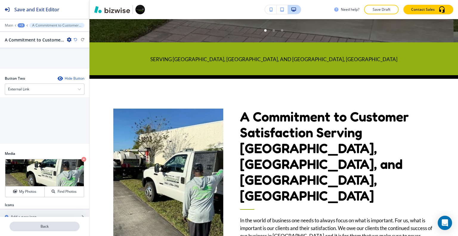
click at [54, 232] on div at bounding box center [44, 233] width 89 height 5
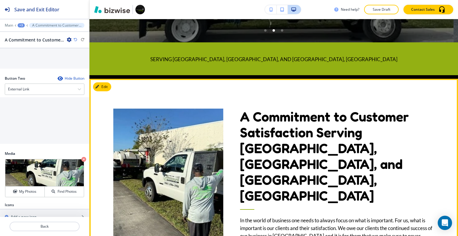
drag, startPoint x: 58, startPoint y: 227, endPoint x: 358, endPoint y: 90, distance: 329.3
click at [358, 90] on div "A Commitment to Customer Satisfaction Serving [GEOGRAPHIC_DATA], [GEOGRAPHIC_DA…" at bounding box center [328, 186] width 211 height 215
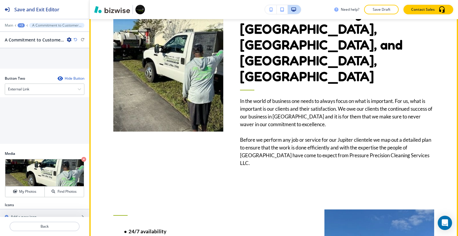
scroll to position [324, 0]
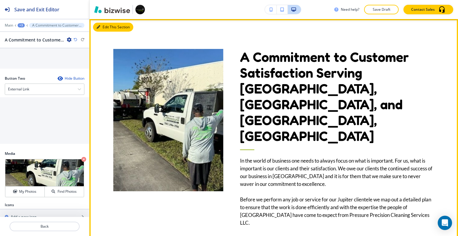
click at [105, 28] on button "Edit This Section" at bounding box center [113, 27] width 40 height 9
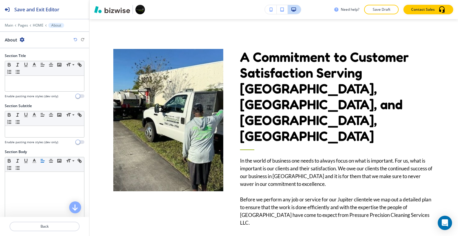
scroll to position [179, 0]
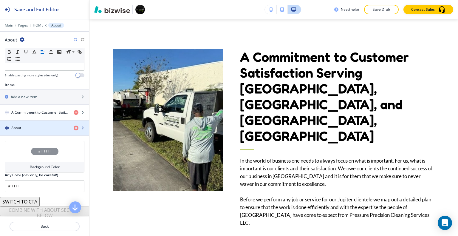
click at [42, 133] on div "button" at bounding box center [44, 132] width 89 height 5
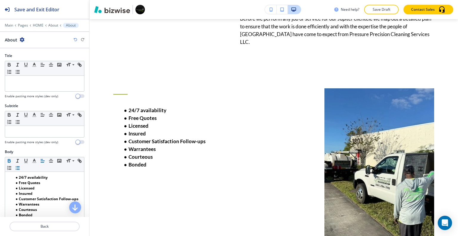
scroll to position [149, 0]
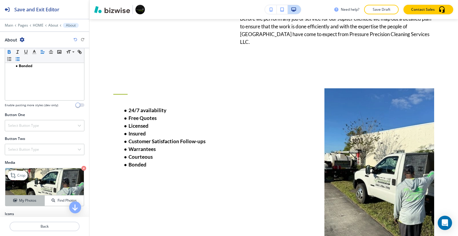
click at [29, 199] on h4 "My Photos" at bounding box center [27, 200] width 17 height 5
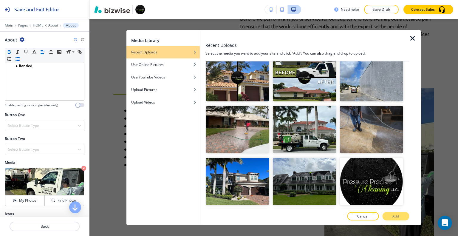
scroll to position [1375, 0]
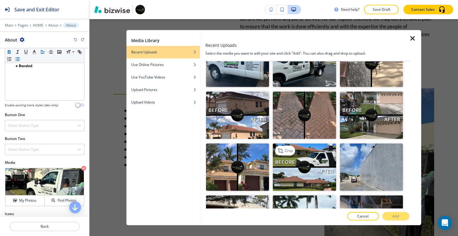
click at [316, 143] on img "button" at bounding box center [304, 166] width 63 height 47
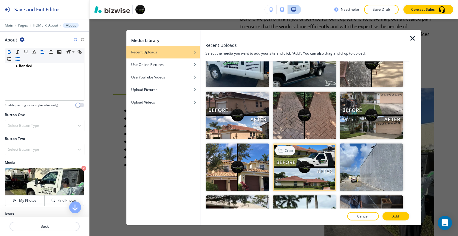
click at [286, 148] on p "Crop" at bounding box center [289, 150] width 8 height 5
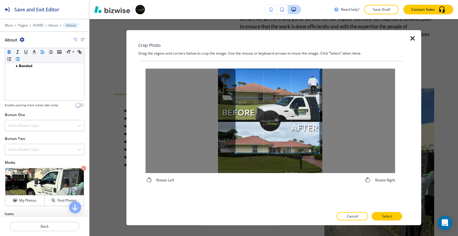
click at [282, 119] on span at bounding box center [277, 110] width 83 height 83
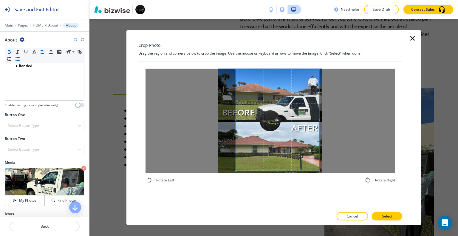
click at [276, 171] on span at bounding box center [276, 170] width 1 height 1
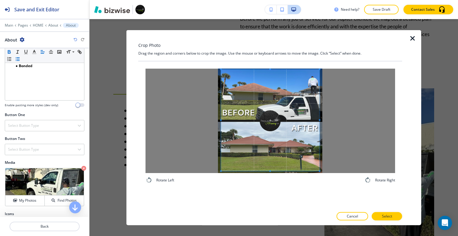
click at [217, 119] on div at bounding box center [269, 120] width 249 height 104
click at [395, 216] on button "Select" at bounding box center [387, 216] width 30 height 8
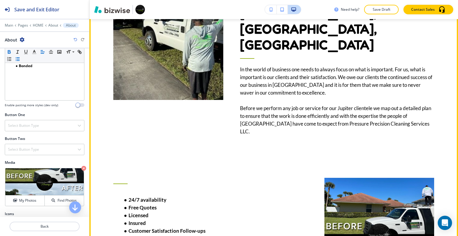
scroll to position [326, 0]
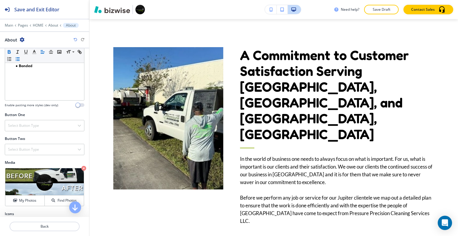
click at [376, 7] on button "Save Draft" at bounding box center [381, 10] width 35 height 10
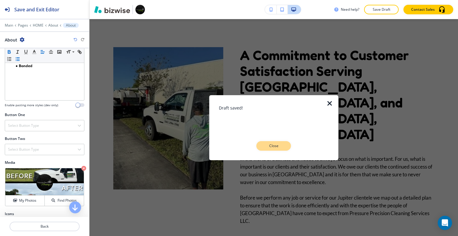
click at [283, 145] on button "Close" at bounding box center [273, 146] width 35 height 10
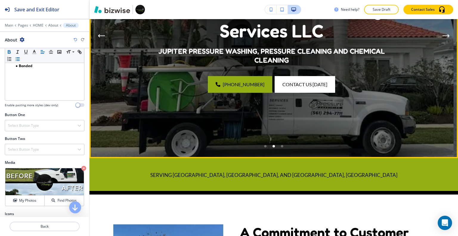
scroll to position [268, 0]
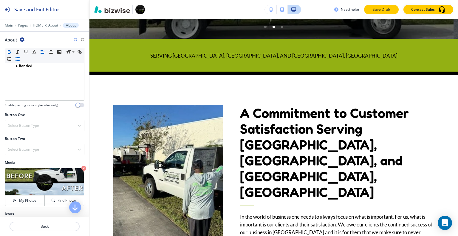
click at [381, 7] on p "Save Draft" at bounding box center [381, 9] width 19 height 5
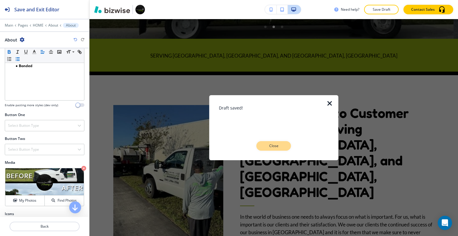
click at [270, 144] on p "Close" at bounding box center [273, 145] width 19 height 5
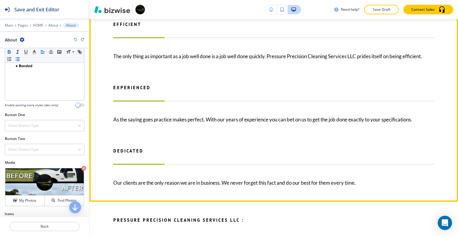
scroll to position [626, 0]
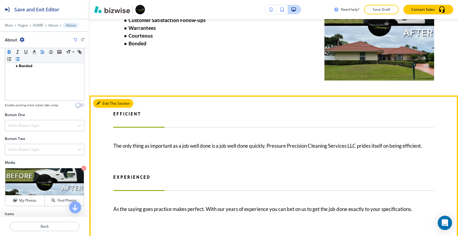
click at [109, 99] on button "Edit This Section" at bounding box center [113, 103] width 40 height 9
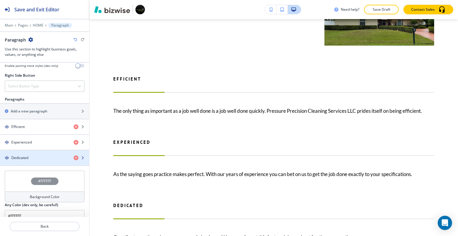
scroll to position [373, 0]
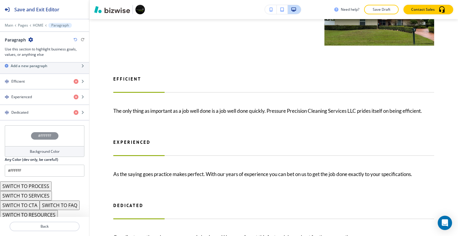
click at [40, 182] on button "SWITCH TO PROCESS" at bounding box center [26, 186] width 52 height 10
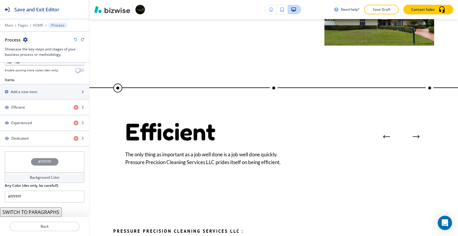
scroll to position [196, 0]
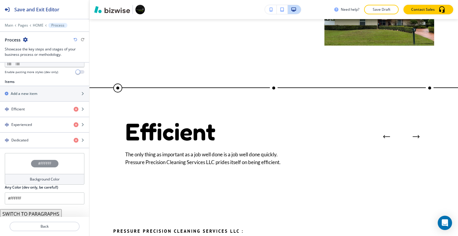
click at [36, 215] on button "SWITCH TO PARAGRAPHS" at bounding box center [31, 214] width 62 height 10
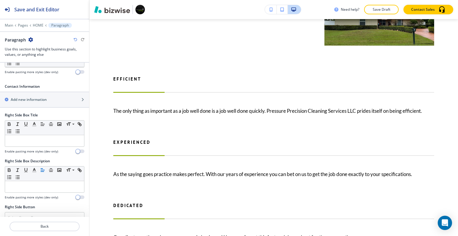
scroll to position [373, 0]
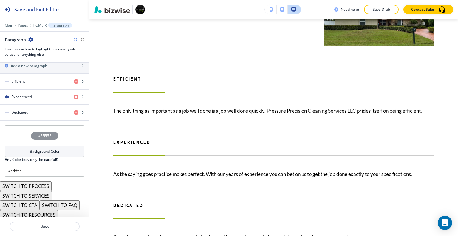
click at [31, 195] on button "SWITCH TO SERVICES" at bounding box center [26, 196] width 52 height 10
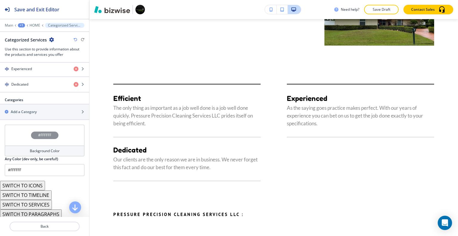
scroll to position [295, 0]
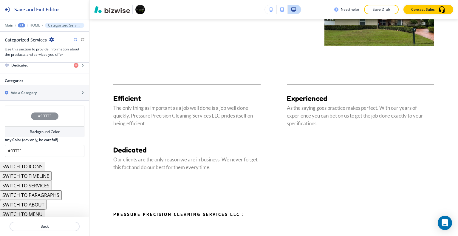
click at [36, 186] on button "SWITCH TO SERVICES" at bounding box center [26, 186] width 52 height 10
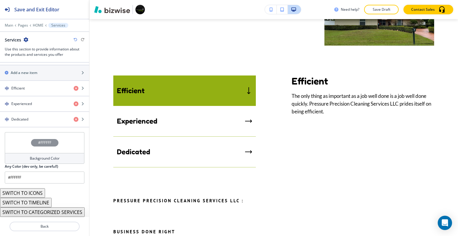
scroll to position [215, 0]
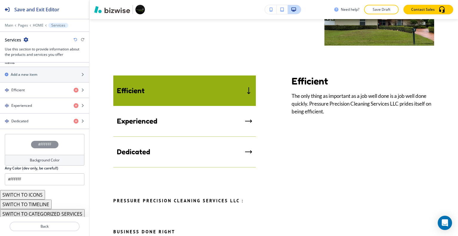
click at [34, 193] on button "SWITCH TO ICONS" at bounding box center [22, 195] width 45 height 10
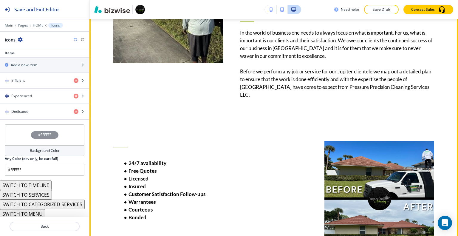
scroll to position [601, 0]
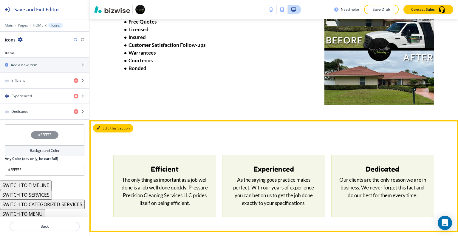
click at [109, 124] on button "Edit This Section" at bounding box center [113, 128] width 40 height 9
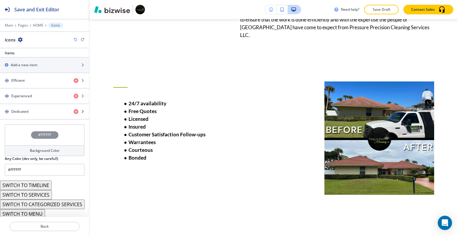
scroll to position [145, 0]
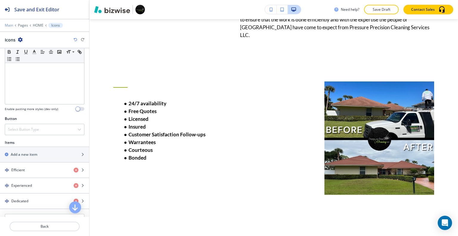
click at [9, 24] on p "Main" at bounding box center [9, 25] width 8 height 4
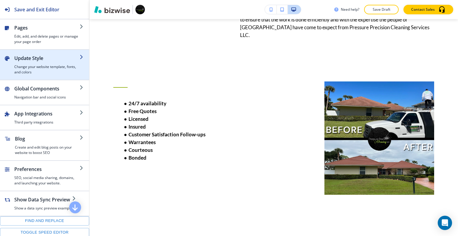
click at [43, 61] on h2 "Update Style" at bounding box center [46, 58] width 65 height 7
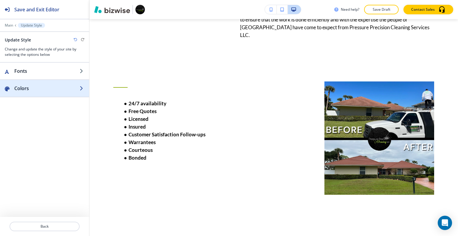
click at [35, 89] on h2 "Colors" at bounding box center [46, 88] width 65 height 7
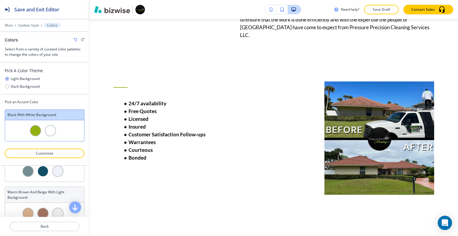
scroll to position [0, 0]
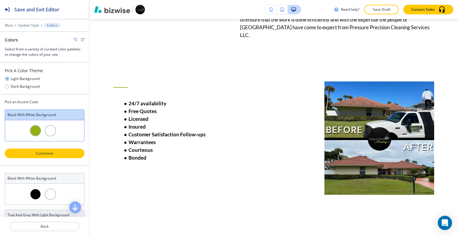
click at [59, 152] on p "Customize" at bounding box center [45, 152] width 64 height 5
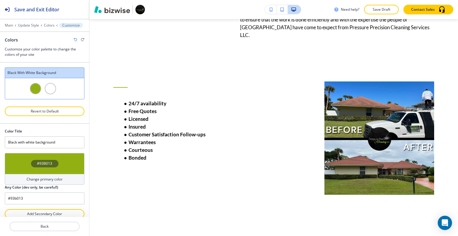
scroll to position [5, 0]
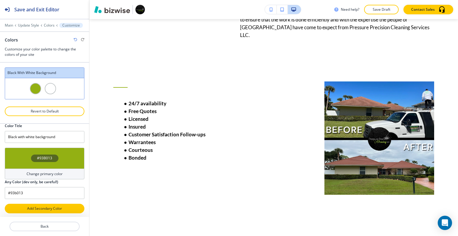
click at [38, 206] on p "Add Secondary Color" at bounding box center [45, 208] width 64 height 5
type input "Custom Black with white background"
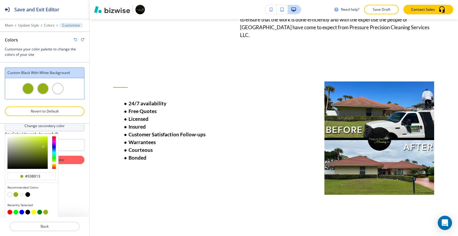
scroll to position [50, 0]
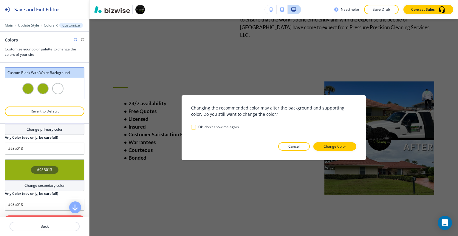
click at [60, 170] on div "#93B013" at bounding box center [45, 169] width 80 height 21
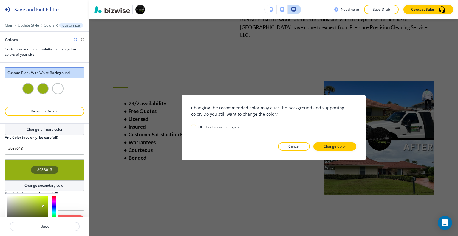
scroll to position [80, 0]
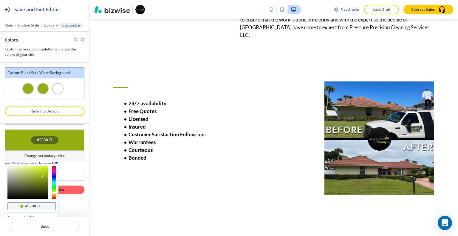
click at [41, 207] on div "#93b013" at bounding box center [31, 206] width 48 height 8
drag, startPoint x: 41, startPoint y: 203, endPoint x: 21, endPoint y: 203, distance: 19.4
click at [21, 203] on div "#93b013" at bounding box center [31, 206] width 48 height 8
paste input "#00A1BD"
type input "#00A1BD"
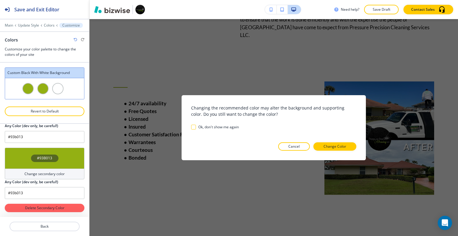
scroll to position [60, 0]
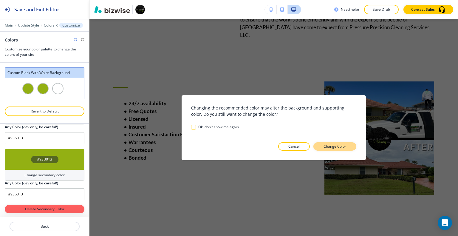
click at [336, 147] on p "Change Color" at bounding box center [334, 146] width 23 height 5
type input "#00a1bd"
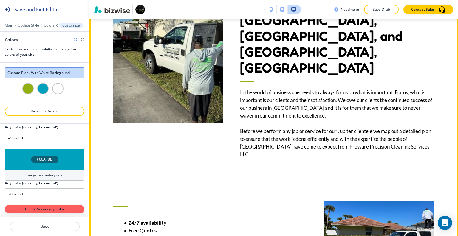
scroll to position [571, 0]
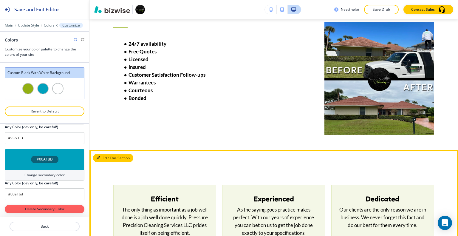
click at [104, 153] on button "Edit This Section" at bounding box center [113, 157] width 40 height 9
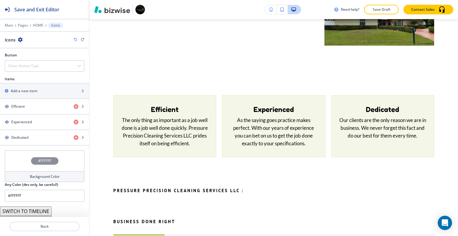
scroll to position [234, 0]
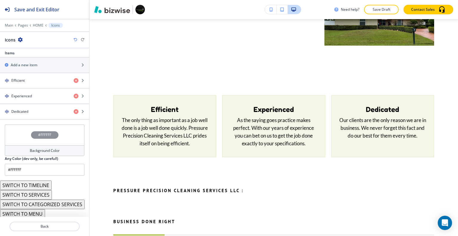
click at [18, 134] on div "#FFFFFF" at bounding box center [45, 134] width 80 height 21
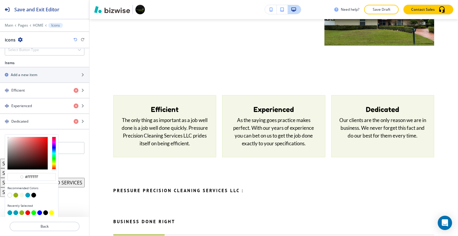
click at [27, 193] on button "button" at bounding box center [27, 194] width 5 height 5
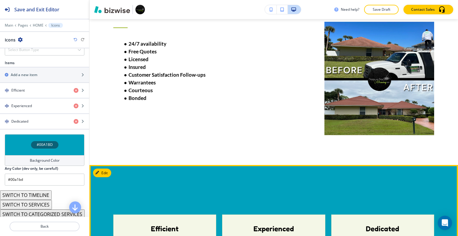
scroll to position [541, 0]
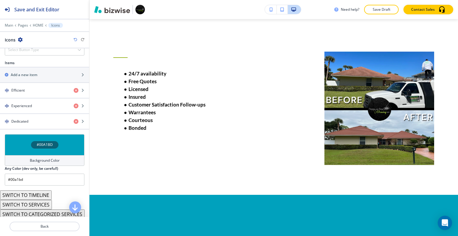
click at [74, 39] on icon "button" at bounding box center [76, 40] width 4 height 4
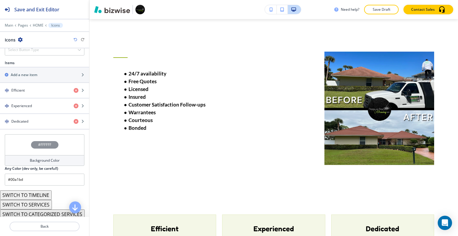
type input "#FFFFFF"
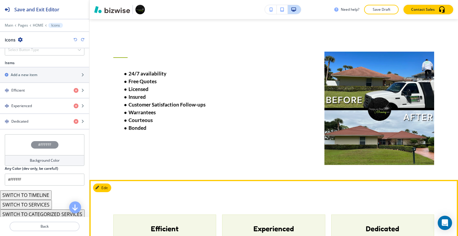
scroll to position [571, 0]
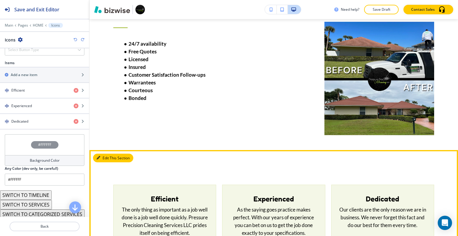
click at [105, 153] on button "Edit This Section" at bounding box center [113, 157] width 40 height 9
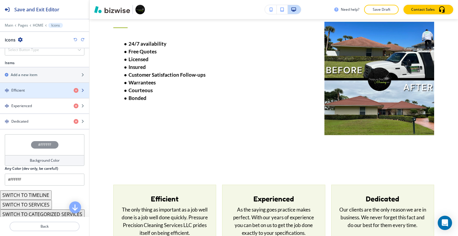
click at [40, 88] on div "Efficient" at bounding box center [34, 90] width 69 height 5
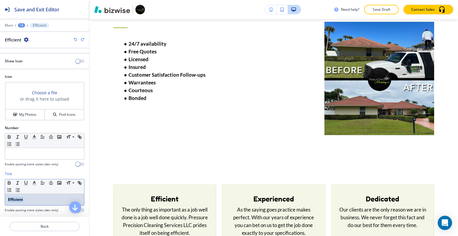
drag, startPoint x: 35, startPoint y: 198, endPoint x: 1, endPoint y: 200, distance: 34.0
click at [1, 200] on div "Title Small Normal Large Huge Efficient Enable pasting more styles (dev only)" at bounding box center [44, 194] width 89 height 46
click at [8, 181] on icon "button" at bounding box center [9, 181] width 2 height 1
click at [41, 200] on p "Efficient" at bounding box center [44, 199] width 73 height 5
click at [43, 198] on p "Efficient" at bounding box center [44, 199] width 73 height 5
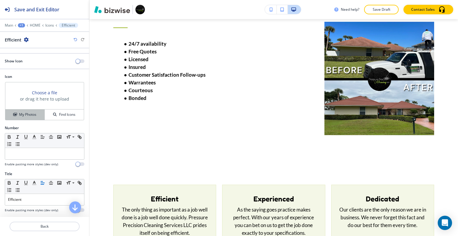
click at [31, 115] on h4 "My Photos" at bounding box center [27, 114] width 17 height 5
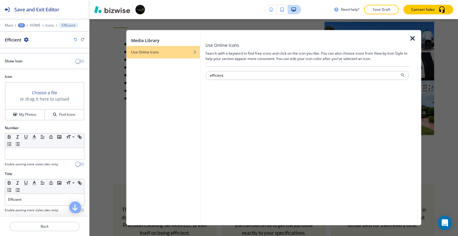
type input "efficient"
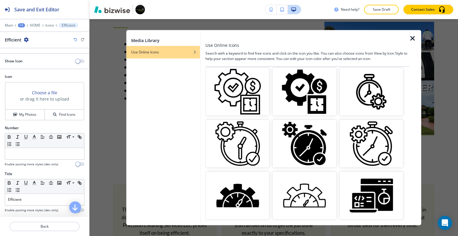
scroll to position [209, 0]
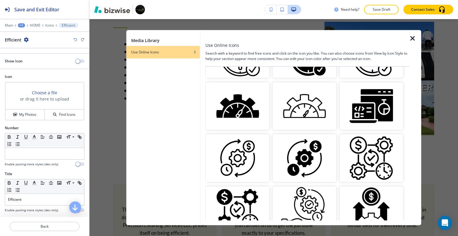
click at [303, 150] on img "button" at bounding box center [304, 157] width 63 height 47
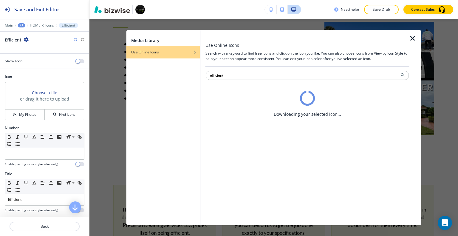
scroll to position [0, 0]
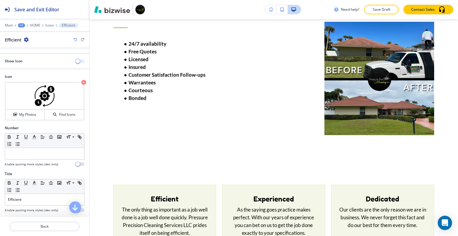
click at [76, 59] on button "button" at bounding box center [80, 61] width 8 height 4
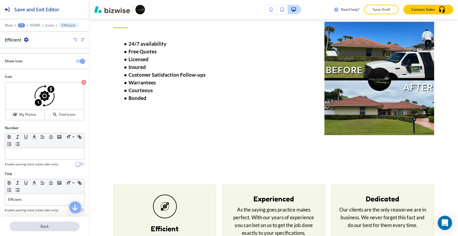
click at [60, 224] on p "Back" at bounding box center [44, 225] width 69 height 5
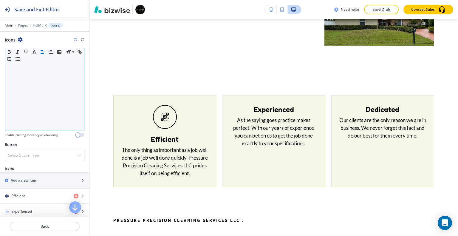
scroll to position [179, 0]
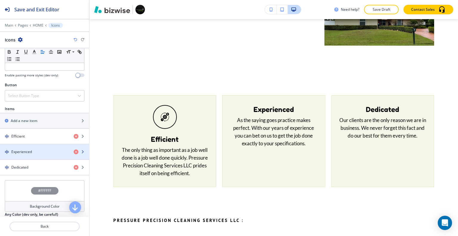
click at [32, 154] on div "button" at bounding box center [44, 156] width 89 height 5
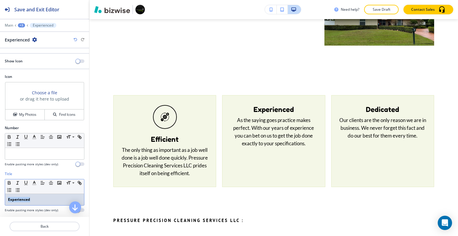
drag, startPoint x: 35, startPoint y: 201, endPoint x: 0, endPoint y: 192, distance: 35.6
click at [0, 193] on div "Title Small Normal Large Huge Experienced Enable pasting more styles (dev only)" at bounding box center [44, 194] width 89 height 46
click at [9, 180] on icon "button" at bounding box center [9, 182] width 5 height 5
click at [33, 114] on h4 "My Photos" at bounding box center [27, 114] width 17 height 5
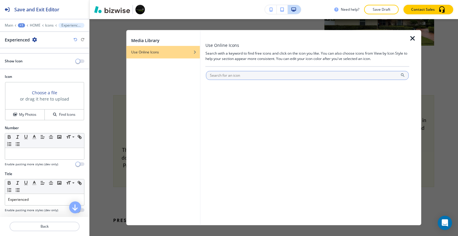
click at [242, 71] on input "text" at bounding box center [307, 75] width 203 height 9
click at [242, 75] on input "text" at bounding box center [307, 75] width 203 height 9
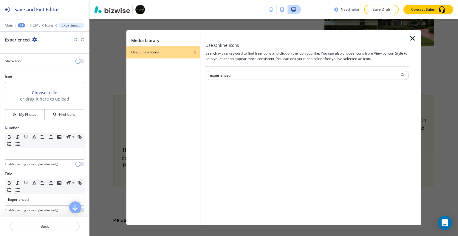
type input "experienced"
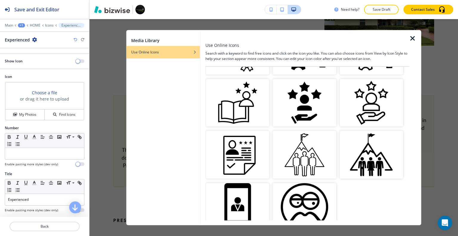
scroll to position [412, 0]
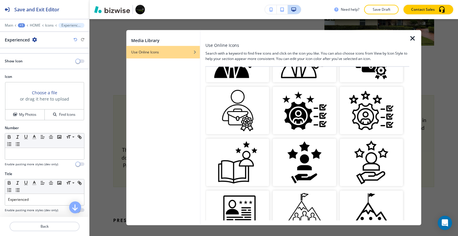
click at [309, 145] on img "button" at bounding box center [304, 162] width 63 height 47
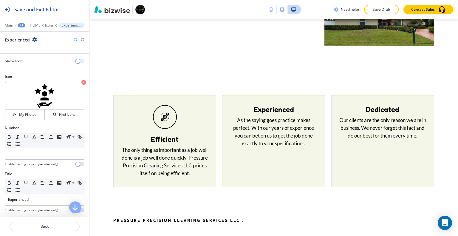
click at [75, 60] on span "button" at bounding box center [77, 61] width 5 height 5
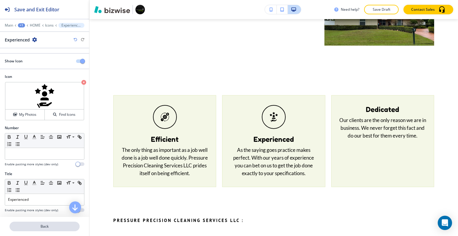
click at [51, 225] on p "Back" at bounding box center [44, 225] width 69 height 5
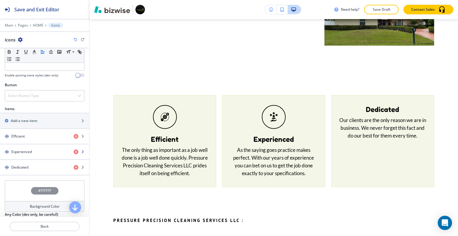
scroll to position [234, 0]
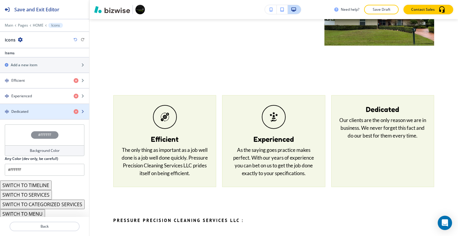
click at [41, 115] on div "button" at bounding box center [44, 116] width 89 height 5
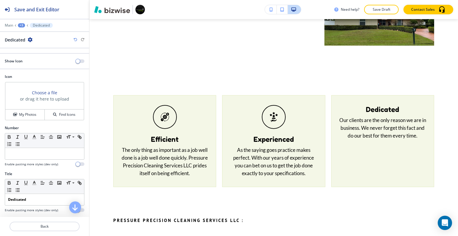
drag, startPoint x: 39, startPoint y: 206, endPoint x: 2, endPoint y: 204, distance: 36.7
click at [2, 204] on div "Title Small Normal Large Huge Dedicated Enable pasting more styles (dev only)" at bounding box center [44, 194] width 89 height 46
drag, startPoint x: 31, startPoint y: 201, endPoint x: 4, endPoint y: 179, distance: 34.1
click at [0, 193] on div "Title Small Normal Large Huge Dedicated Enable pasting more styles (dev only)" at bounding box center [44, 194] width 89 height 46
click at [10, 183] on icon "button" at bounding box center [9, 183] width 2 height 1
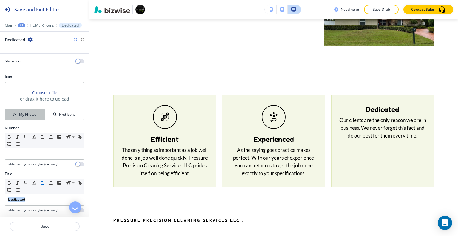
click at [35, 112] on h4 "My Photos" at bounding box center [27, 114] width 17 height 5
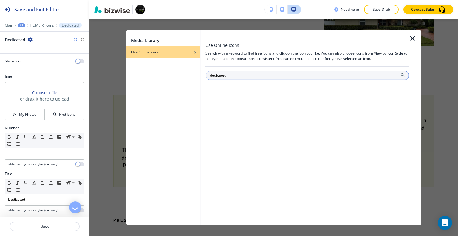
click at [407, 74] on input "dedicated" at bounding box center [307, 75] width 203 height 9
type input "dedicated"
click at [402, 75] on icon at bounding box center [402, 74] width 5 height 5
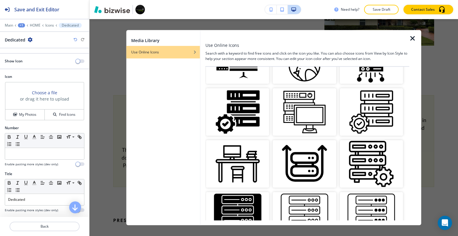
scroll to position [0, 0]
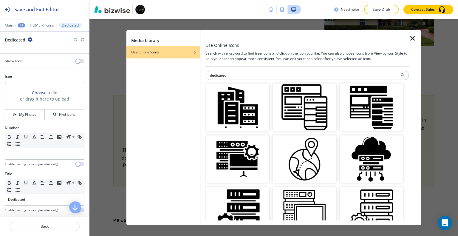
drag, startPoint x: 237, startPoint y: 72, endPoint x: 131, endPoint y: 58, distance: 107.2
click at [131, 58] on div "Media Library Use Online Icons Use Online Icons Search with a keyword to find f…" at bounding box center [273, 127] width 295 height 195
type input "pressure washing"
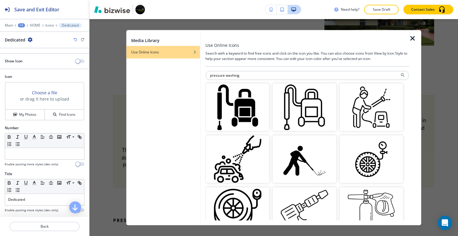
click at [314, 150] on img "button" at bounding box center [304, 158] width 63 height 47
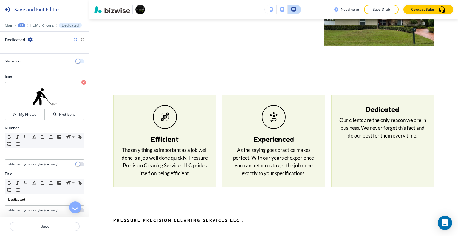
click at [77, 61] on button "button" at bounding box center [80, 61] width 8 height 4
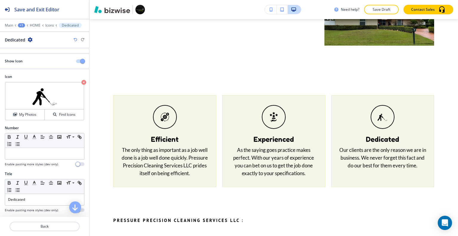
click at [382, 12] on p "Save Draft" at bounding box center [381, 9] width 19 height 5
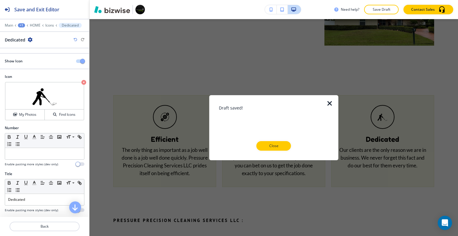
drag, startPoint x: 267, startPoint y: 154, endPoint x: 269, endPoint y: 150, distance: 4.3
click at [269, 151] on div at bounding box center [274, 155] width 110 height 10
click at [270, 149] on button "Close" at bounding box center [273, 146] width 35 height 10
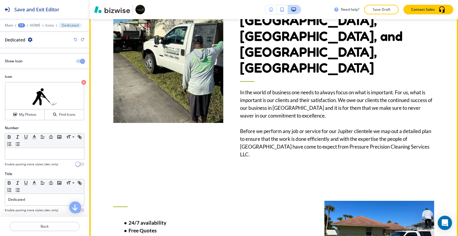
scroll to position [631, 0]
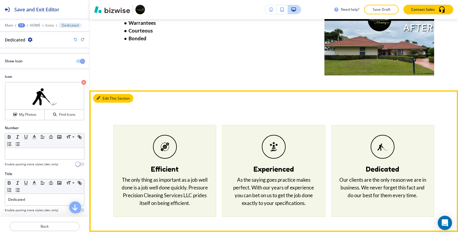
click at [104, 94] on button "Edit This Section" at bounding box center [113, 98] width 40 height 9
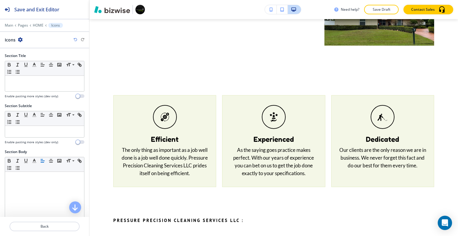
scroll to position [234, 0]
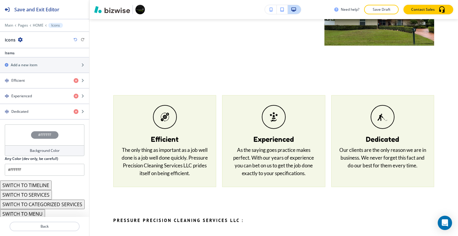
click at [25, 130] on div "#FFFFFF" at bounding box center [45, 134] width 80 height 21
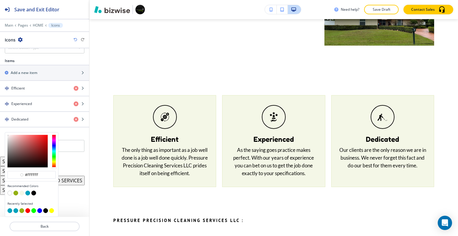
scroll to position [225, 0]
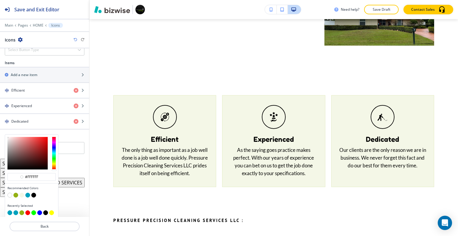
click at [23, 193] on button "button" at bounding box center [21, 194] width 5 height 5
type input "#f4f7e7"
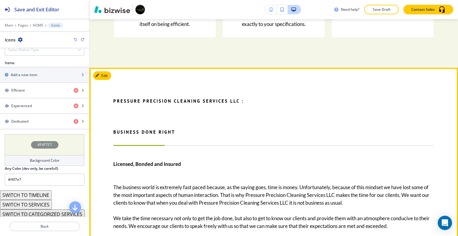
scroll to position [869, 0]
click at [110, 71] on button "Edit This Section" at bounding box center [113, 75] width 40 height 9
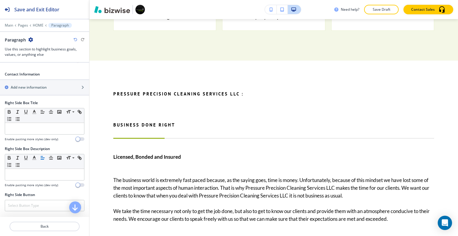
scroll to position [358, 0]
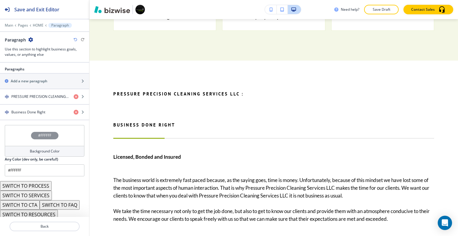
click at [37, 182] on button "SWITCH TO PROCESS" at bounding box center [26, 186] width 52 height 10
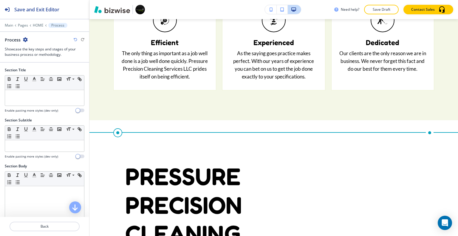
scroll to position [179, 0]
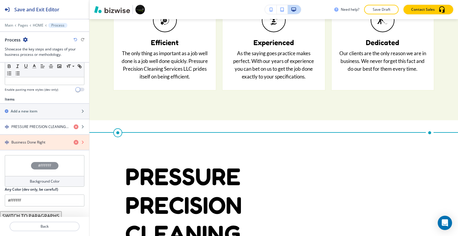
click at [74, 140] on icon "button" at bounding box center [76, 142] width 5 height 5
click at [74, 142] on icon "button" at bounding box center [76, 142] width 5 height 5
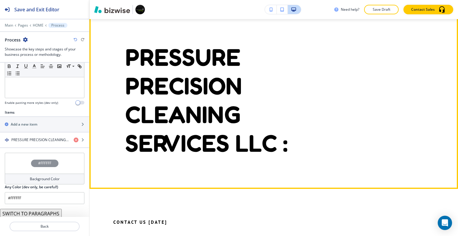
scroll to position [817, 0]
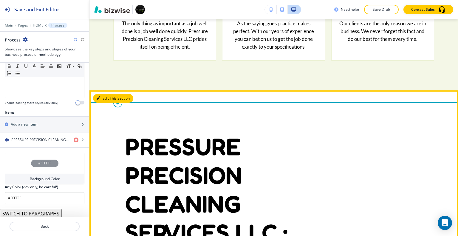
click at [106, 94] on button "Edit This Section" at bounding box center [113, 98] width 40 height 9
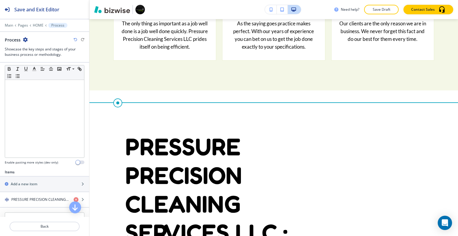
scroll to position [0, 0]
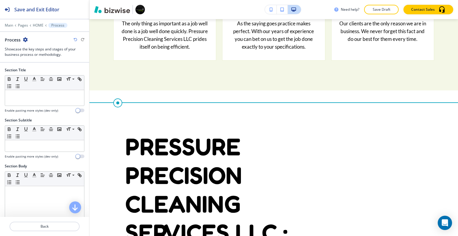
click at [38, 22] on div at bounding box center [44, 21] width 89 height 4
click at [38, 23] on p "HOME" at bounding box center [38, 25] width 11 height 4
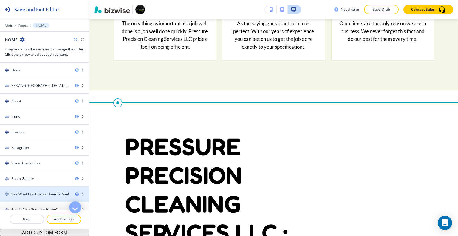
scroll to position [68, 0]
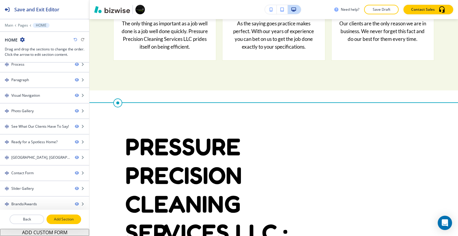
click at [63, 221] on p "Add Section" at bounding box center [63, 218] width 33 height 5
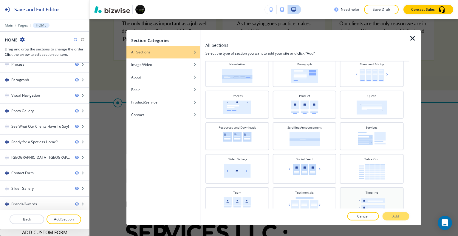
scroll to position [242, 0]
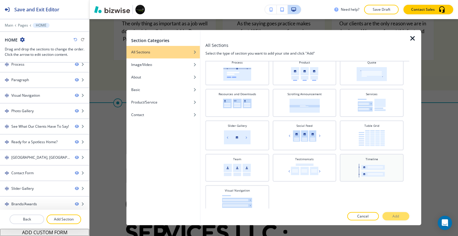
click at [382, 171] on div "Timeline" at bounding box center [372, 166] width 58 height 21
click at [400, 214] on button "Add" at bounding box center [395, 216] width 27 height 8
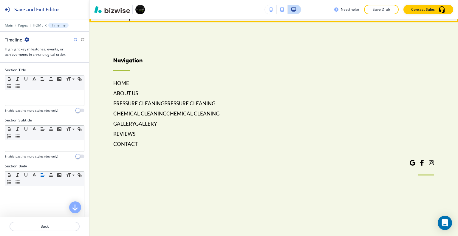
scroll to position [4121, 0]
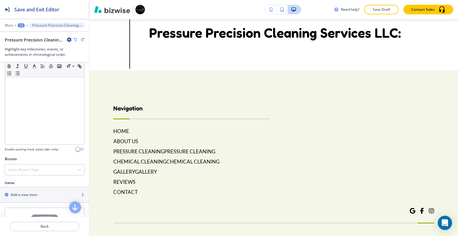
scroll to position [179, 0]
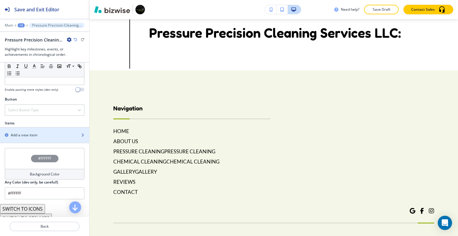
click at [54, 138] on div "button" at bounding box center [44, 140] width 89 height 5
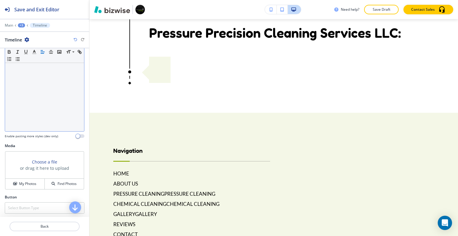
scroll to position [0, 0]
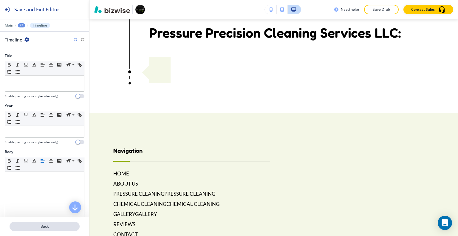
click at [52, 226] on p "Back" at bounding box center [44, 225] width 69 height 5
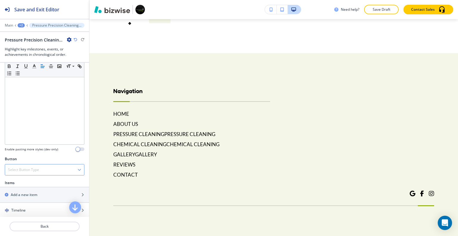
scroll to position [149, 0]
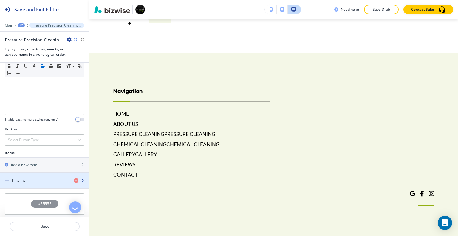
click at [38, 178] on div "Timeline" at bounding box center [34, 180] width 69 height 5
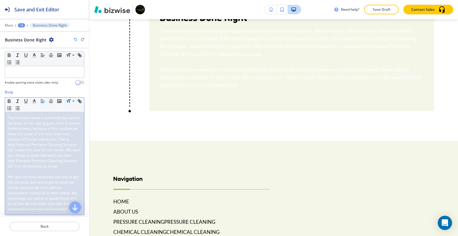
scroll to position [0, 0]
click at [65, 212] on p "We take the time necessary not only to get the job done, but also to get to kno…" at bounding box center [44, 193] width 73 height 38
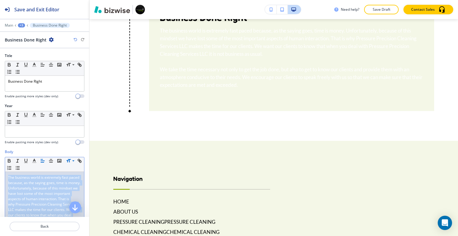
drag, startPoint x: 49, startPoint y: 162, endPoint x: 0, endPoint y: 128, distance: 60.2
click at [0, 128] on div "Title Small Normal Large Huge Business Done Right Enable pasting more styles (d…" at bounding box center [44, 132] width 89 height 168
click at [34, 159] on icon "button" at bounding box center [34, 160] width 5 height 5
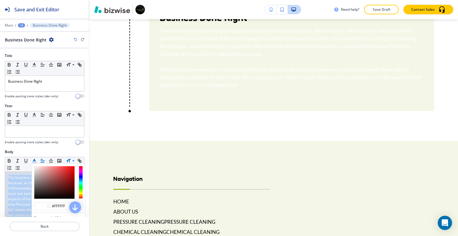
scroll to position [60, 0]
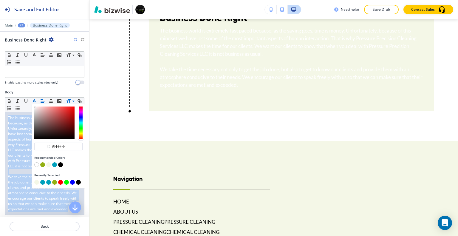
click at [60, 166] on div "button" at bounding box center [58, 165] width 48 height 6
click at [60, 165] on button "button" at bounding box center [60, 164] width 5 height 5
type input "#000000"
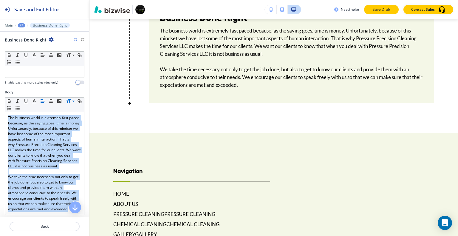
click at [383, 7] on p "Save Draft" at bounding box center [381, 9] width 19 height 5
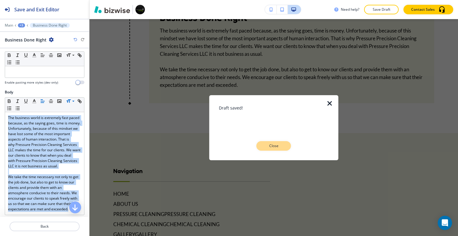
click at [267, 146] on p "Close" at bounding box center [273, 145] width 19 height 5
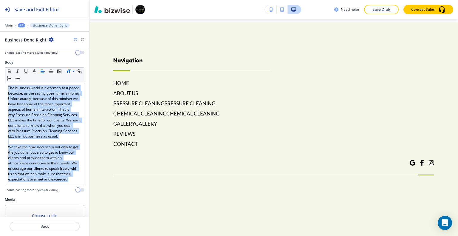
scroll to position [154, 0]
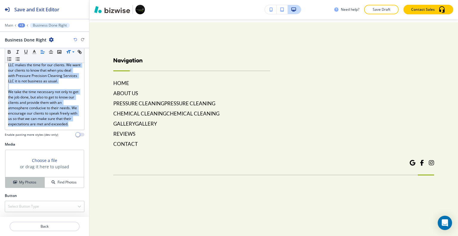
click at [35, 184] on h4 "My Photos" at bounding box center [27, 181] width 17 height 5
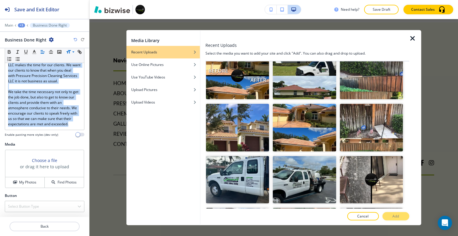
scroll to position [1341, 0]
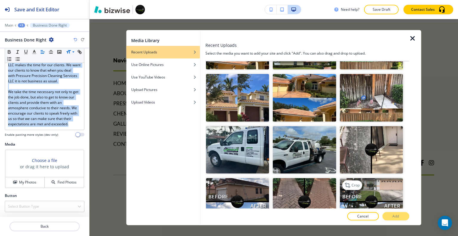
click at [371, 178] on img "button" at bounding box center [370, 201] width 63 height 47
click at [352, 182] on p "Crop" at bounding box center [355, 184] width 8 height 5
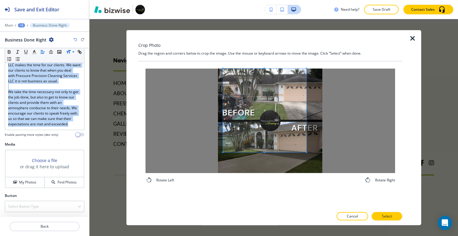
click at [271, 107] on span at bounding box center [264, 109] width 83 height 83
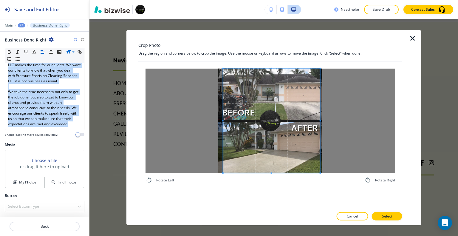
click at [321, 175] on div "Rotate Left Rotate Right" at bounding box center [269, 125] width 249 height 115
click at [264, 144] on span at bounding box center [268, 120] width 97 height 104
click at [318, 121] on div at bounding box center [269, 120] width 98 height 104
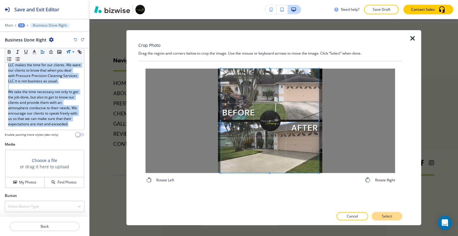
click at [390, 214] on p "Select" at bounding box center [387, 215] width 10 height 5
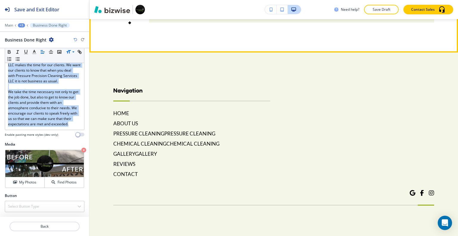
scroll to position [4210, 0]
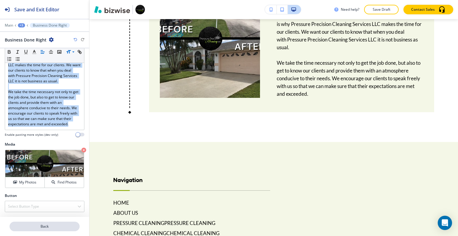
click at [55, 225] on p "Back" at bounding box center [44, 225] width 69 height 5
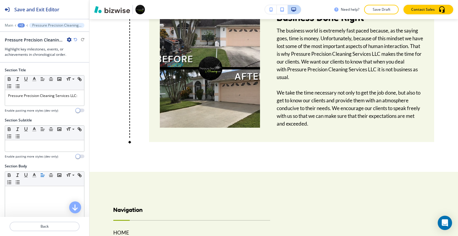
scroll to position [209, 0]
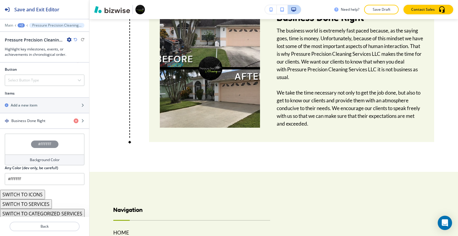
click at [39, 202] on button "SWITCH TO SERVICES" at bounding box center [26, 204] width 52 height 10
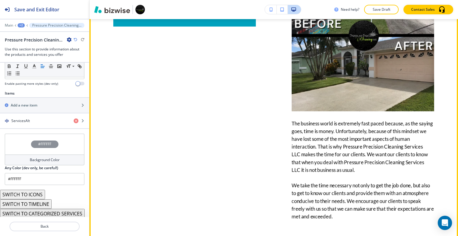
scroll to position [4210, 0]
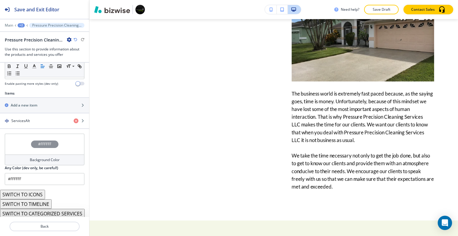
click at [30, 192] on button "SWITCH TO ICONS" at bounding box center [22, 194] width 45 height 10
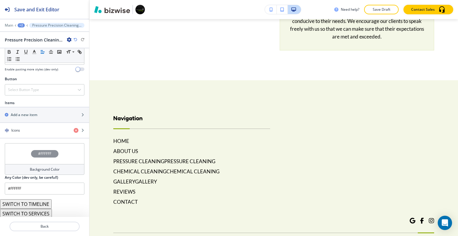
scroll to position [204, 0]
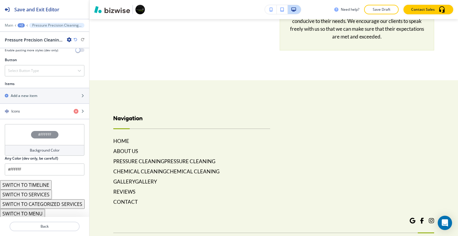
click at [33, 195] on button "SWITCH TO SERVICES" at bounding box center [26, 194] width 52 height 10
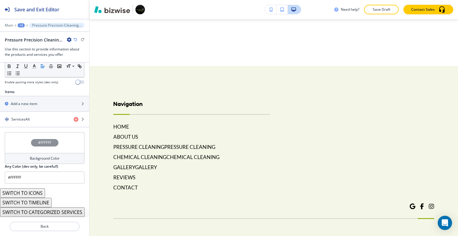
scroll to position [185, 0]
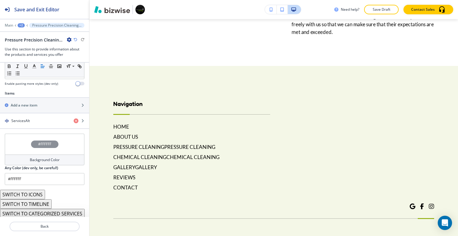
click at [43, 214] on button "SWITCH TO CATEGORIZED SERVICES" at bounding box center [42, 214] width 85 height 10
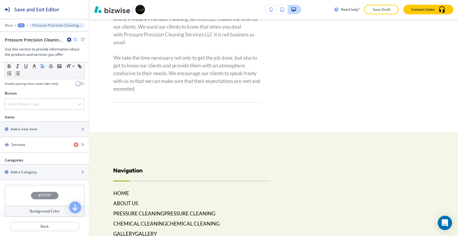
scroll to position [264, 0]
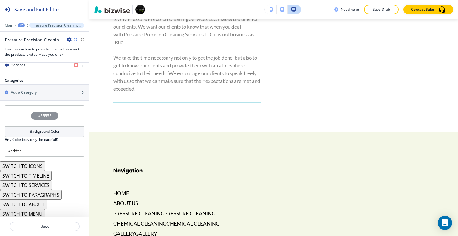
click at [39, 202] on button "SWITCH TO ABOUT" at bounding box center [23, 204] width 47 height 10
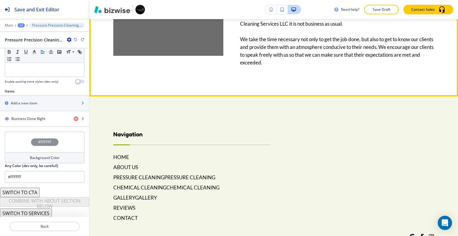
scroll to position [4181, 0]
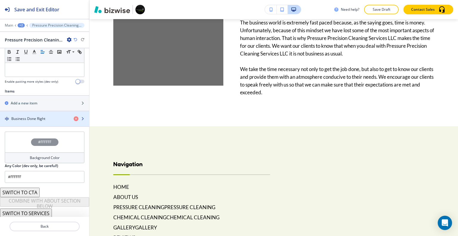
click at [31, 119] on h4 "Business Done Right" at bounding box center [28, 118] width 34 height 5
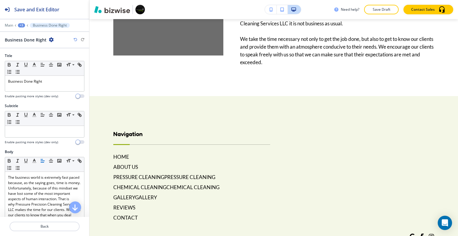
scroll to position [205, 0]
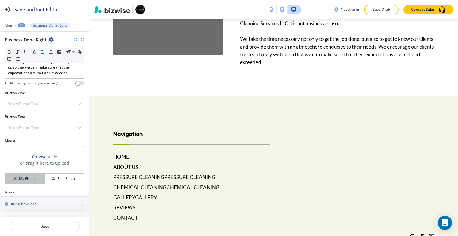
click at [26, 180] on h4 "My Photos" at bounding box center [27, 178] width 17 height 5
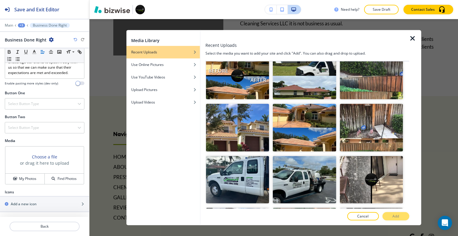
scroll to position [1341, 0]
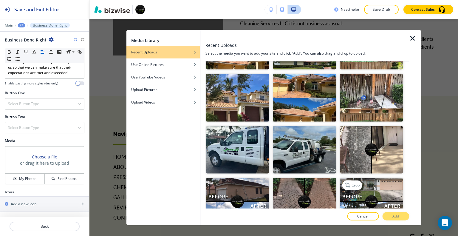
click at [380, 178] on img "button" at bounding box center [370, 201] width 63 height 47
click at [352, 182] on p "Crop" at bounding box center [355, 184] width 8 height 5
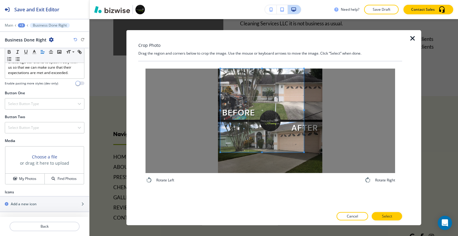
click at [261, 103] on span at bounding box center [261, 109] width 83 height 83
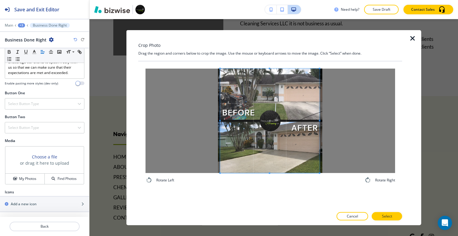
click at [318, 173] on span at bounding box center [318, 172] width 1 height 1
click at [383, 213] on button "Select" at bounding box center [387, 216] width 30 height 8
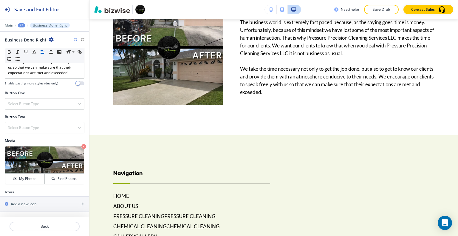
scroll to position [4151, 0]
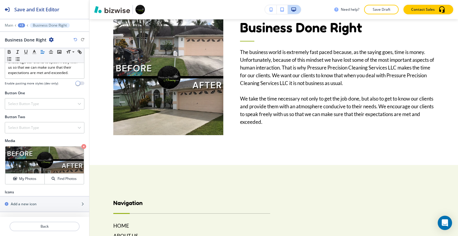
click at [22, 23] on div "+3" at bounding box center [21, 25] width 7 height 4
click at [36, 55] on p "Pressure Precision Cleaning Services LLC:" at bounding box center [37, 55] width 30 height 5
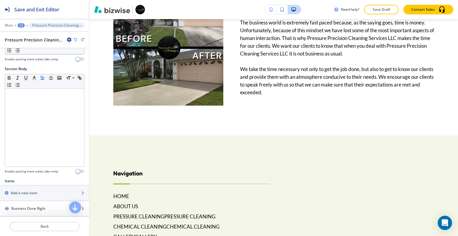
scroll to position [53, 0]
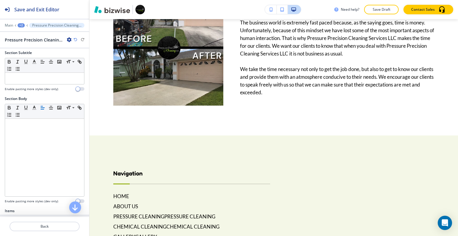
click at [21, 24] on div "+2" at bounding box center [21, 25] width 7 height 4
click at [26, 43] on p "HOME" at bounding box center [36, 45] width 30 height 5
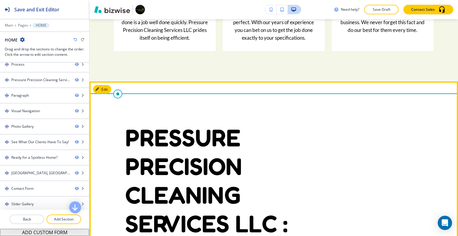
scroll to position [796, 0]
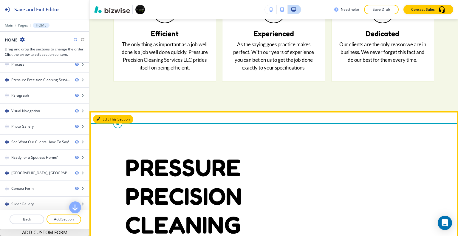
click at [103, 115] on button "Edit This Section" at bounding box center [113, 119] width 40 height 9
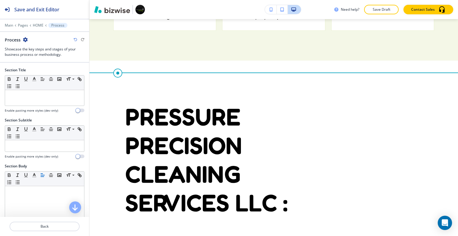
scroll to position [166, 0]
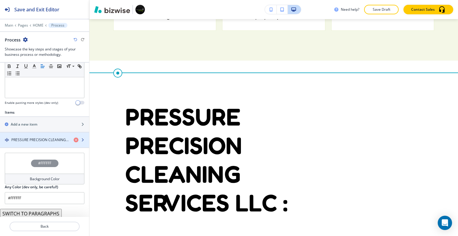
click at [43, 138] on h4 "PRESSURE PRECISION CLEANING SERVICES LLC :" at bounding box center [40, 139] width 58 height 5
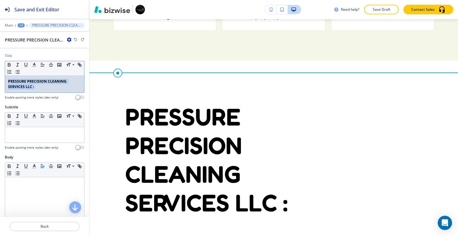
drag, startPoint x: 46, startPoint y: 84, endPoint x: 0, endPoint y: 77, distance: 47.1
click at [0, 77] on div "Title Small Normal Large Huge PRESSURE PRECISION CLEANING SERVICES LLC : Enable…" at bounding box center [44, 78] width 89 height 51
copy strong "PRESSURE PRECISION CLEANING SERVICES LLC :"
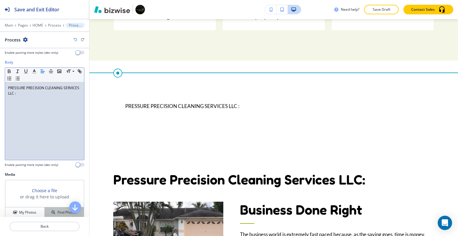
scroll to position [149, 0]
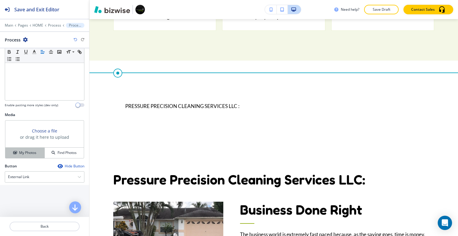
click at [32, 154] on h4 "My Photos" at bounding box center [27, 152] width 17 height 5
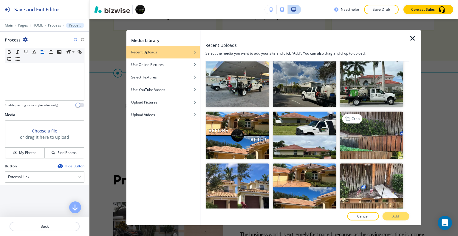
scroll to position [1341, 0]
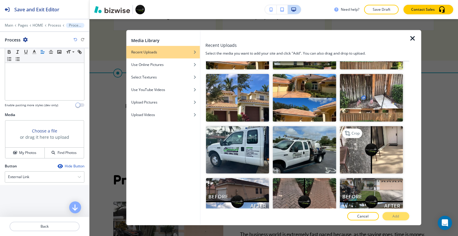
click at [377, 126] on img "button" at bounding box center [370, 149] width 63 height 47
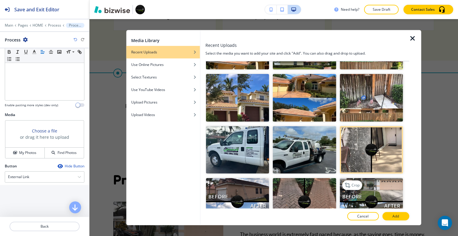
click at [381, 178] on img "button" at bounding box center [370, 201] width 63 height 47
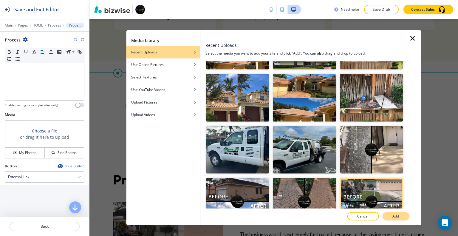
click at [397, 216] on p "Add" at bounding box center [395, 215] width 7 height 5
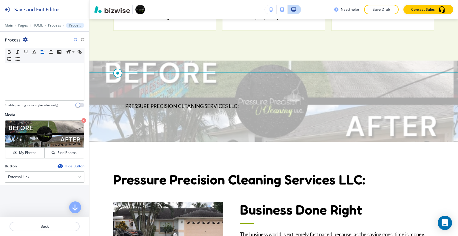
scroll to position [817, 0]
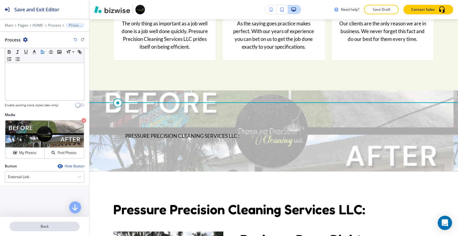
click at [48, 228] on p "Back" at bounding box center [44, 225] width 69 height 5
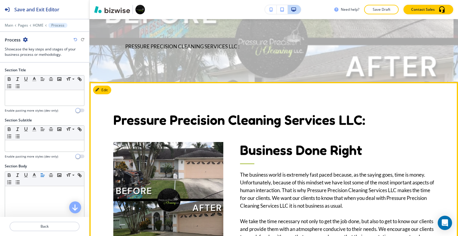
scroll to position [787, 0]
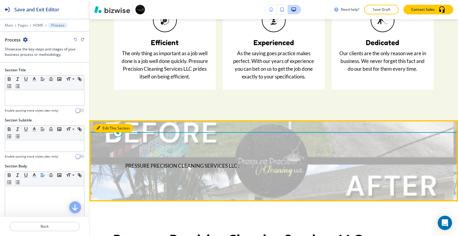
click at [103, 124] on button "Edit This Section" at bounding box center [113, 128] width 40 height 9
click at [105, 124] on button "Edit This Section" at bounding box center [113, 128] width 40 height 9
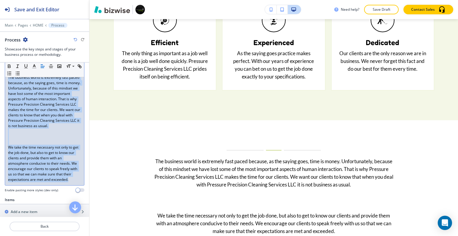
scroll to position [84, 0]
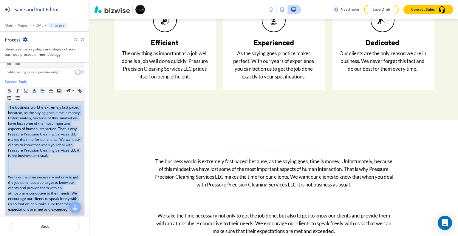
drag, startPoint x: 33, startPoint y: 131, endPoint x: 0, endPoint y: 89, distance: 53.3
click at [0, 89] on div "Section Body Small Normal Large Huge The business world is extremely fast paced…" at bounding box center [44, 153] width 89 height 148
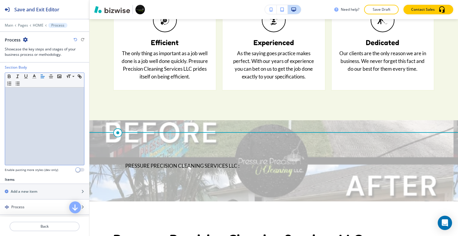
scroll to position [158, 0]
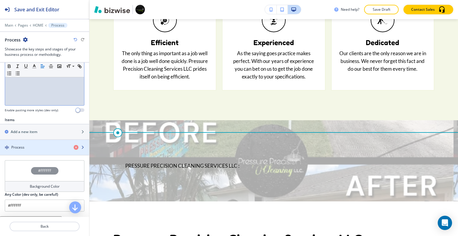
click at [36, 147] on div "Process" at bounding box center [34, 146] width 69 height 5
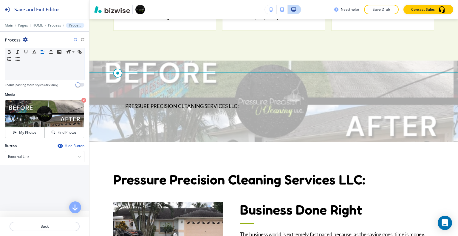
scroll to position [20, 0]
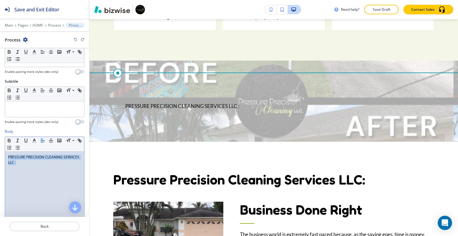
drag, startPoint x: 44, startPoint y: 173, endPoint x: 0, endPoint y: 155, distance: 47.5
click at [0, 155] on div "Body Small Normal Large Huge PRESSURE PRECISION CLEANING SERVICES LLC : Enable …" at bounding box center [44, 185] width 89 height 112
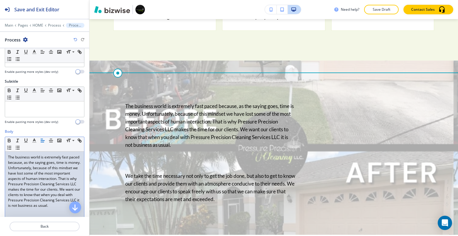
scroll to position [216, 0]
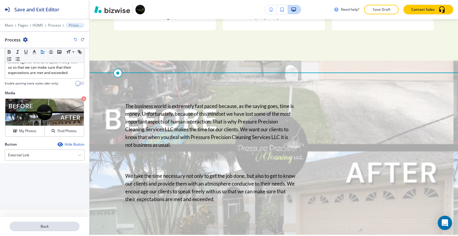
click at [44, 231] on button "Back" at bounding box center [45, 226] width 70 height 10
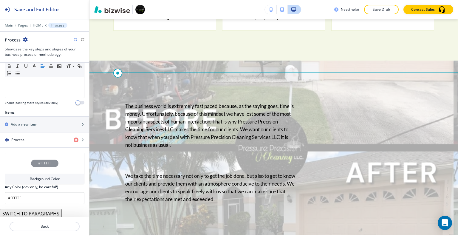
click at [27, 158] on div "#FFFFFF" at bounding box center [45, 163] width 80 height 21
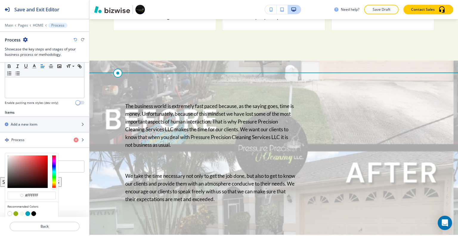
scroll to position [184, 0]
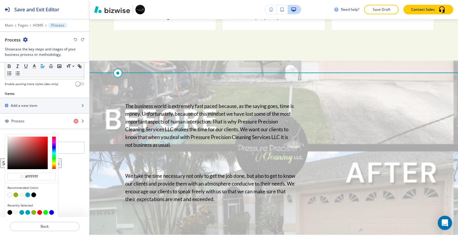
click at [35, 194] on button "button" at bounding box center [33, 194] width 5 height 5
type input "#000000"
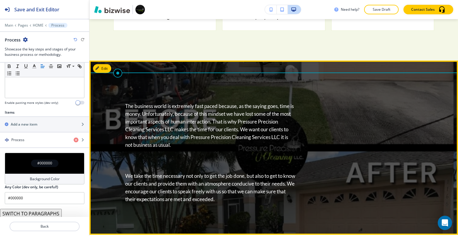
scroll to position [817, 0]
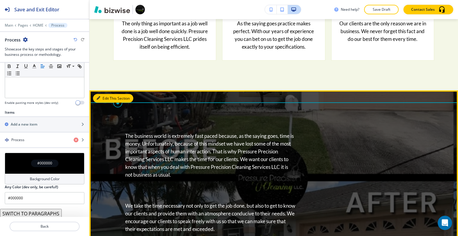
click at [103, 94] on button "Edit This Section" at bounding box center [113, 98] width 40 height 9
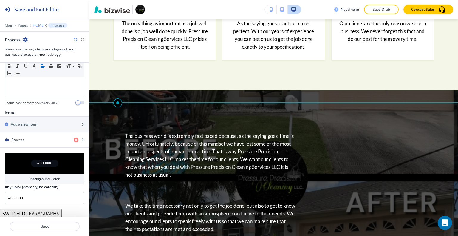
click at [36, 24] on p "HOME" at bounding box center [38, 25] width 11 height 4
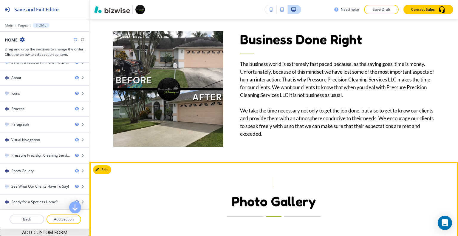
scroll to position [1426, 0]
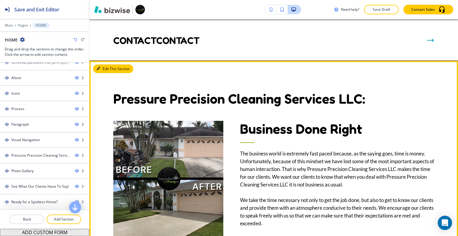
click at [102, 64] on button "Edit This Section" at bounding box center [113, 68] width 40 height 9
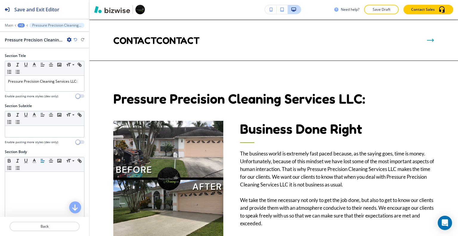
click at [20, 26] on div "+2" at bounding box center [21, 25] width 7 height 4
click at [27, 43] on p "HOME" at bounding box center [36, 45] width 30 height 5
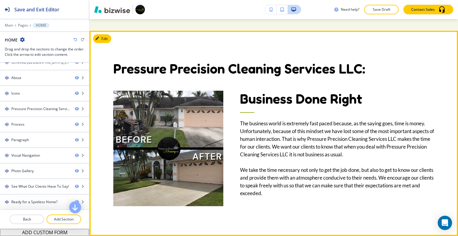
scroll to position [846, 0]
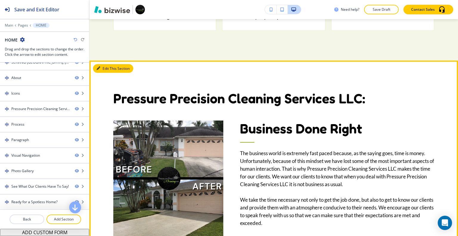
click at [110, 64] on button "Edit This Section" at bounding box center [113, 68] width 40 height 9
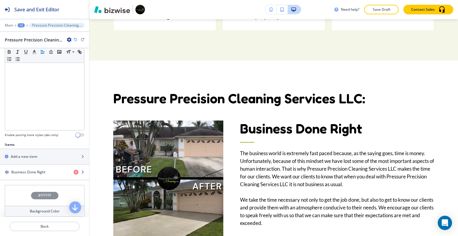
scroll to position [172, 0]
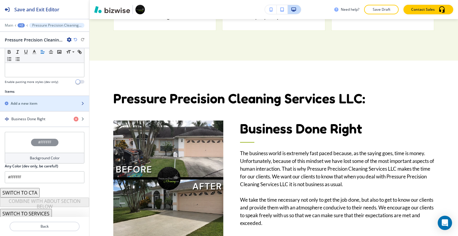
click at [42, 103] on div "Add a new item" at bounding box center [38, 103] width 76 height 5
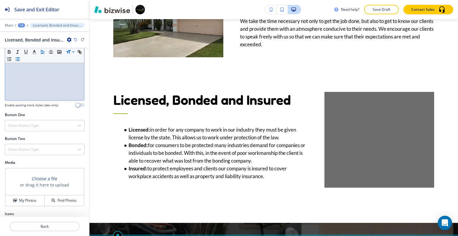
scroll to position [169, 0]
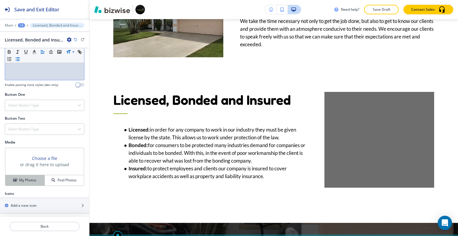
click at [29, 183] on button "My Photos" at bounding box center [24, 180] width 39 height 10
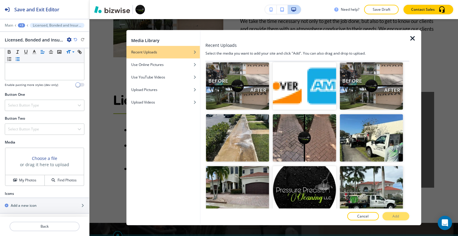
scroll to position [1634, 0]
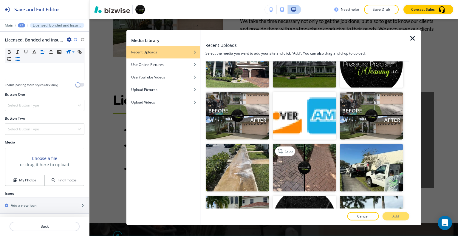
click at [307, 144] on img "button" at bounding box center [304, 167] width 63 height 47
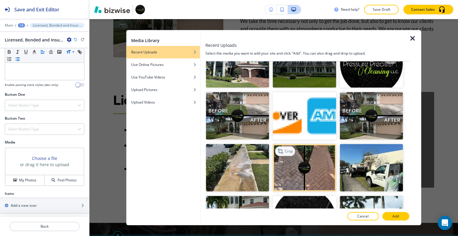
click at [287, 148] on p "Crop" at bounding box center [289, 150] width 8 height 5
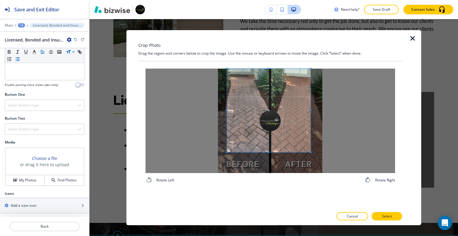
click at [269, 101] on span at bounding box center [268, 109] width 83 height 83
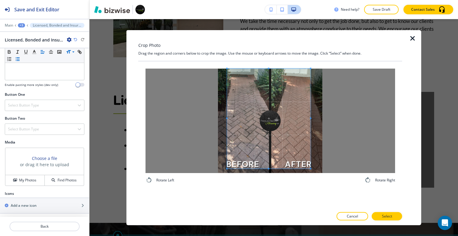
click at [266, 177] on div "Rotate Left Rotate Right" at bounding box center [269, 125] width 249 height 115
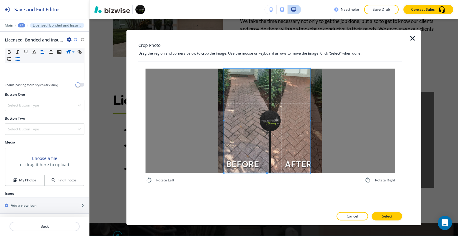
click at [224, 119] on span at bounding box center [223, 119] width 1 height 1
click at [318, 124] on div at bounding box center [269, 120] width 249 height 104
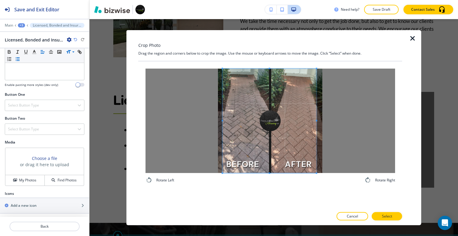
click at [274, 131] on span at bounding box center [269, 120] width 94 height 104
click at [388, 219] on button "Select" at bounding box center [387, 216] width 30 height 8
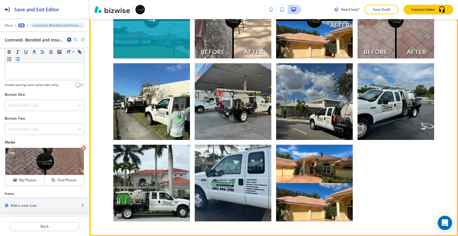
scroll to position [1889, 0]
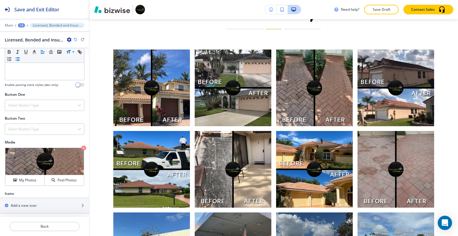
click at [22, 24] on div "+3" at bounding box center [21, 25] width 7 height 4
click at [34, 47] on p "HOME" at bounding box center [37, 45] width 30 height 5
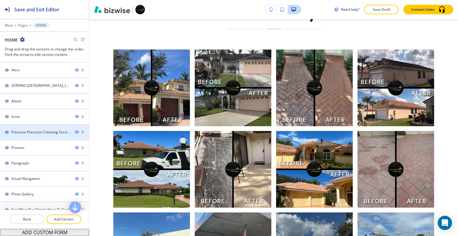
scroll to position [83, 0]
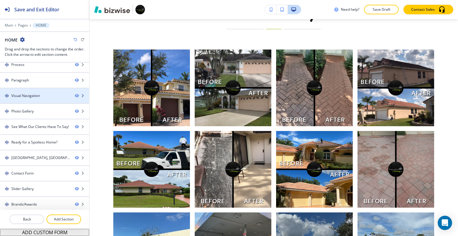
click at [48, 93] on div "Visual Navigation" at bounding box center [35, 95] width 70 height 5
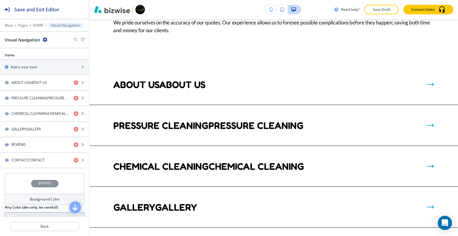
scroll to position [235, 0]
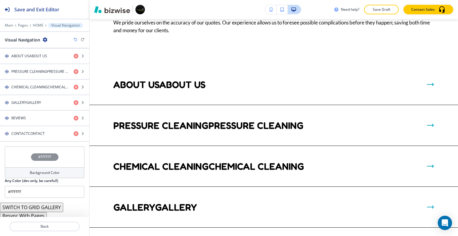
click at [38, 214] on button "Resync With Pages" at bounding box center [23, 215] width 47 height 7
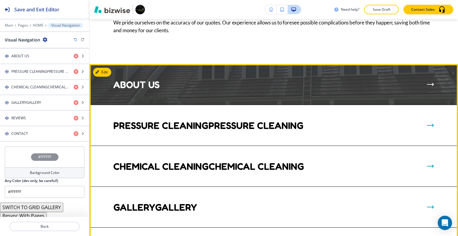
scroll to position [1480, 0]
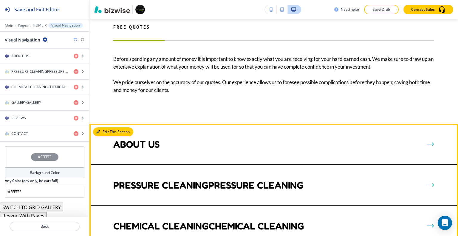
click at [105, 127] on button "Edit This Section" at bounding box center [113, 131] width 40 height 9
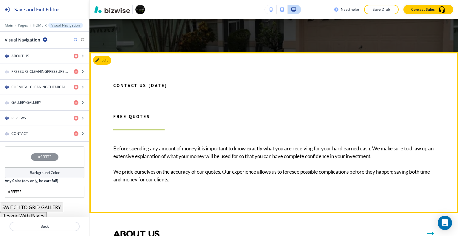
scroll to position [1271, 0]
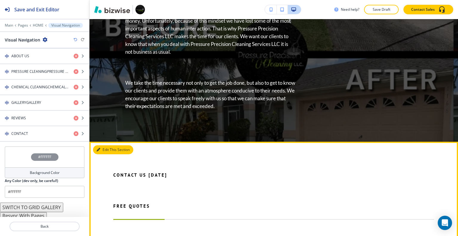
click at [103, 145] on button "Edit This Section" at bounding box center [113, 149] width 40 height 9
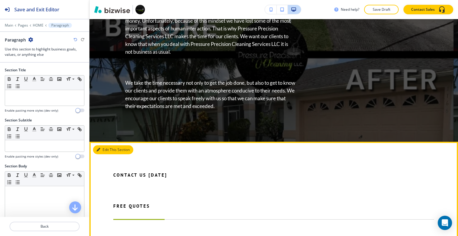
scroll to position [1379, 0]
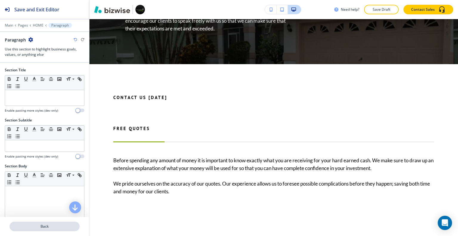
click at [52, 224] on p "Back" at bounding box center [44, 225] width 69 height 5
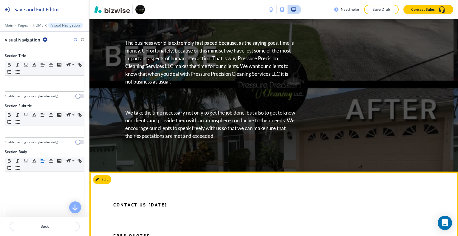
scroll to position [1480, 0]
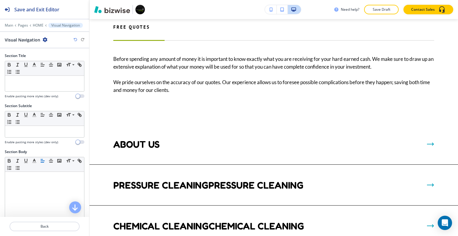
click at [7, 19] on div at bounding box center [44, 19] width 89 height 1
click at [8, 26] on p "Main" at bounding box center [9, 25] width 8 height 4
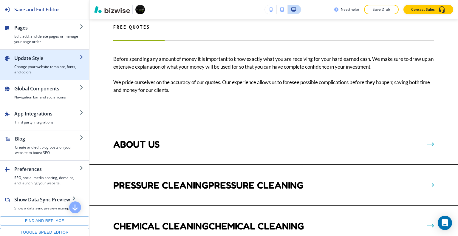
drag, startPoint x: 49, startPoint y: 66, endPoint x: 44, endPoint y: 65, distance: 5.1
click at [44, 65] on h4 "Change your website template, fonts, and colors" at bounding box center [46, 69] width 65 height 11
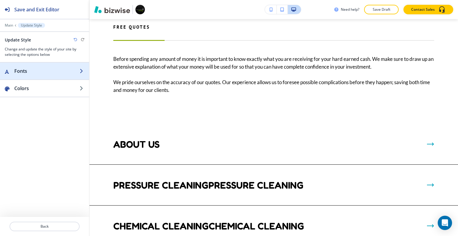
click at [44, 68] on h2 "Fonts" at bounding box center [46, 70] width 65 height 7
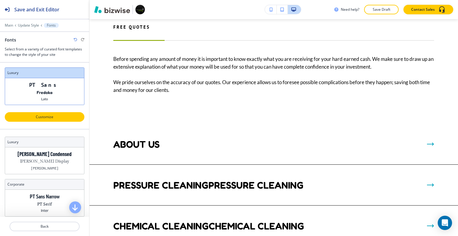
click at [49, 115] on p "Customize" at bounding box center [45, 116] width 64 height 5
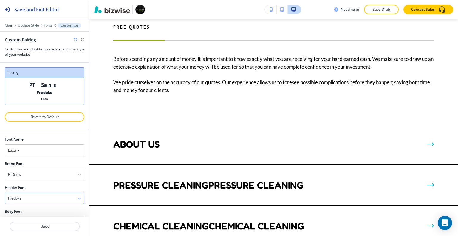
scroll to position [17, 0]
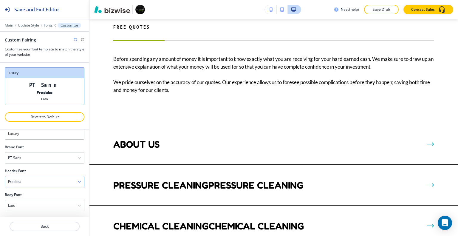
click at [50, 176] on div "Fredoka" at bounding box center [44, 181] width 79 height 11
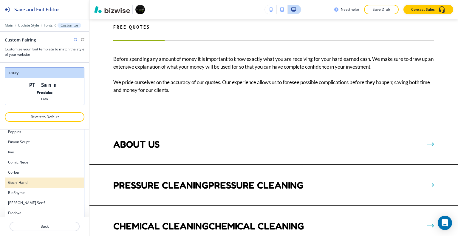
click at [46, 185] on div "Gochi Hand" at bounding box center [44, 182] width 79 height 10
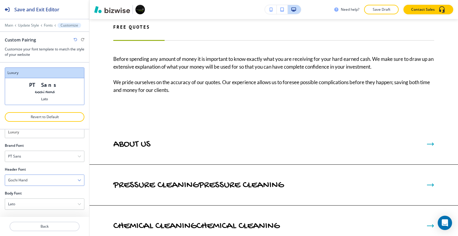
scroll to position [17, 0]
click at [46, 182] on div "Gochi Hand" at bounding box center [44, 181] width 79 height 11
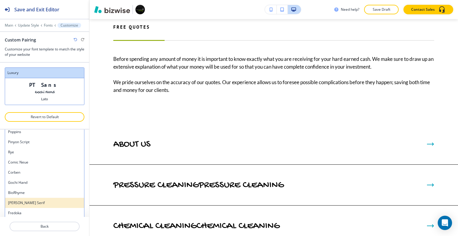
click at [35, 202] on h4 "[PERSON_NAME] Serif" at bounding box center [44, 202] width 73 height 5
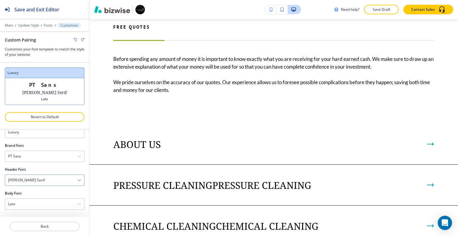
scroll to position [17, 0]
click at [42, 178] on div "[PERSON_NAME] Serif" at bounding box center [44, 181] width 79 height 11
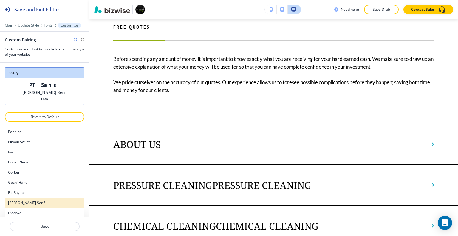
scroll to position [489, 0]
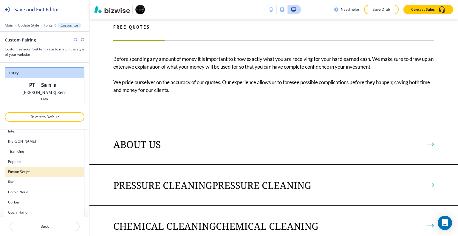
click at [40, 169] on h4 "Pinyon Script" at bounding box center [44, 171] width 73 height 5
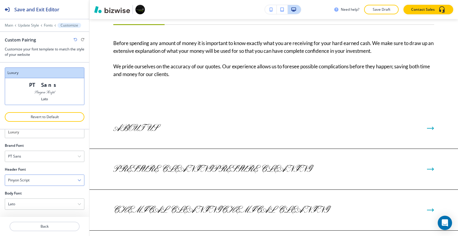
scroll to position [17, 0]
click at [44, 182] on div "Pinyon Script" at bounding box center [44, 181] width 79 height 11
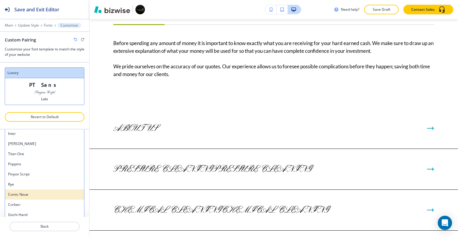
scroll to position [459, 0]
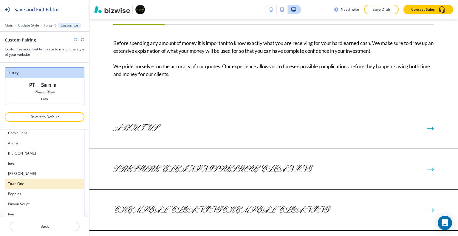
click at [38, 182] on h4 "Titan One" at bounding box center [44, 183] width 73 height 5
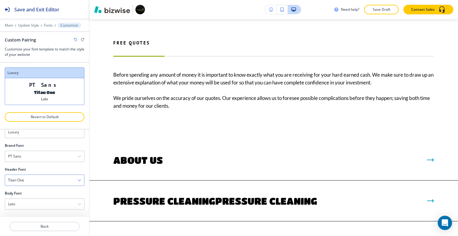
scroll to position [1496, 0]
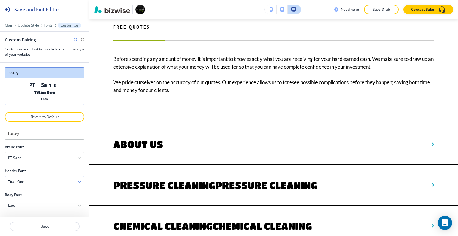
click at [50, 178] on div "Titan One" at bounding box center [44, 181] width 79 height 11
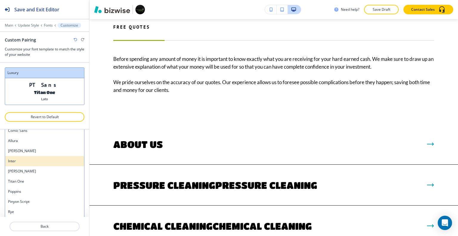
scroll to position [429, 0]
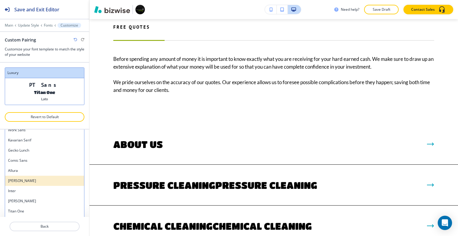
click at [47, 178] on h4 "[PERSON_NAME]" at bounding box center [44, 180] width 73 height 5
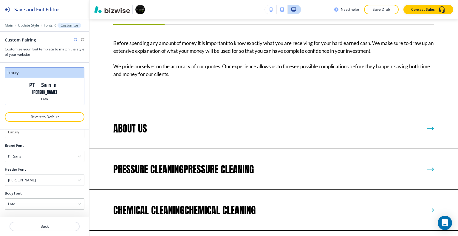
scroll to position [1480, 0]
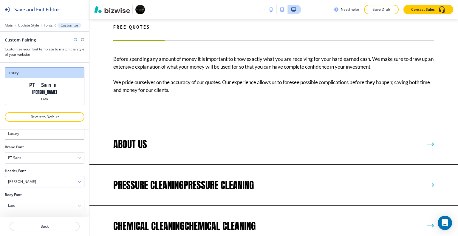
click at [51, 180] on div "[PERSON_NAME]" at bounding box center [44, 181] width 79 height 11
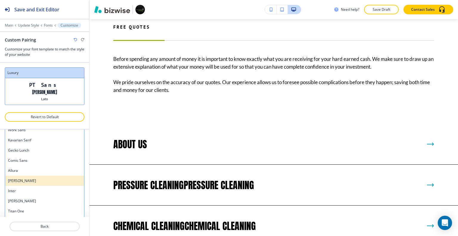
scroll to position [399, 0]
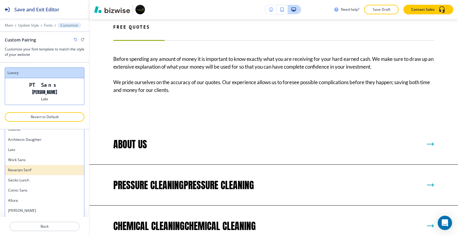
click at [47, 169] on h4 "Kavarian Serif" at bounding box center [44, 169] width 73 height 5
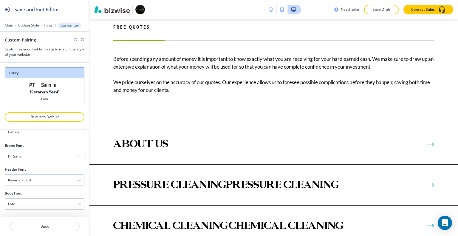
scroll to position [17, 0]
click at [52, 181] on div "Kavarian Serif" at bounding box center [44, 181] width 79 height 11
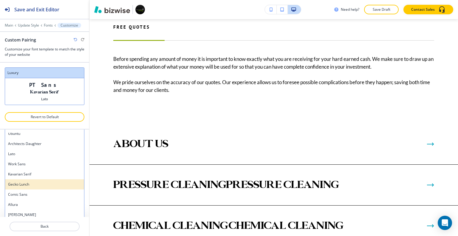
click at [51, 180] on div "Gecko Lunch" at bounding box center [44, 184] width 79 height 10
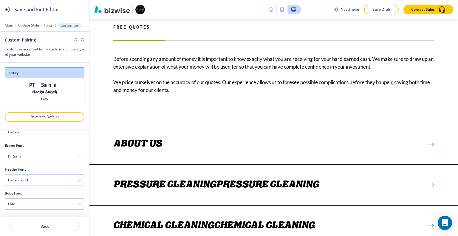
scroll to position [17, 0]
click at [51, 180] on div "Gecko Lunch" at bounding box center [44, 181] width 79 height 11
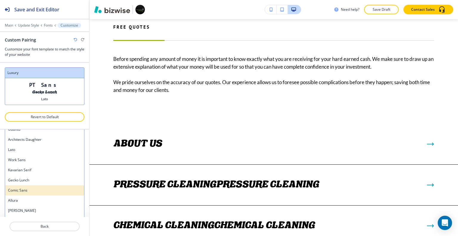
click at [48, 190] on h4 "Comic Sans" at bounding box center [44, 189] width 73 height 5
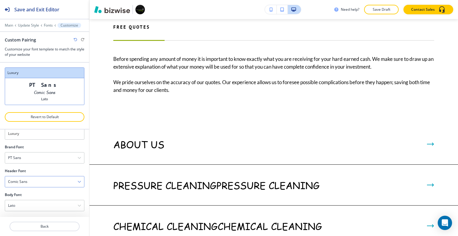
click at [52, 178] on div "Comic Sans" at bounding box center [44, 181] width 79 height 11
click at [51, 170] on h4 "Kavarian Serif" at bounding box center [44, 169] width 73 height 5
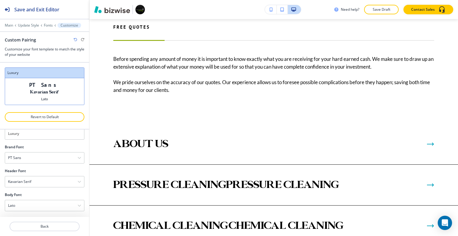
scroll to position [1510, 0]
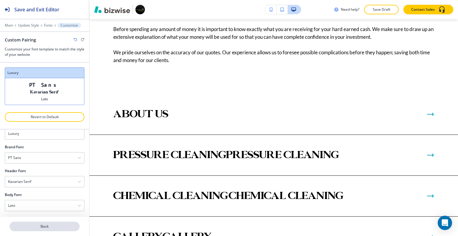
click at [63, 222] on button "Back" at bounding box center [45, 226] width 70 height 10
